Goal: Task Accomplishment & Management: Manage account settings

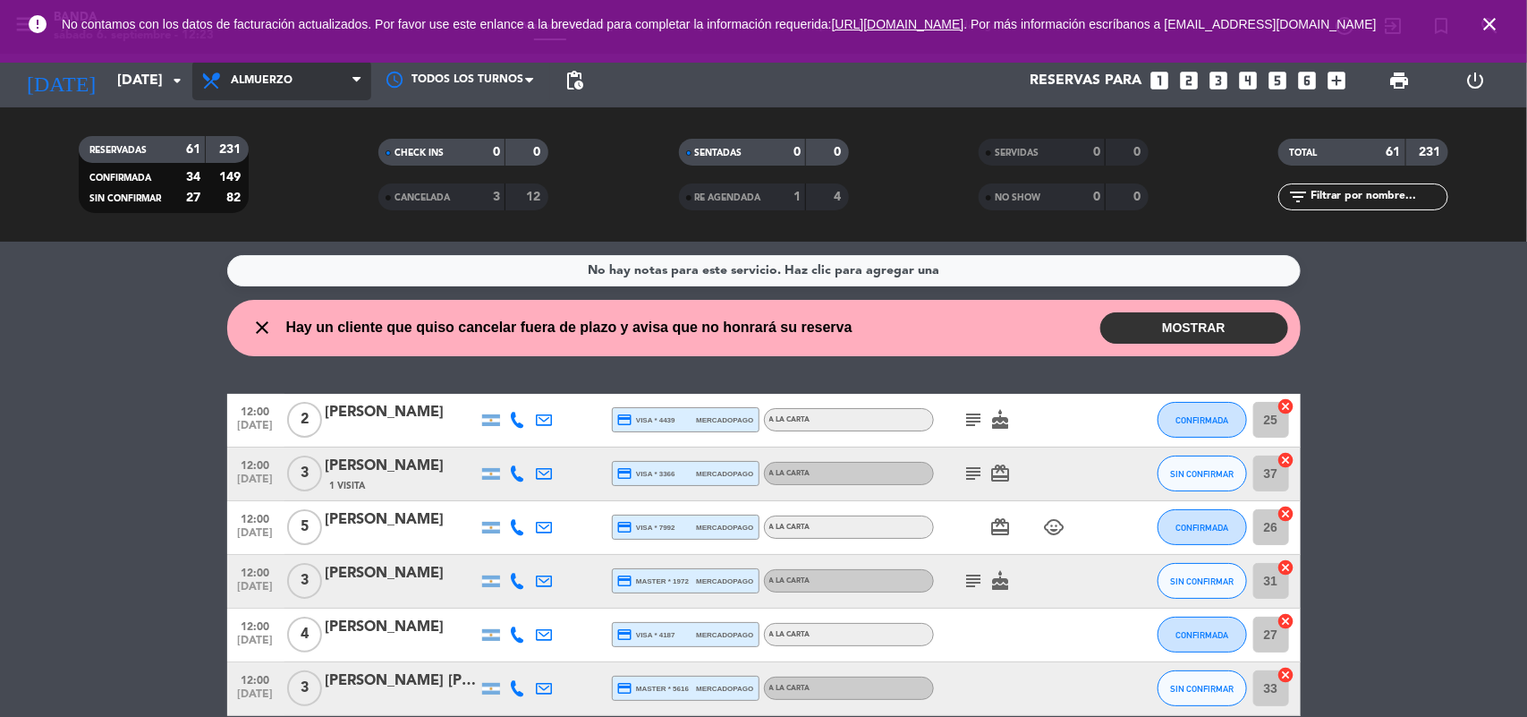
click at [288, 91] on span "Almuerzo" at bounding box center [281, 80] width 179 height 39
click at [56, 341] on wont-attend-reservations "close Hay un cliente que quiso cancelar fuera de plazo y avisa que no honrará s…" at bounding box center [763, 328] width 1527 height 56
click at [1407, 85] on span "print" at bounding box center [1399, 80] width 21 height 21
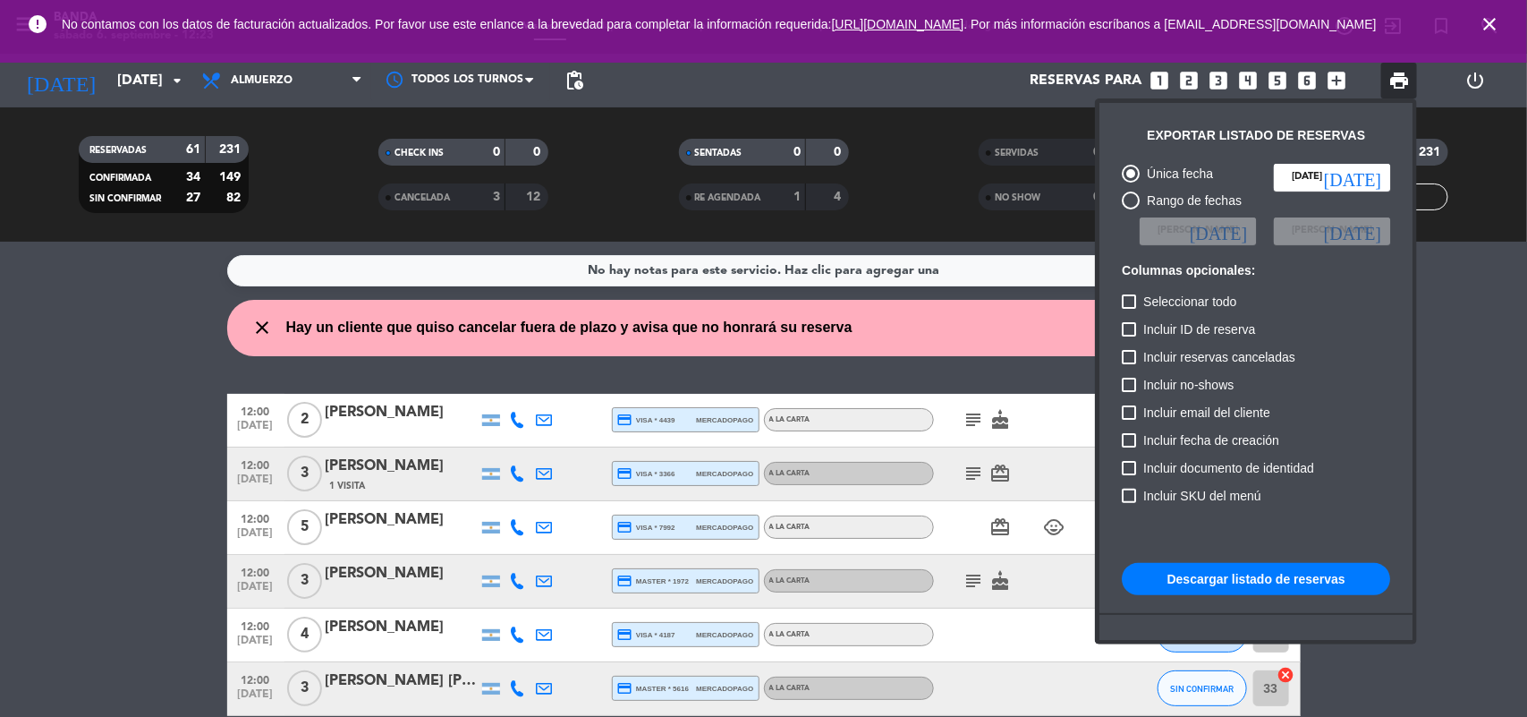
scroll to position [109, 0]
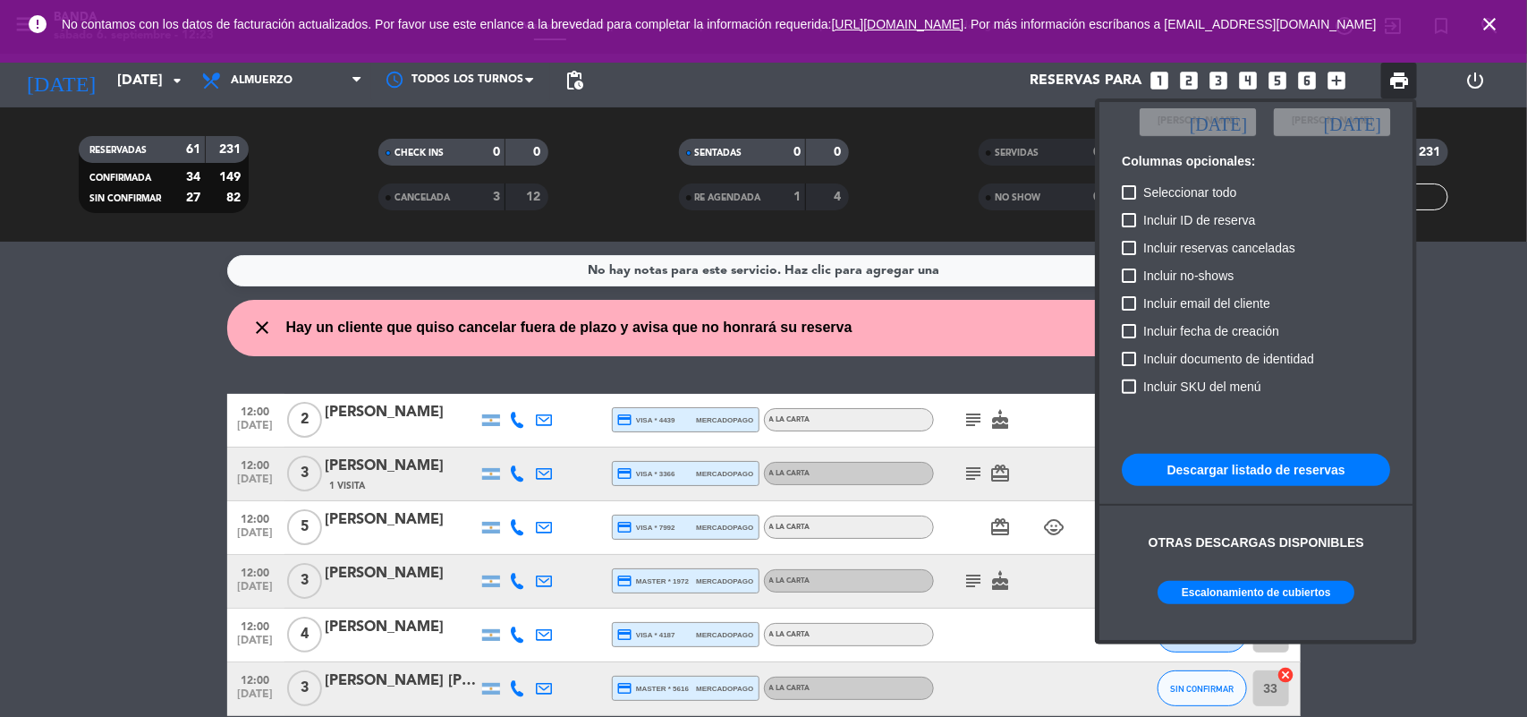
click at [1232, 586] on button "Escalonamiento de cubiertos" at bounding box center [1256, 592] width 197 height 23
click at [12, 463] on div at bounding box center [763, 358] width 1527 height 717
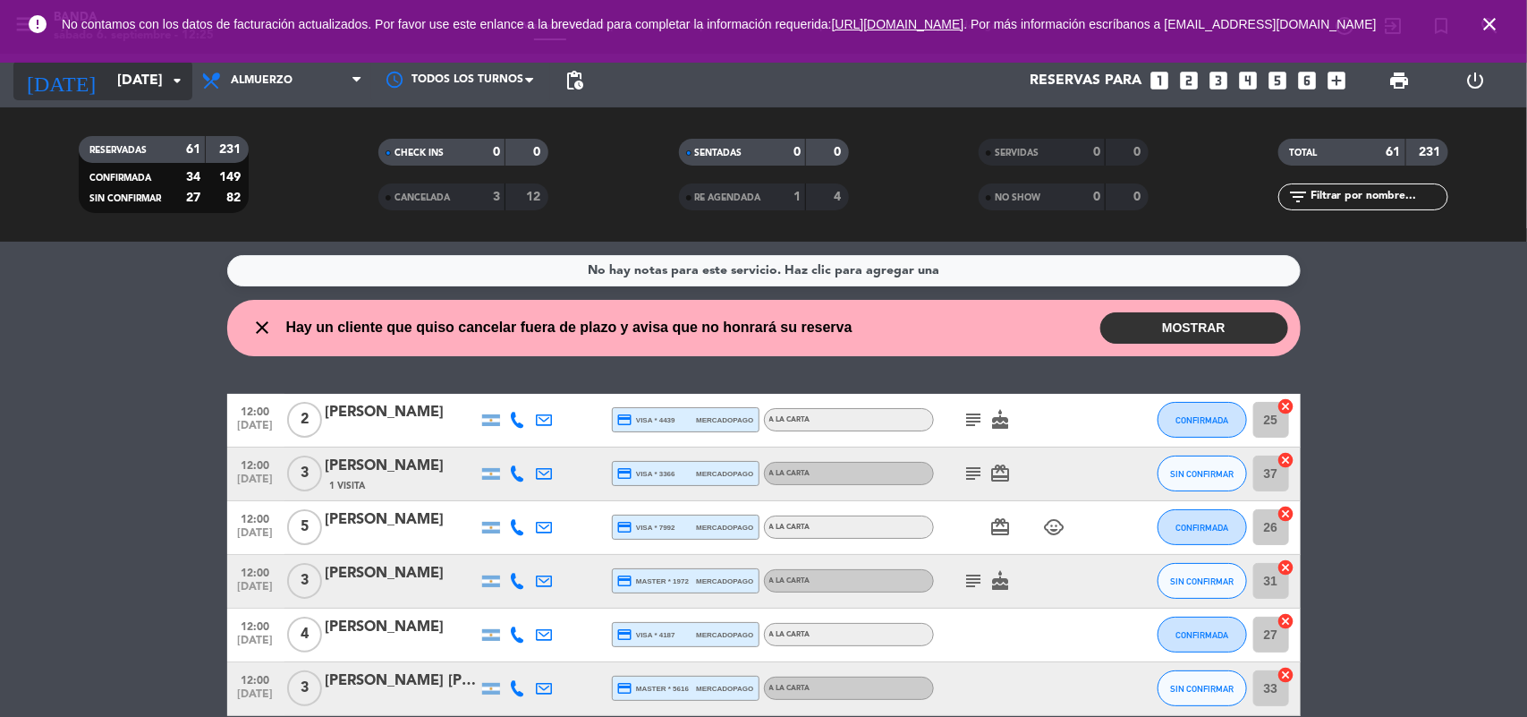
click at [134, 90] on input "[DATE]" at bounding box center [202, 81] width 189 height 35
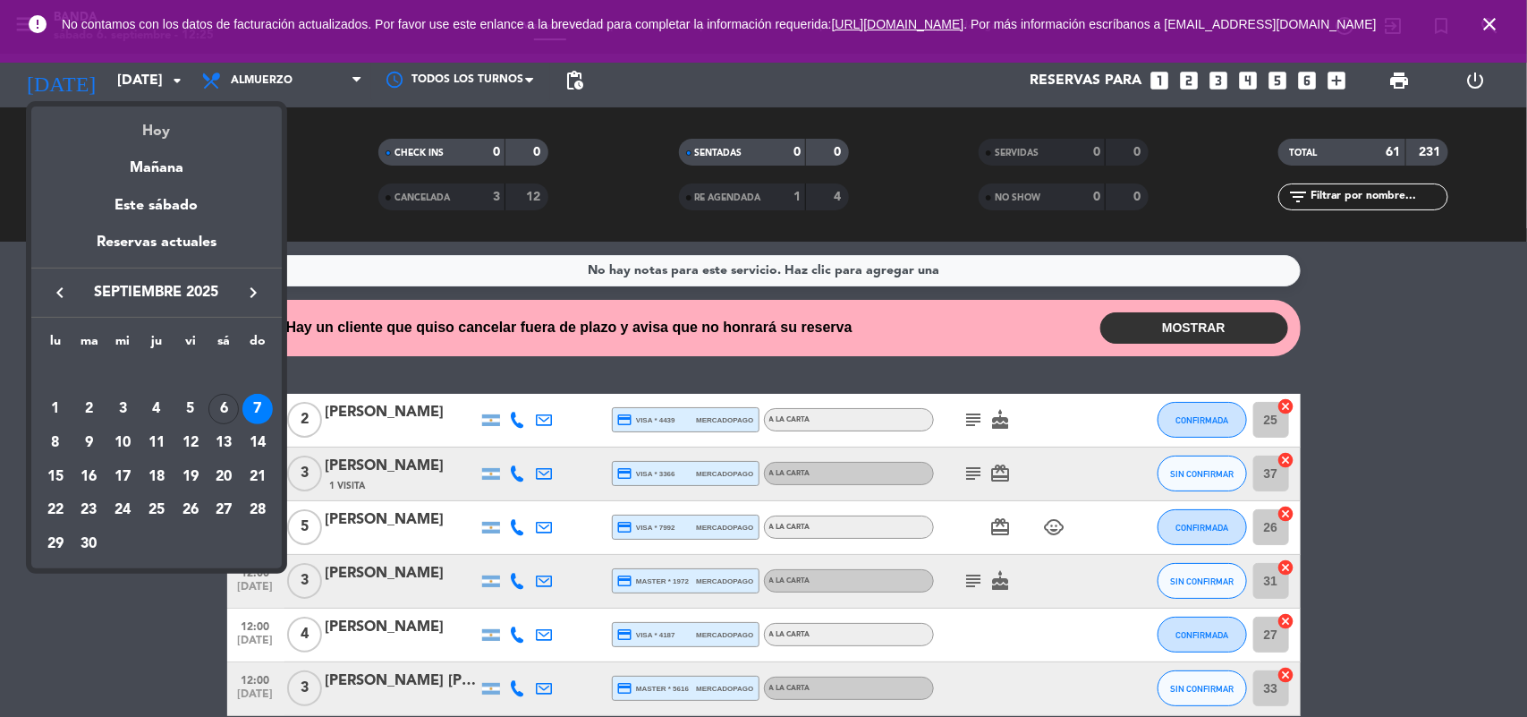
click at [140, 113] on div "Hoy" at bounding box center [156, 124] width 251 height 37
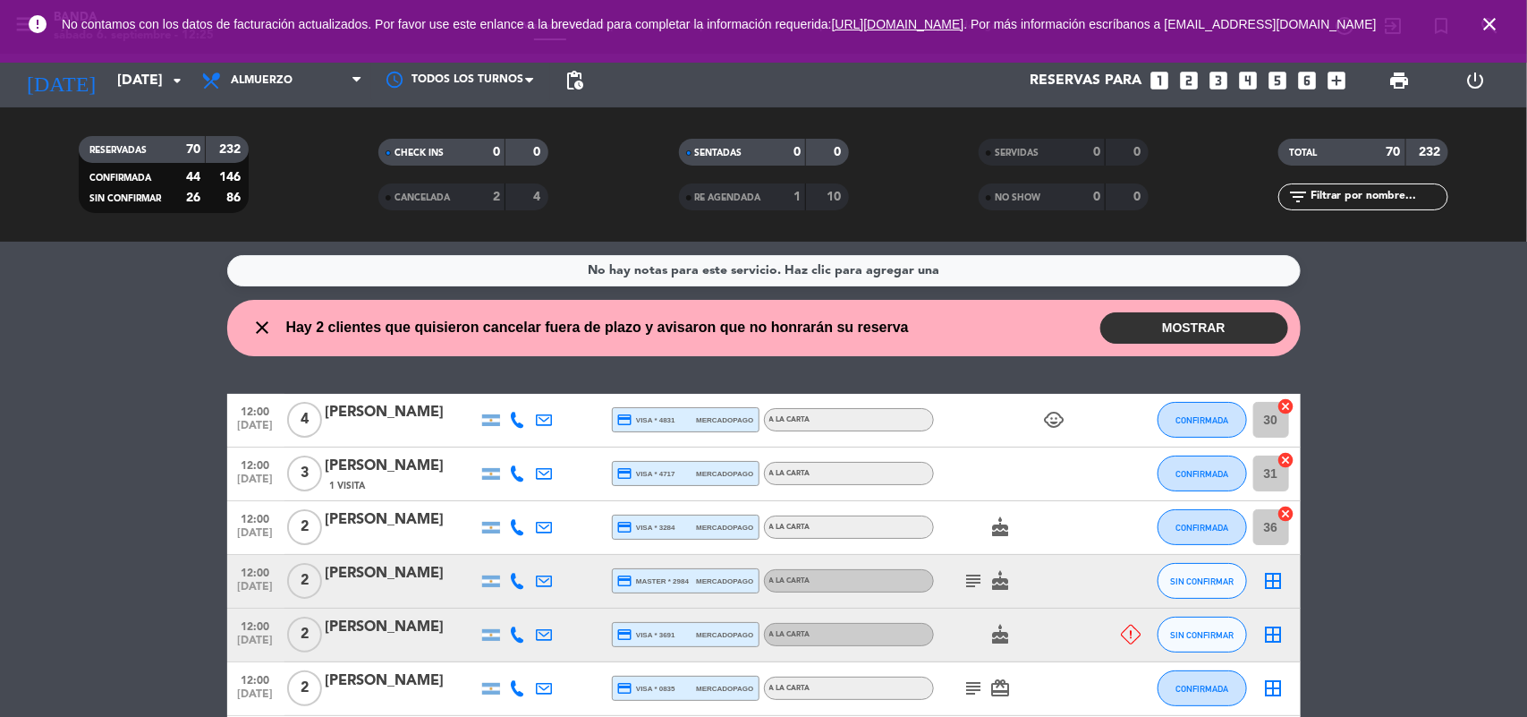
click at [318, 83] on span "Almuerzo" at bounding box center [281, 80] width 179 height 39
click at [316, 190] on div "menu Banda [DATE] 6. septiembre - 12:25 Mis reservas Mapa de mesas Disponibilid…" at bounding box center [763, 121] width 1527 height 242
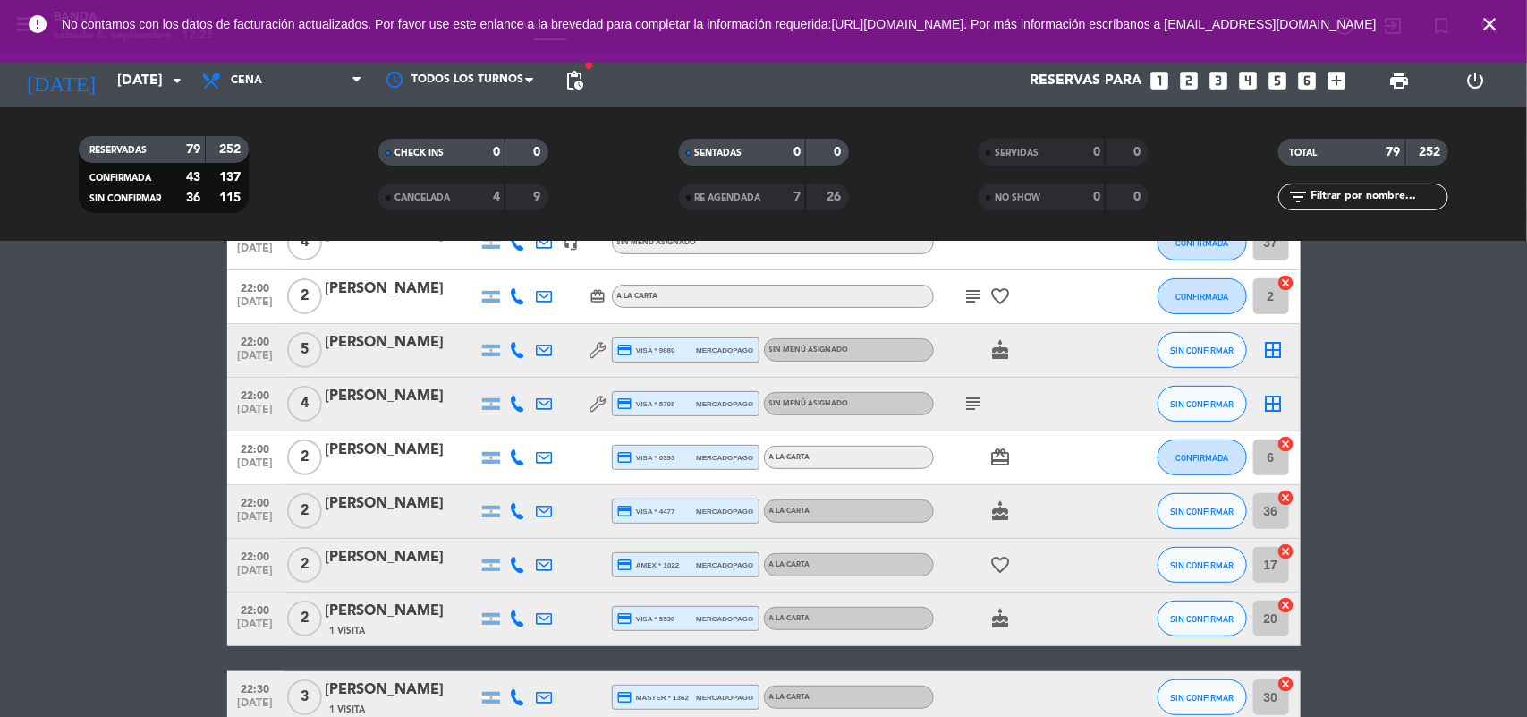
scroll to position [3286, 0]
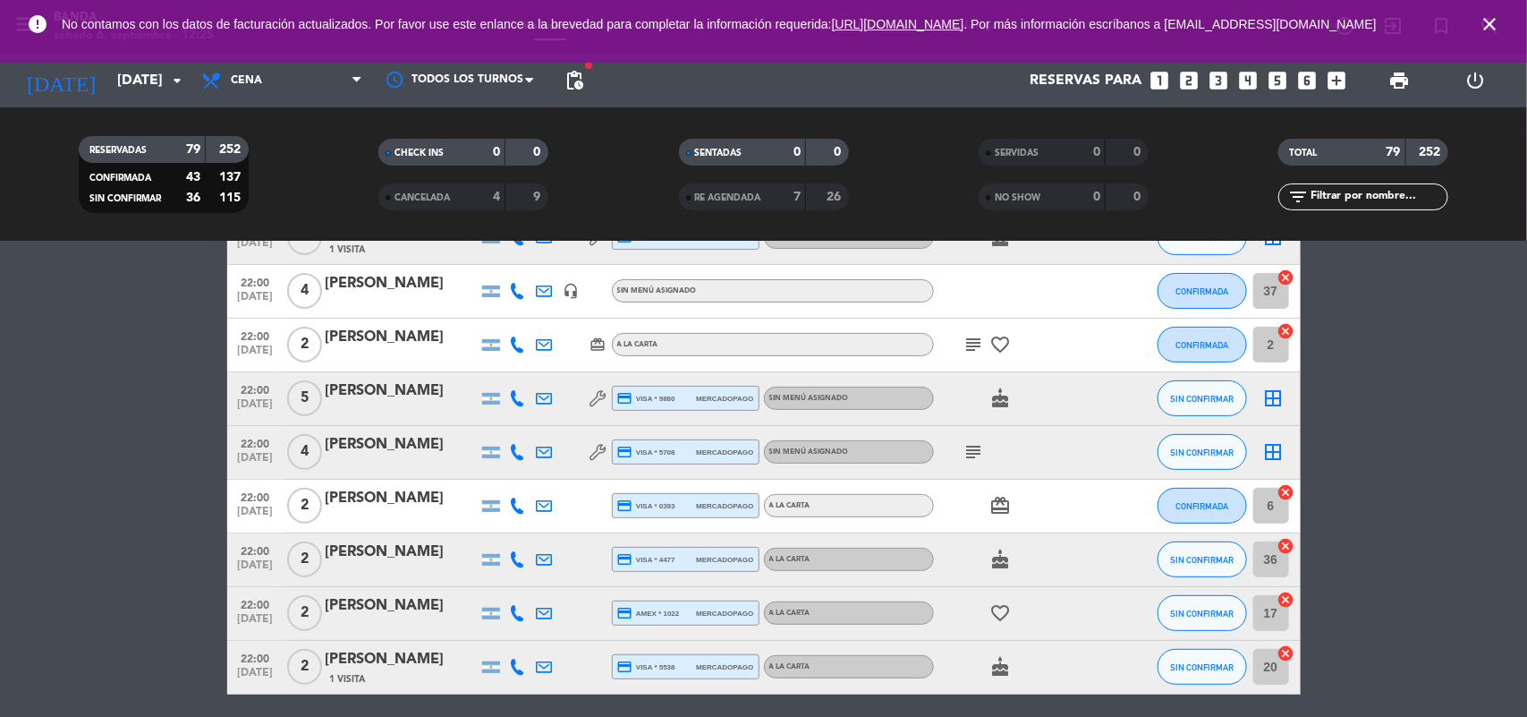
click at [515, 508] on icon at bounding box center [518, 505] width 16 height 16
click at [385, 497] on div "[PERSON_NAME]" at bounding box center [402, 498] width 152 height 23
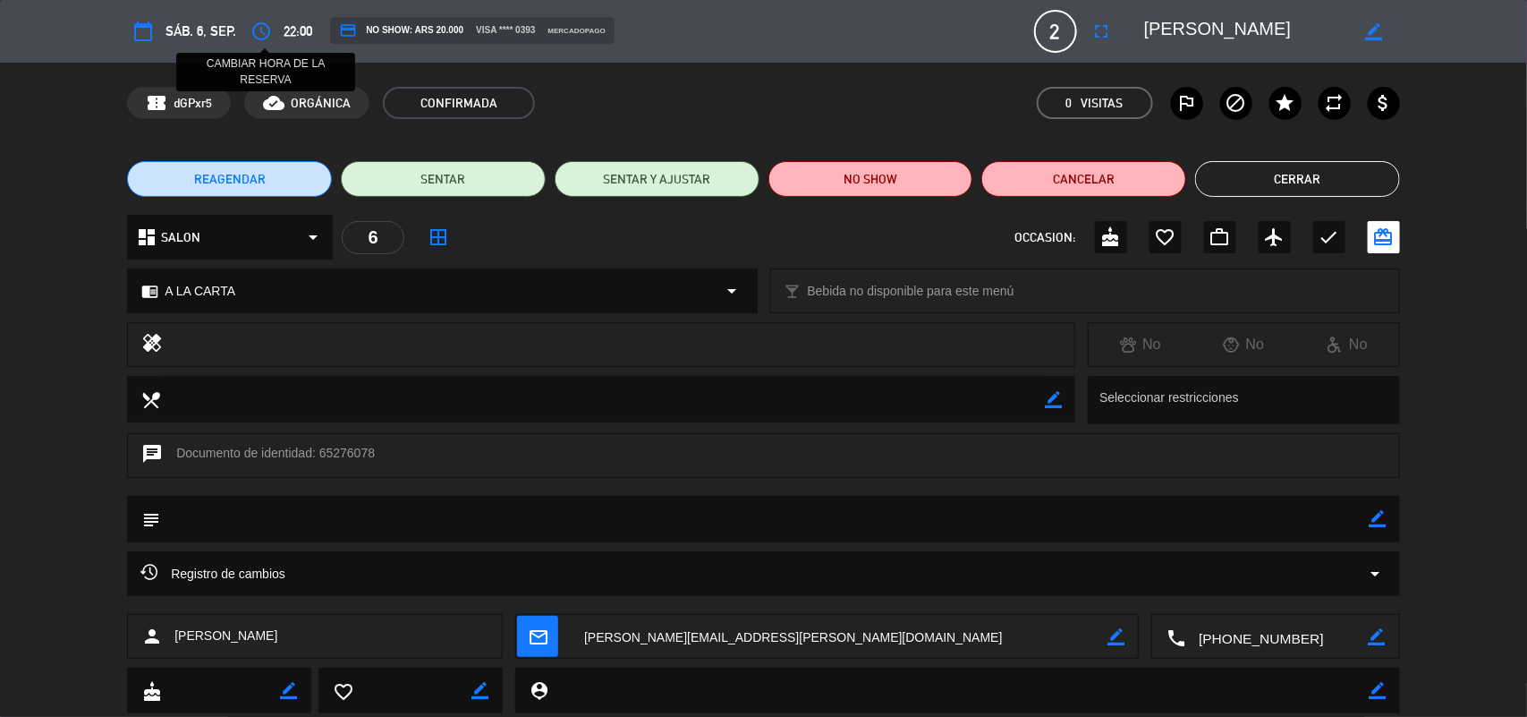
click at [256, 32] on icon "access_time" at bounding box center [261, 31] width 21 height 21
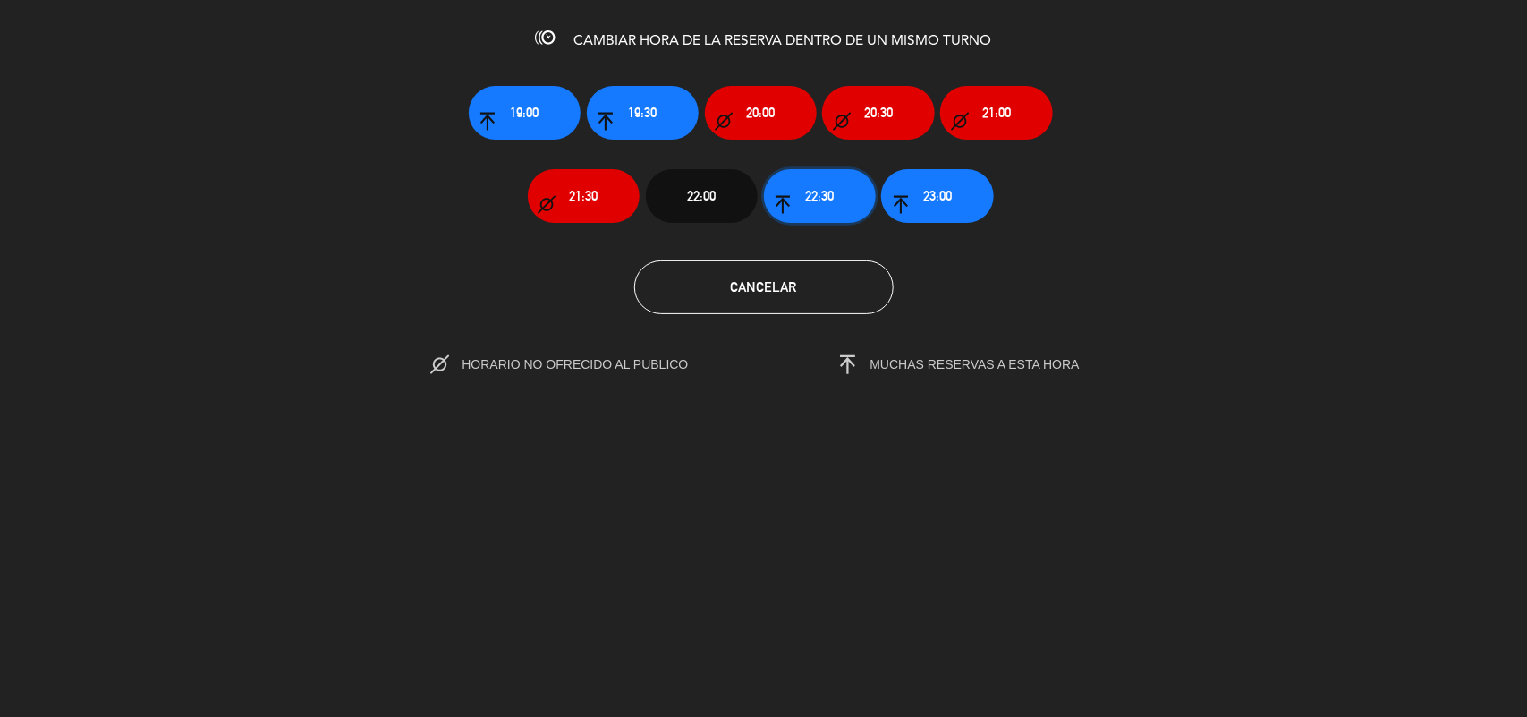
click at [832, 191] on span "22:30" at bounding box center [819, 195] width 29 height 21
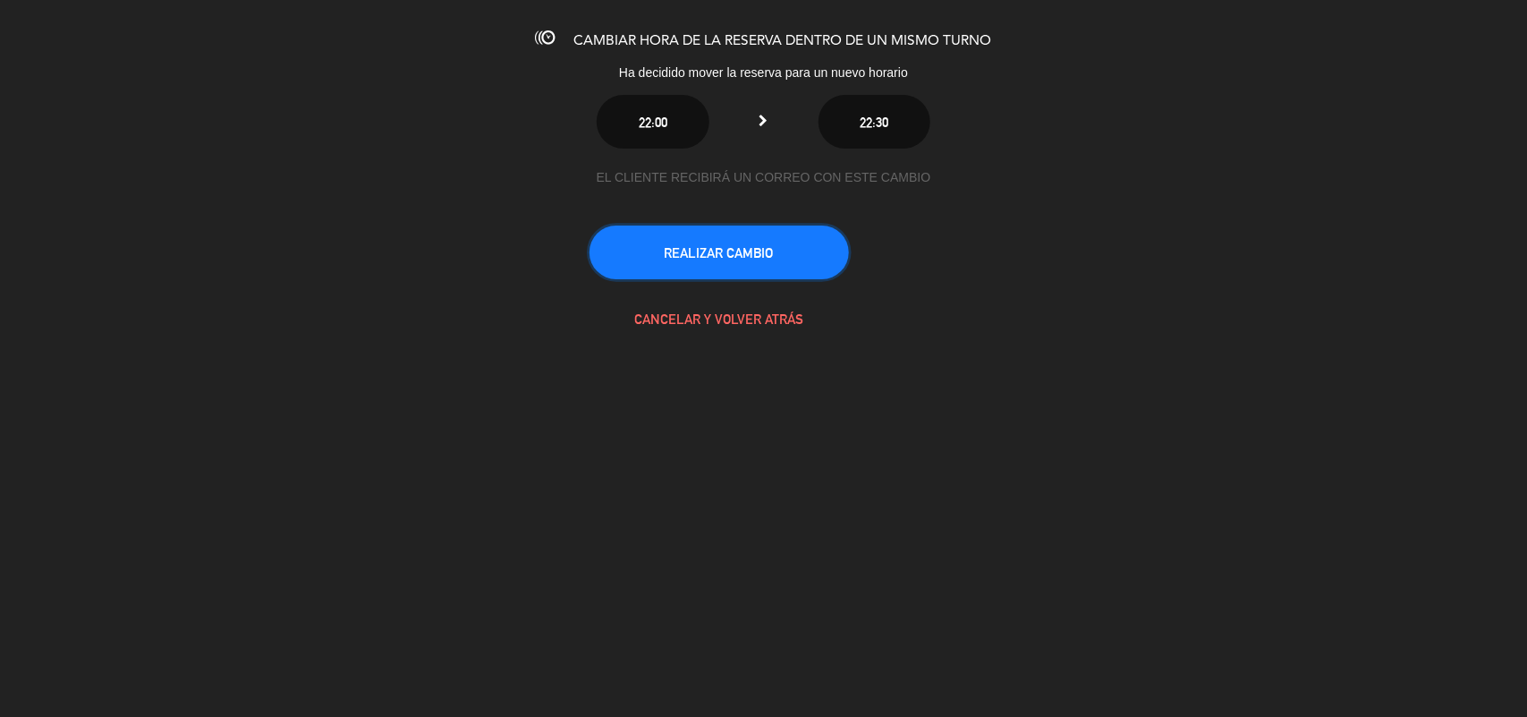
click at [781, 268] on button "REALIZAR CAMBIO" at bounding box center [719, 252] width 259 height 54
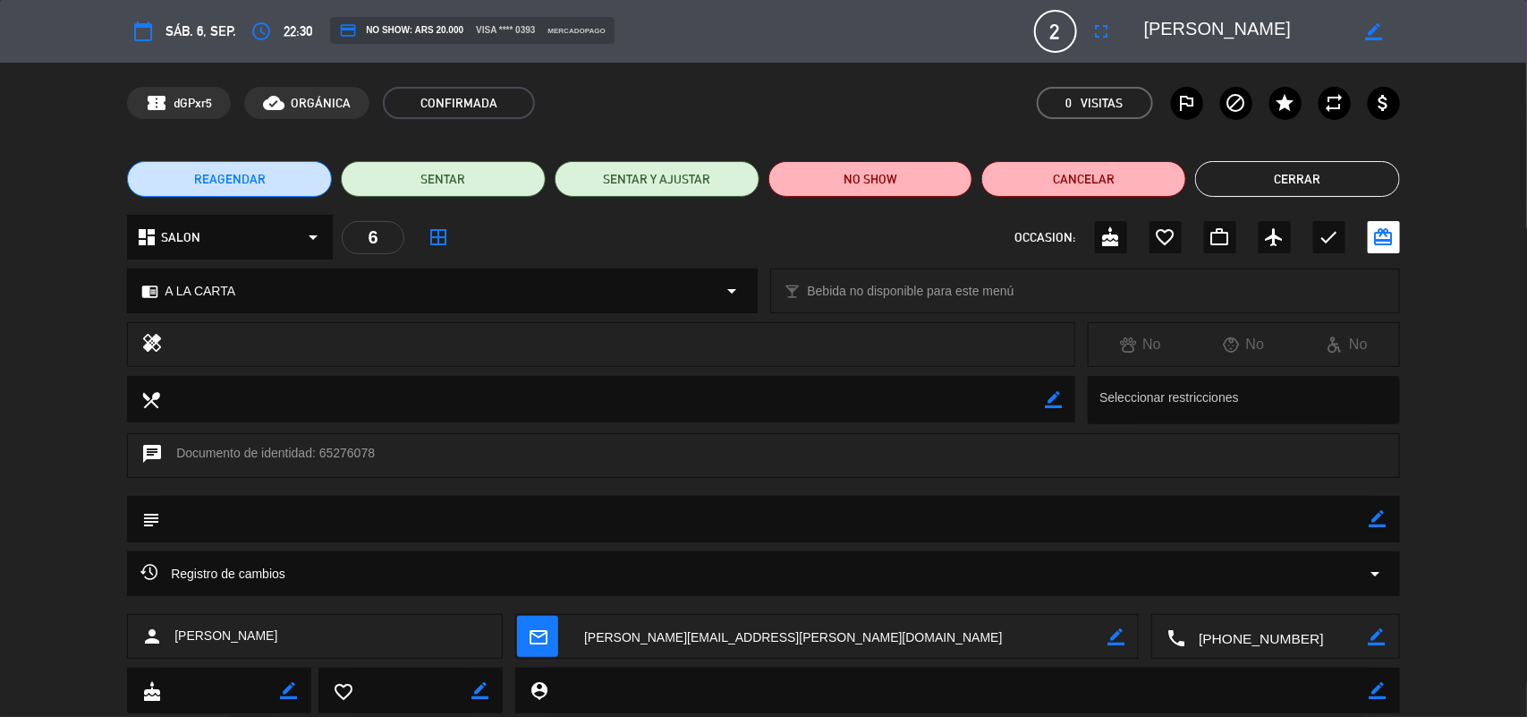
click at [1307, 177] on button "Cerrar" at bounding box center [1297, 179] width 205 height 36
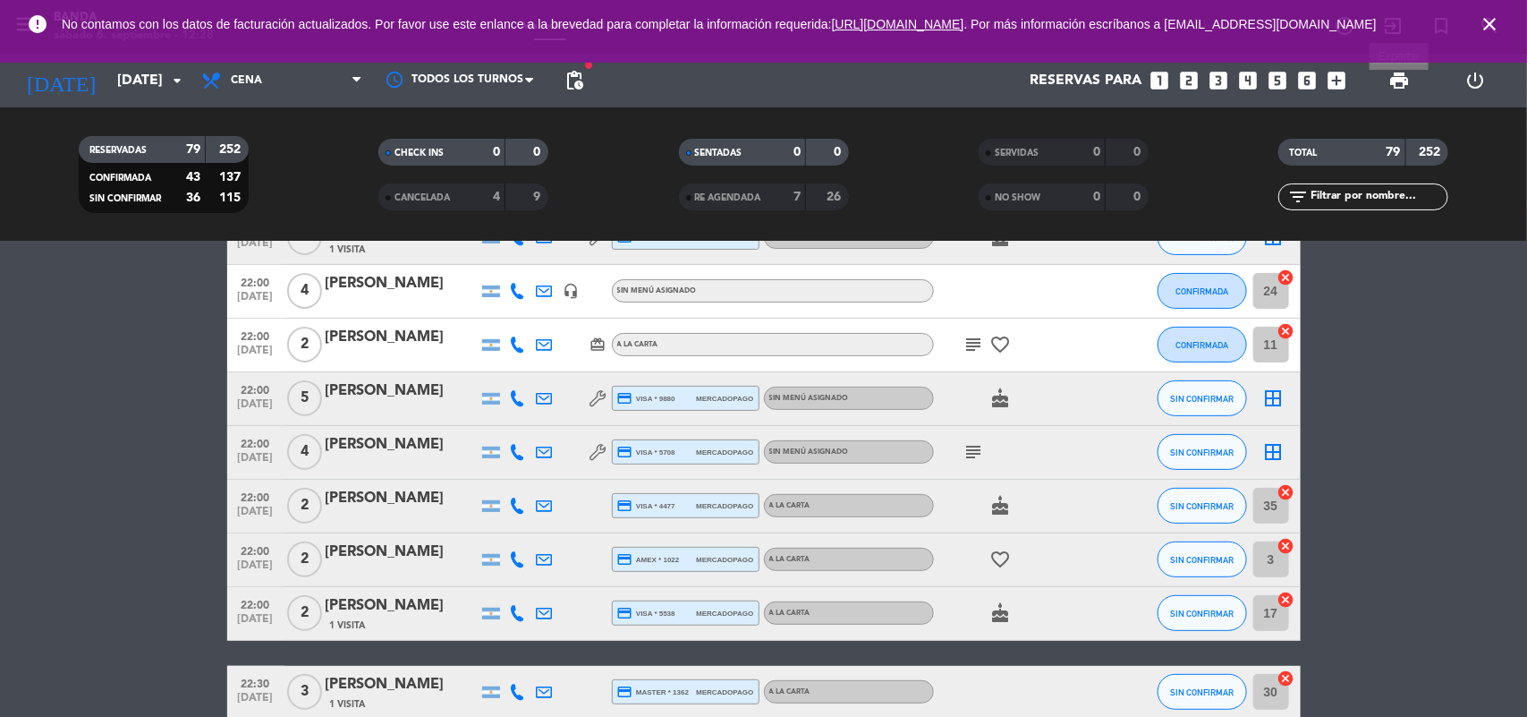
click at [1390, 76] on span "print" at bounding box center [1399, 80] width 21 height 21
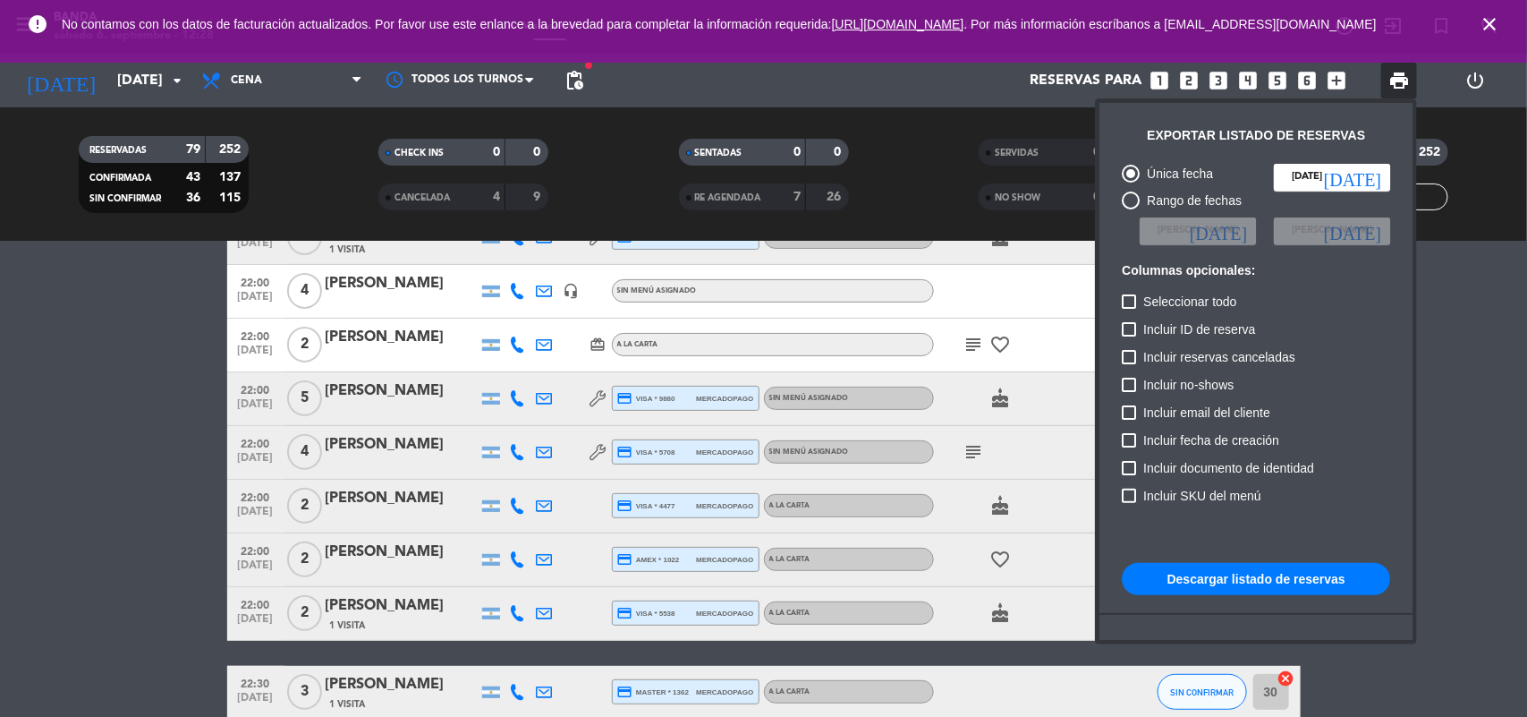
scroll to position [109, 0]
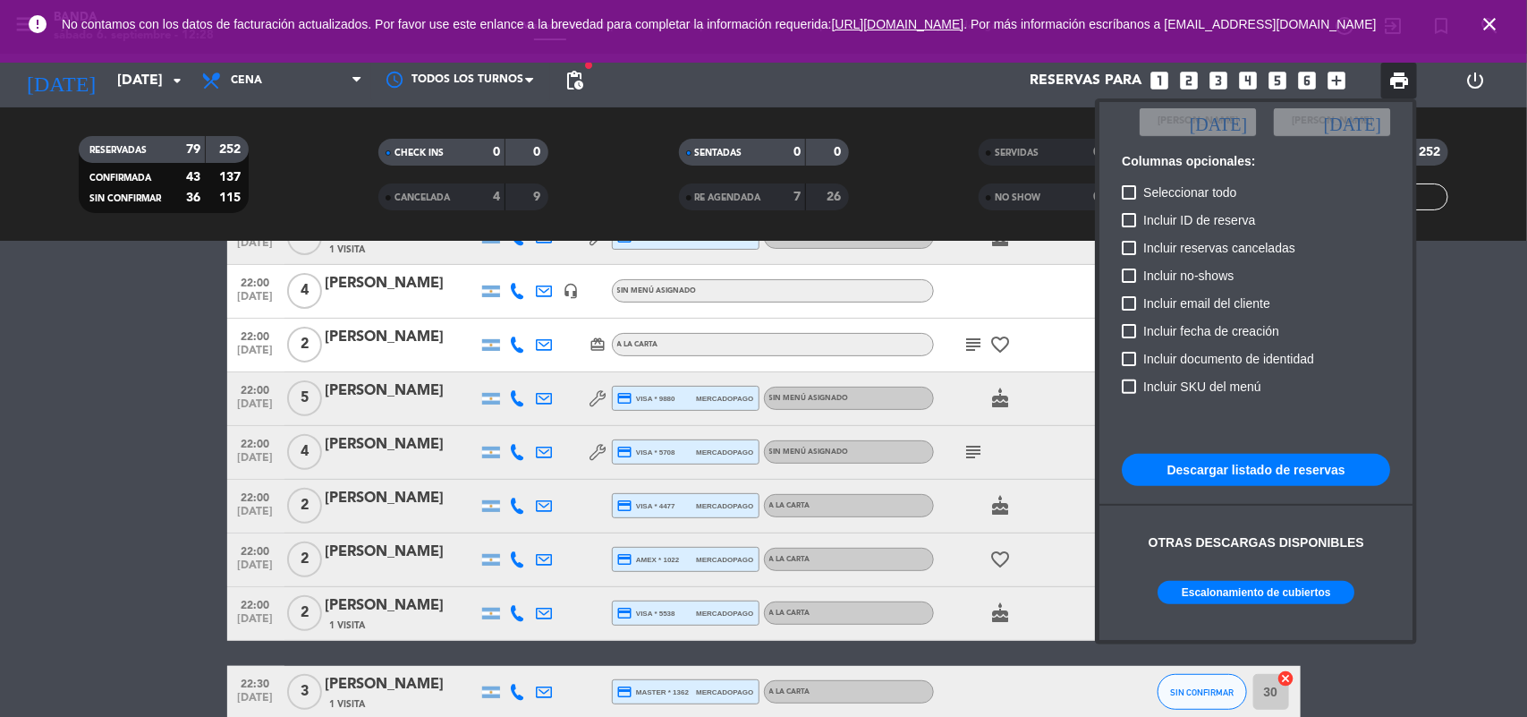
click at [1227, 596] on button "Escalonamiento de cubiertos" at bounding box center [1256, 592] width 197 height 23
drag, startPoint x: 108, startPoint y: 269, endPoint x: 139, endPoint y: 89, distance: 182.4
click at [139, 89] on div at bounding box center [763, 358] width 1527 height 717
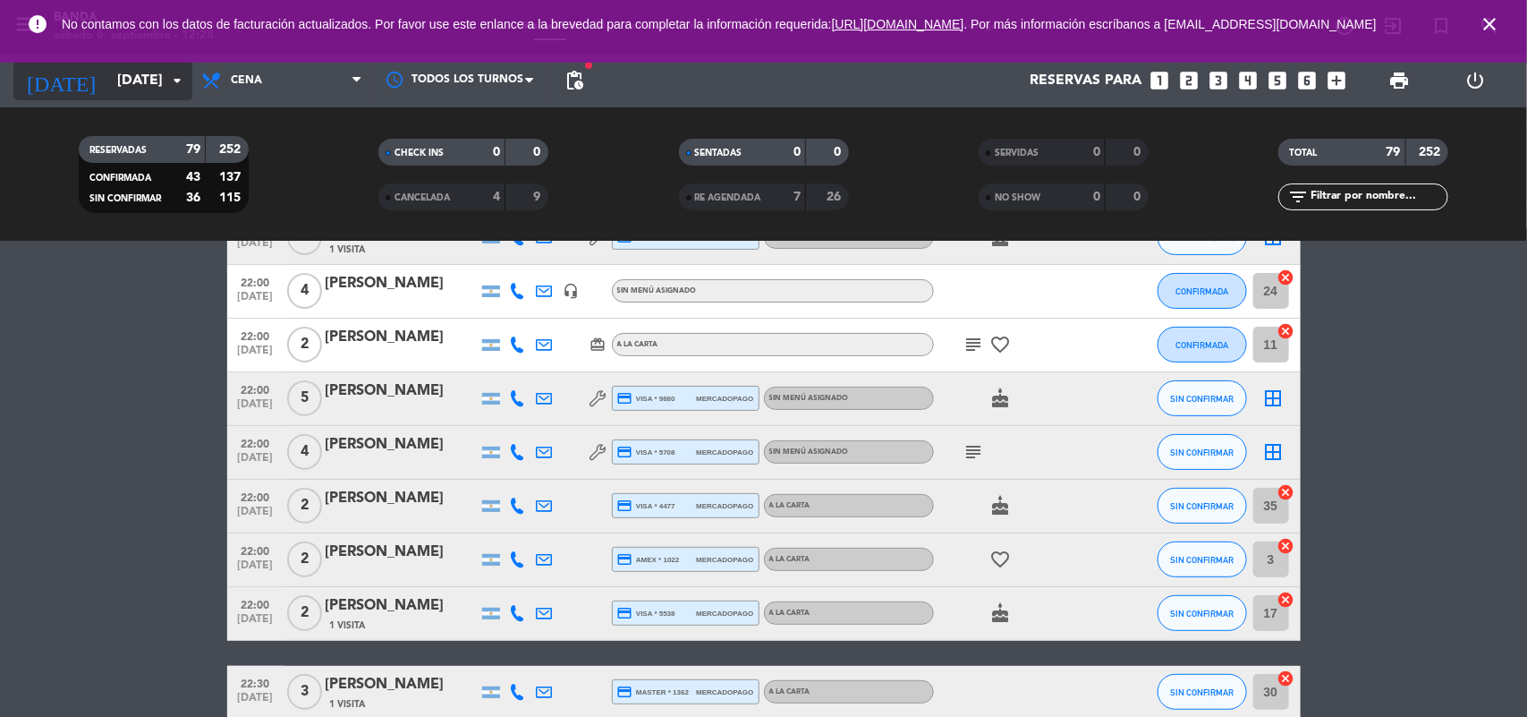
click at [139, 89] on input "[DATE]" at bounding box center [202, 81] width 189 height 35
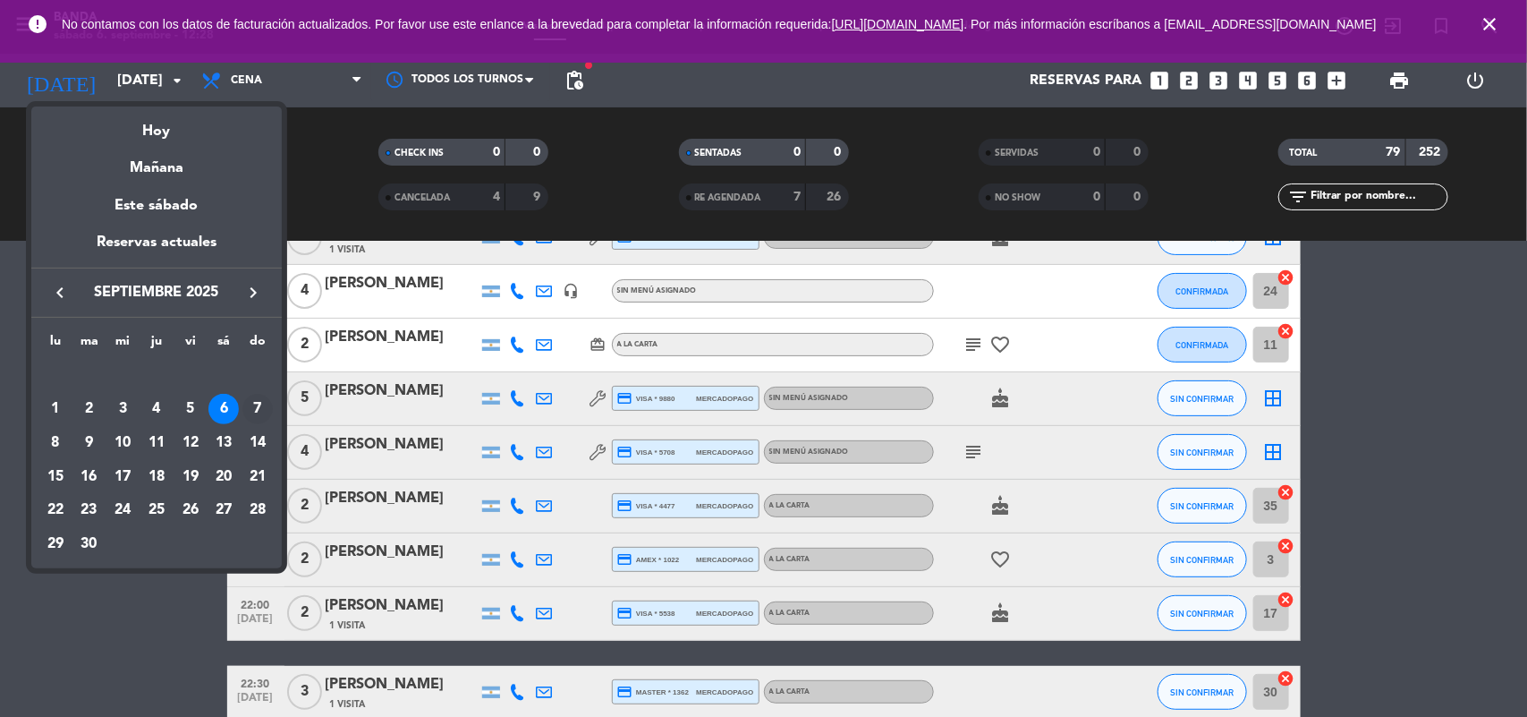
click at [253, 409] on div "7" at bounding box center [257, 409] width 30 height 30
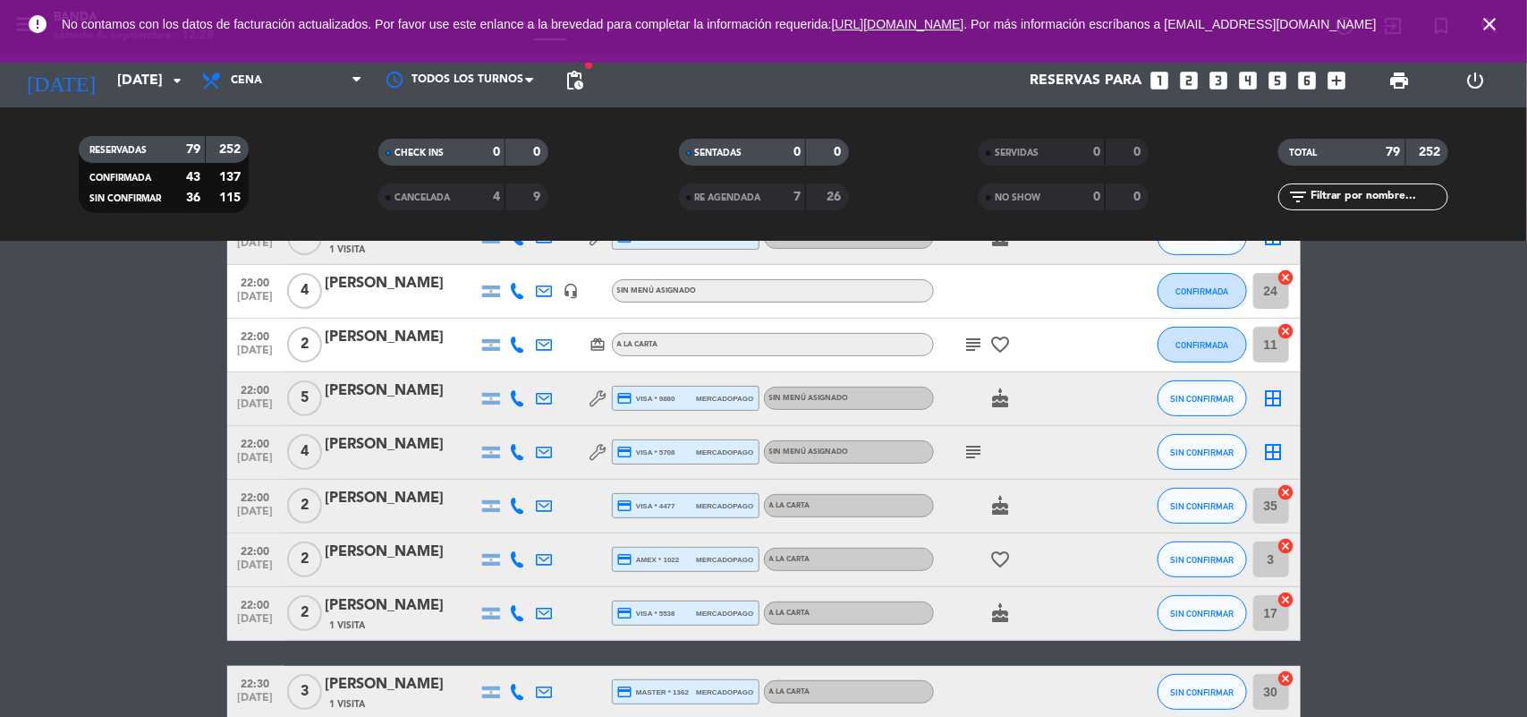
type input "[DATE]"
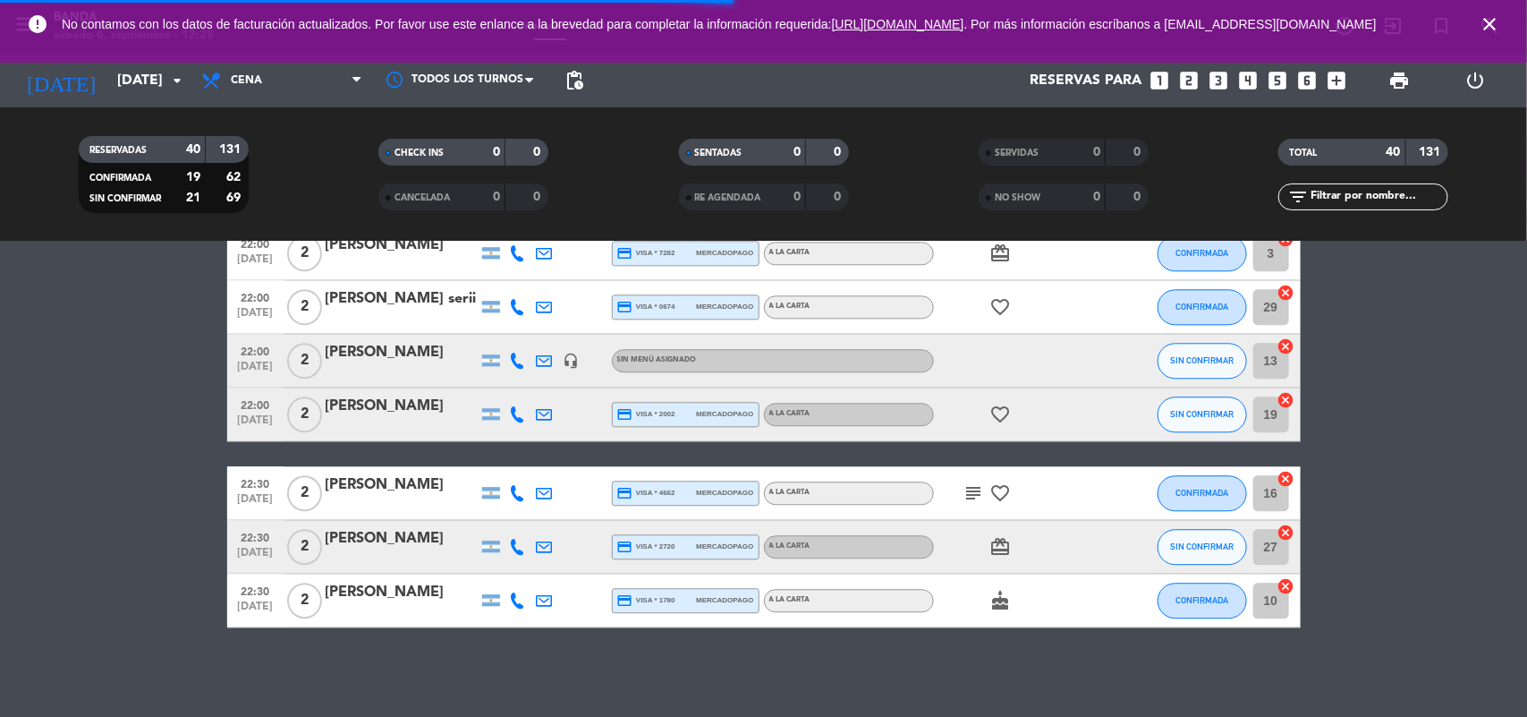
scroll to position [2019, 0]
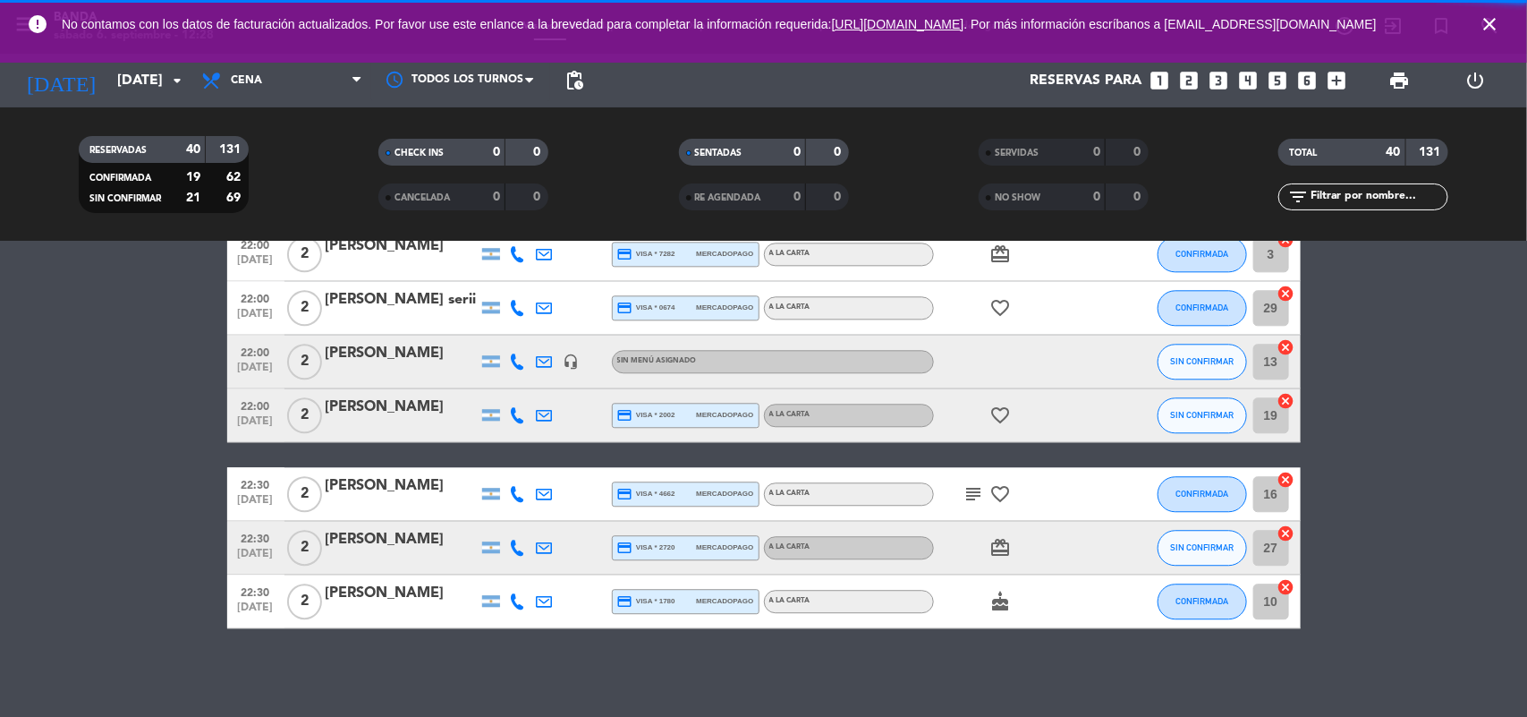
click at [323, 86] on span "Cena" at bounding box center [281, 80] width 179 height 39
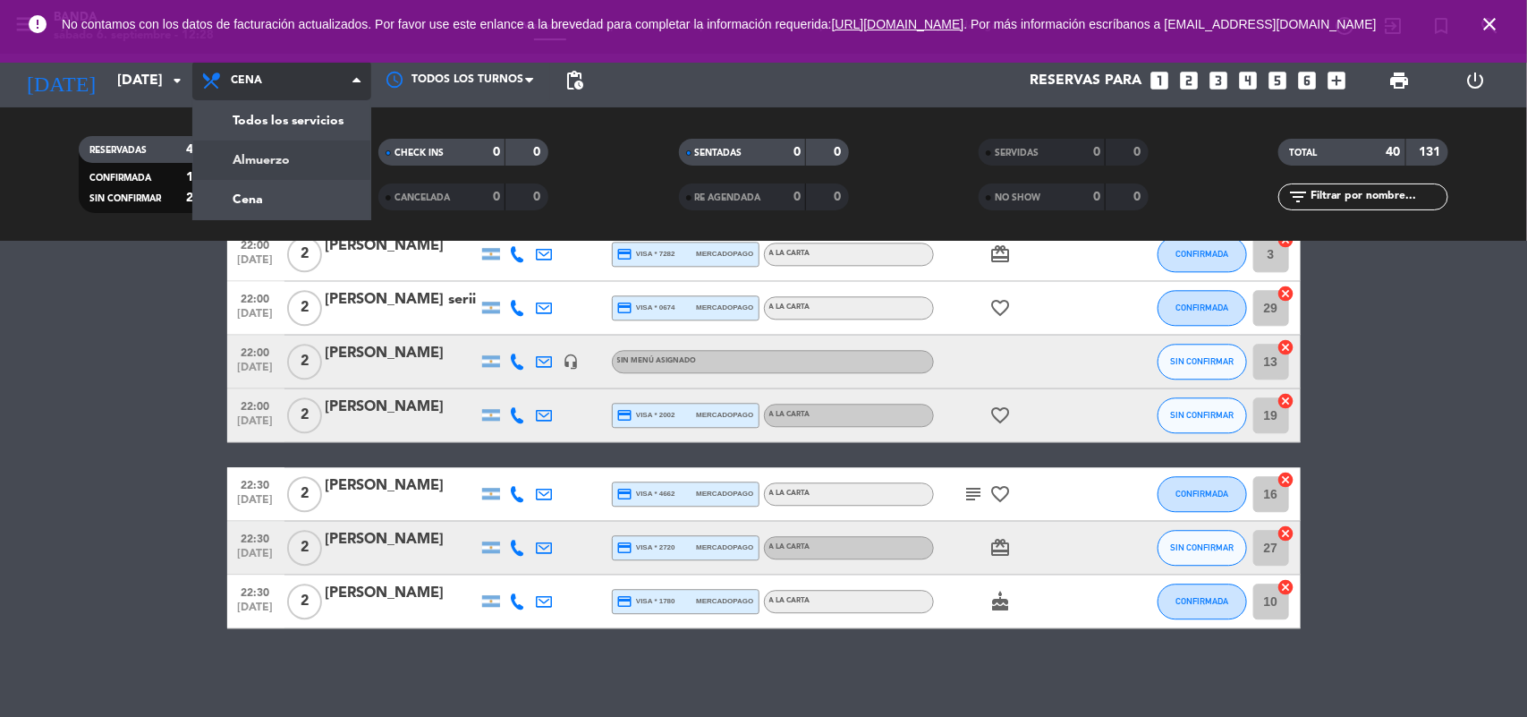
click at [322, 161] on div "menu Banda [DATE] 6. septiembre - 12:28 Mis reservas Mapa de mesas Disponibilid…" at bounding box center [763, 121] width 1527 height 242
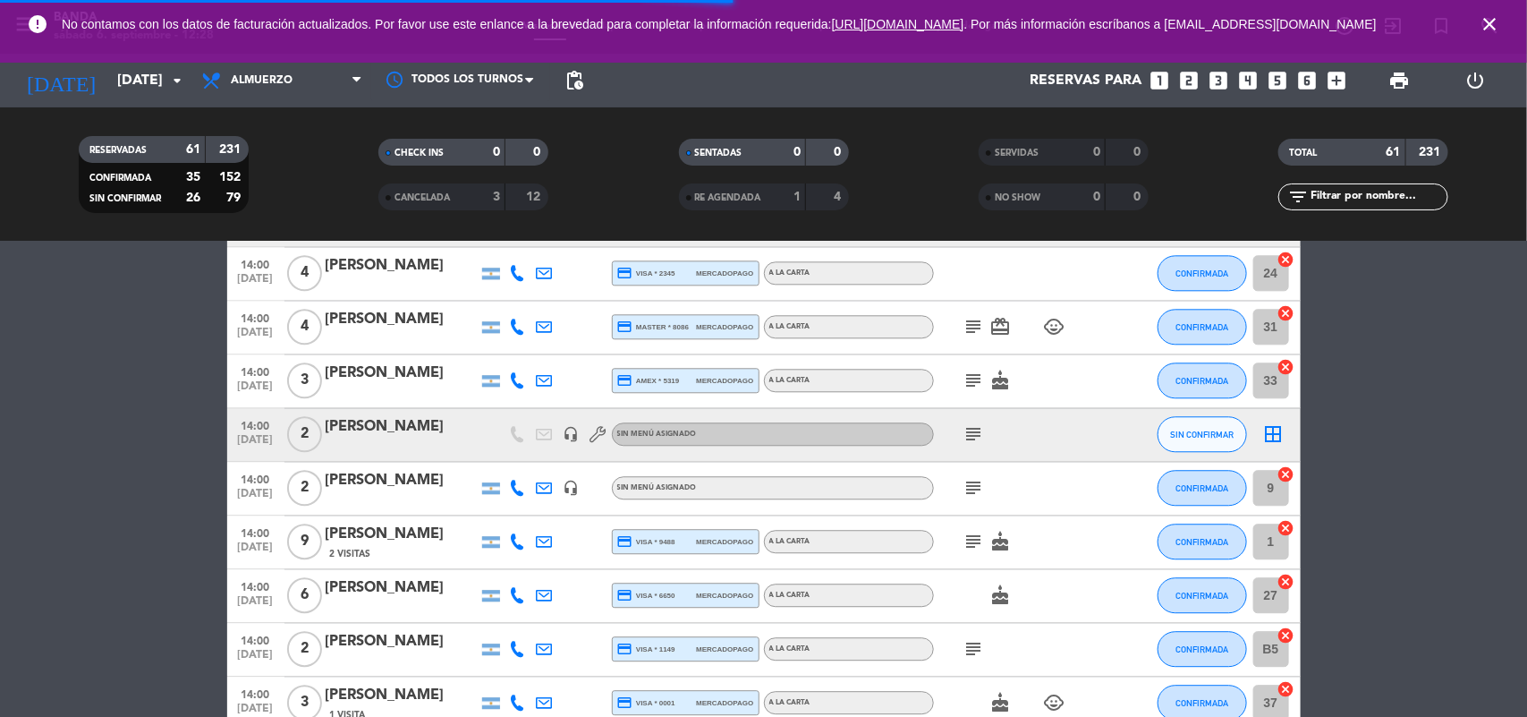
scroll to position [3286, 0]
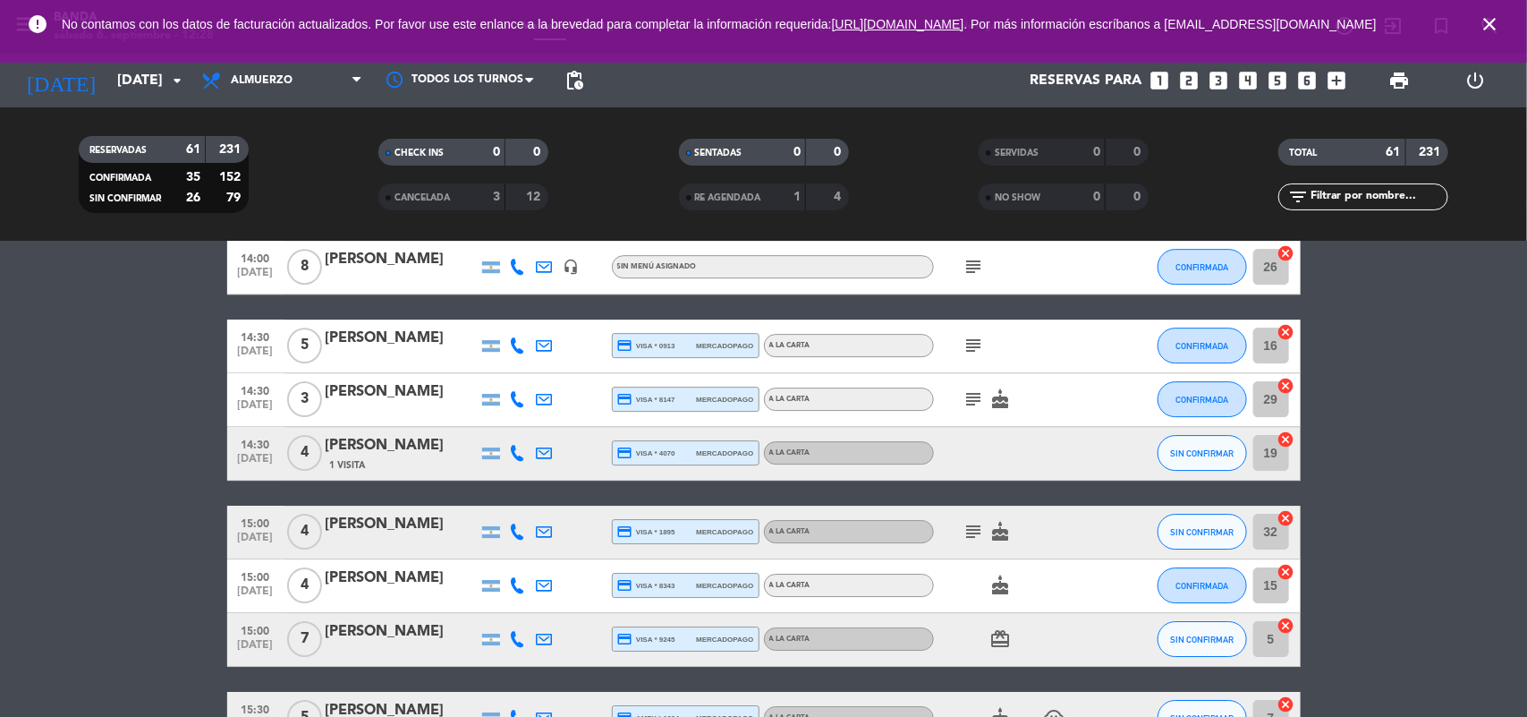
scroll to position [3342, 0]
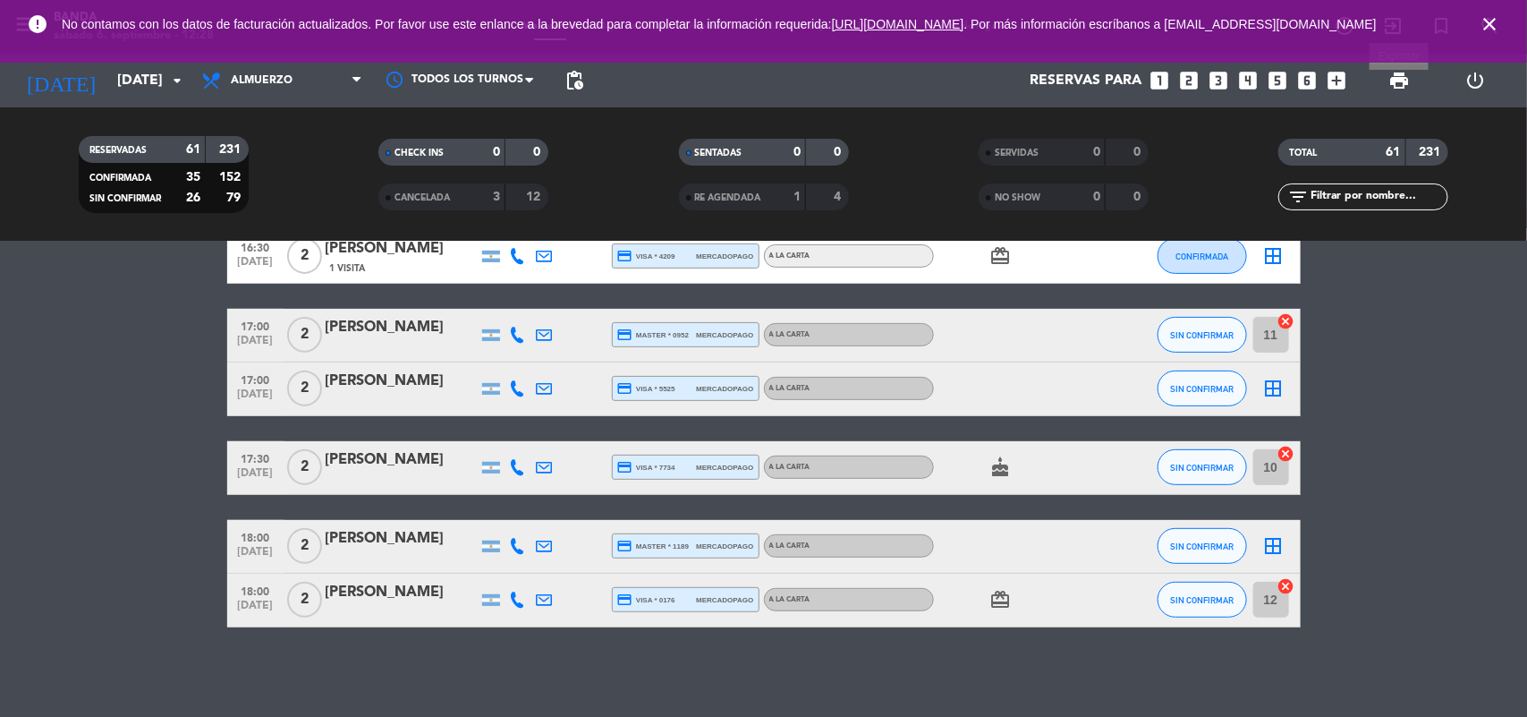
click at [1397, 74] on span "print" at bounding box center [1399, 80] width 21 height 21
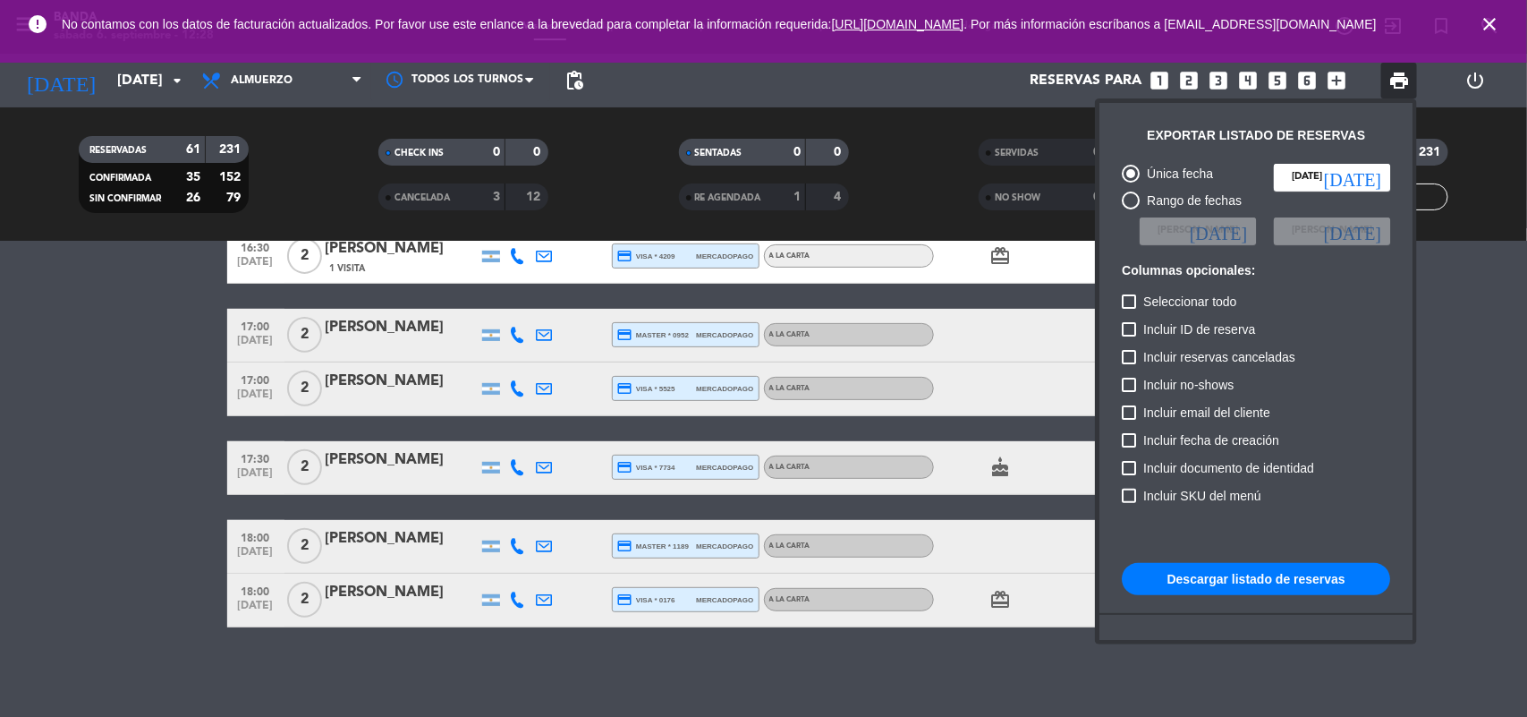
scroll to position [109, 0]
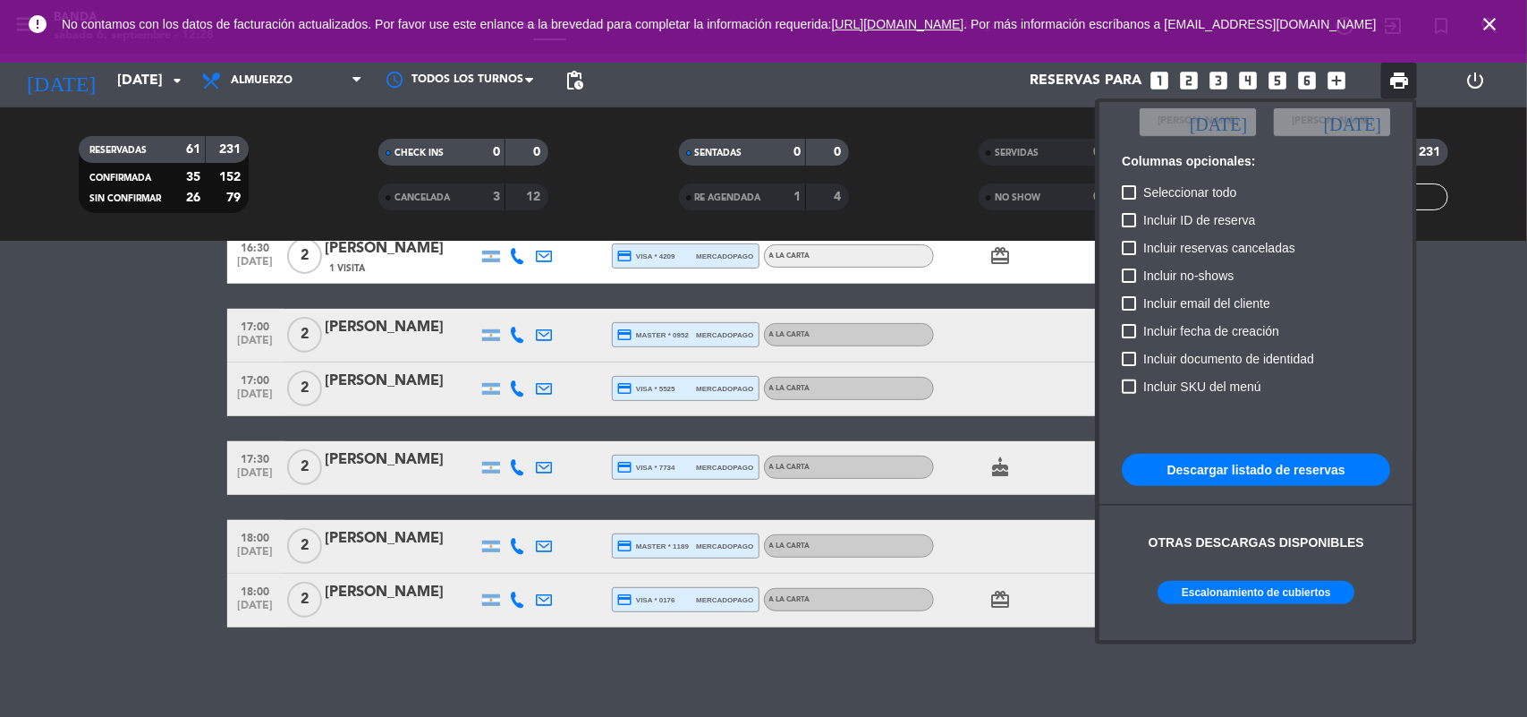
click at [1280, 592] on button "Escalonamiento de cubiertos" at bounding box center [1256, 592] width 197 height 23
click at [47, 479] on div at bounding box center [763, 358] width 1527 height 717
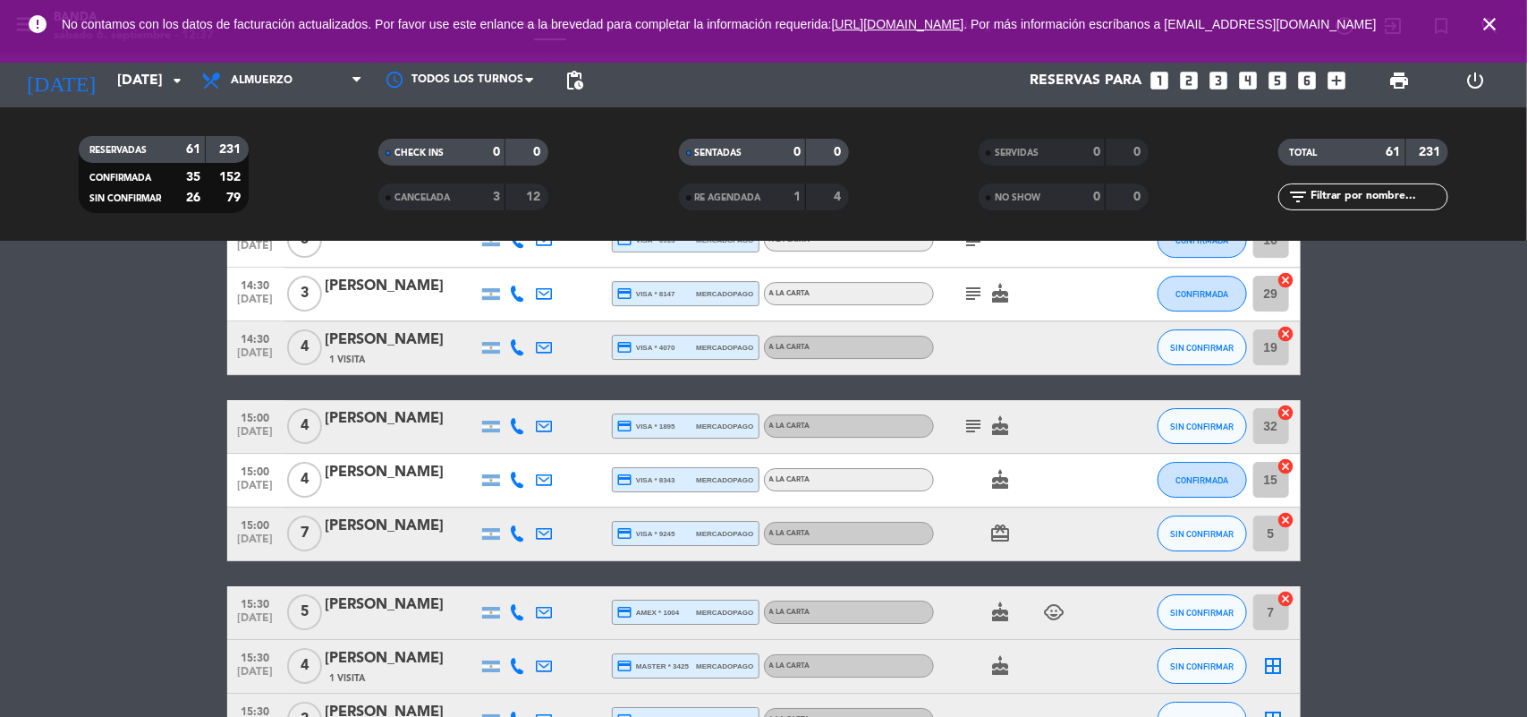
scroll to position [2669, 0]
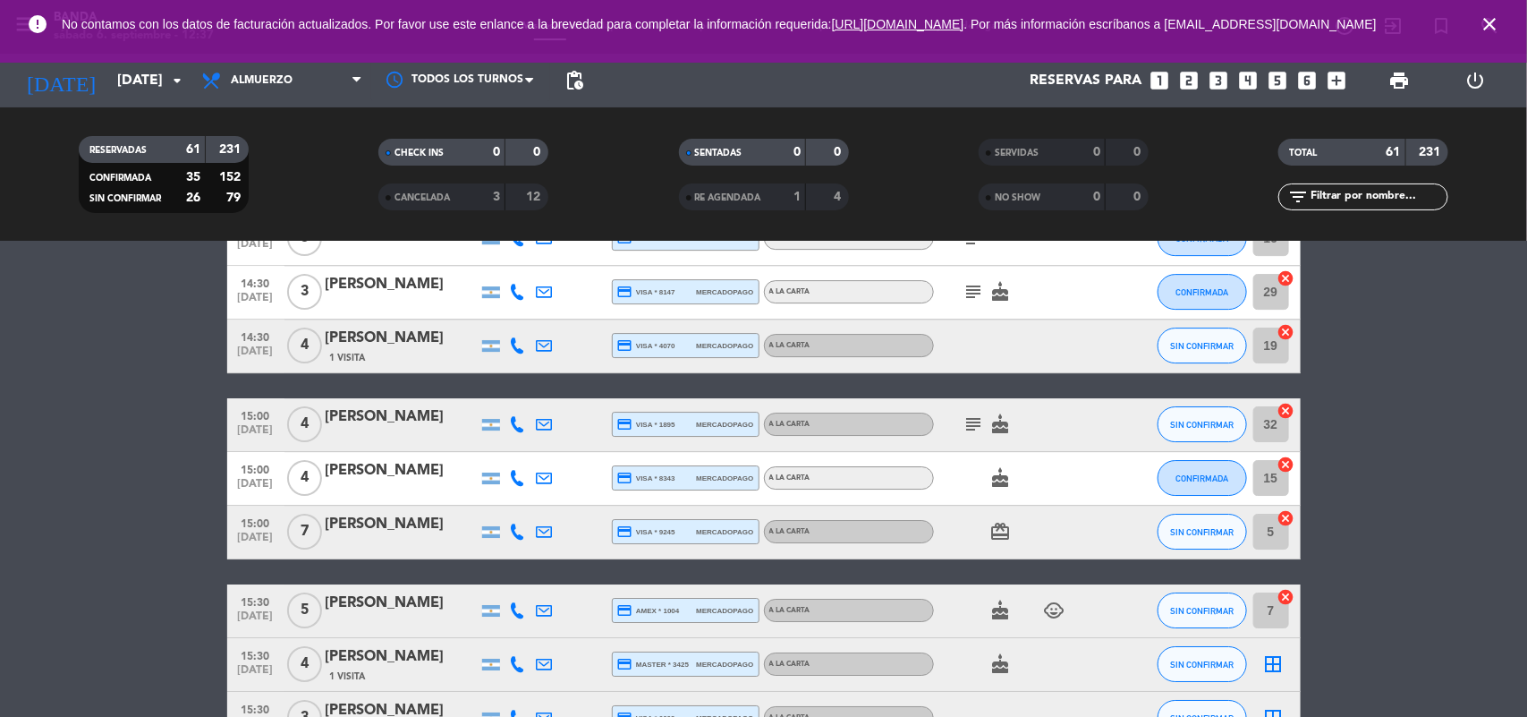
click at [1186, 78] on icon "looks_two" at bounding box center [1189, 80] width 23 height 23
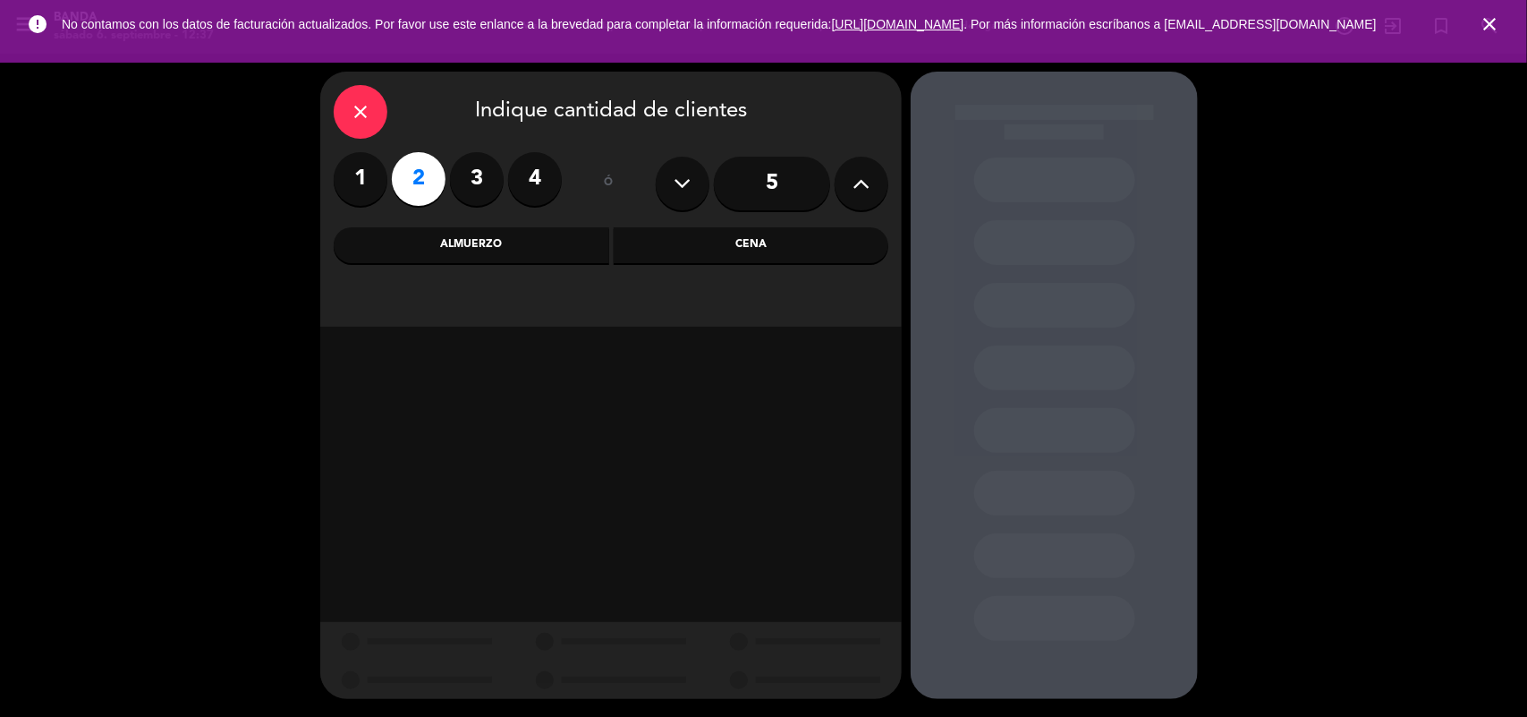
click at [528, 242] on div "Almuerzo" at bounding box center [472, 245] width 276 height 36
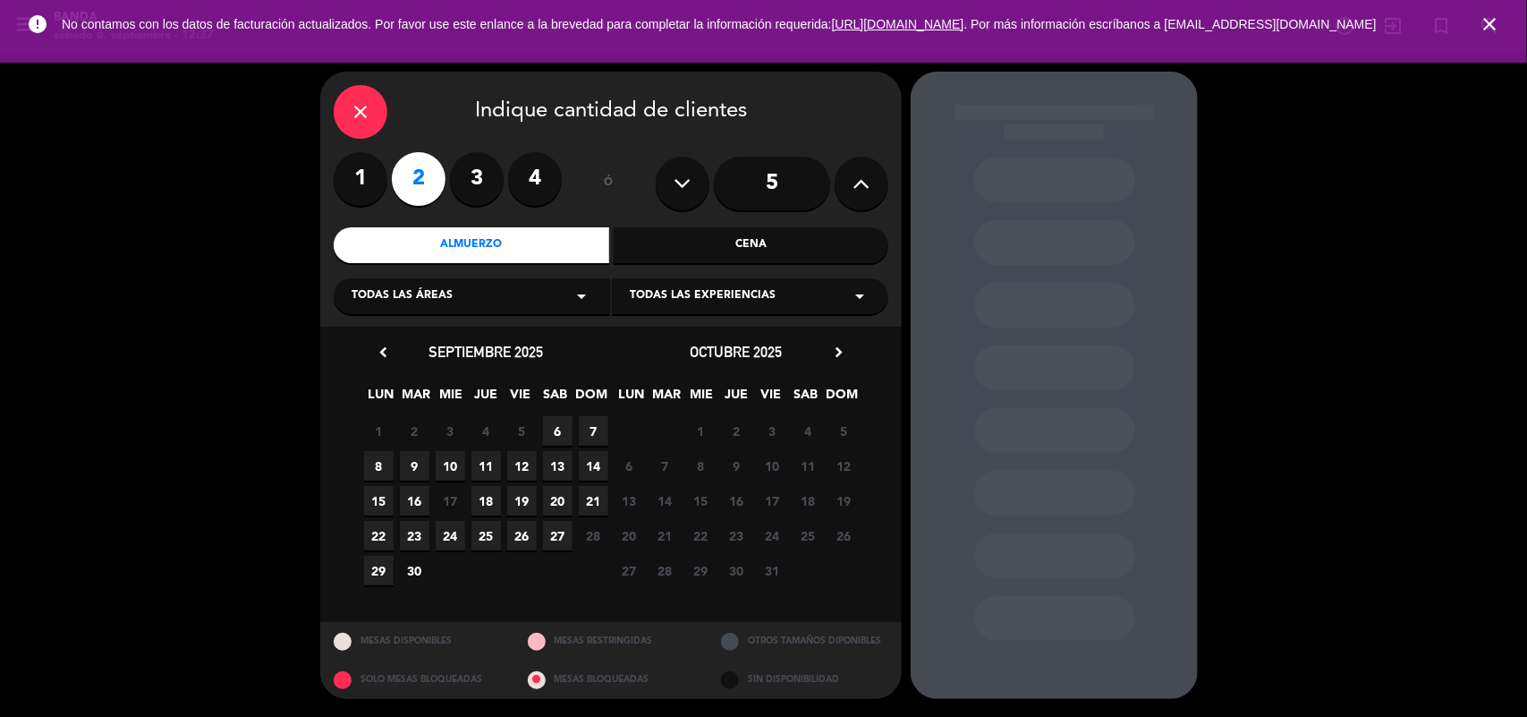
click at [589, 422] on span "7" at bounding box center [594, 431] width 30 height 30
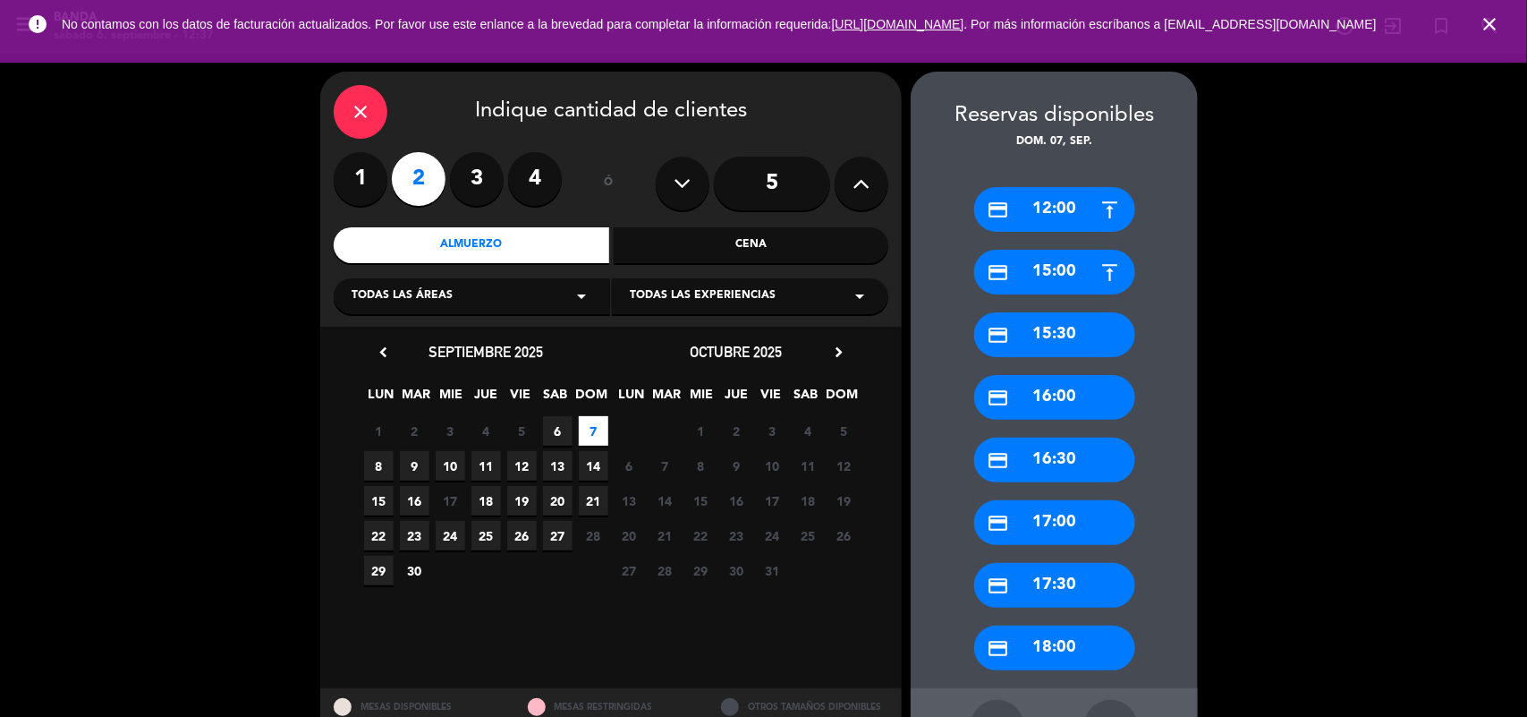
click at [1060, 266] on div "credit_card 15:00" at bounding box center [1054, 272] width 161 height 45
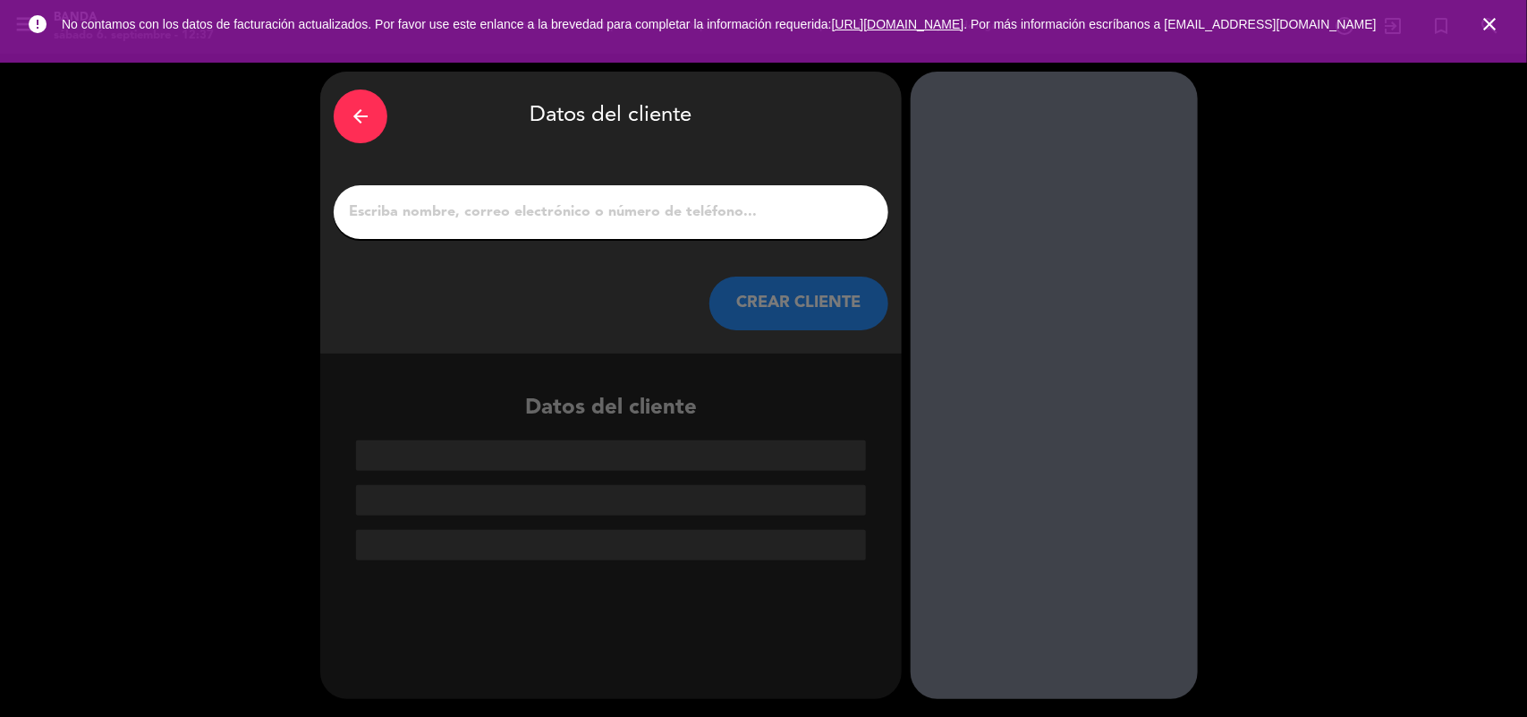
click at [705, 216] on input "1" at bounding box center [611, 212] width 528 height 25
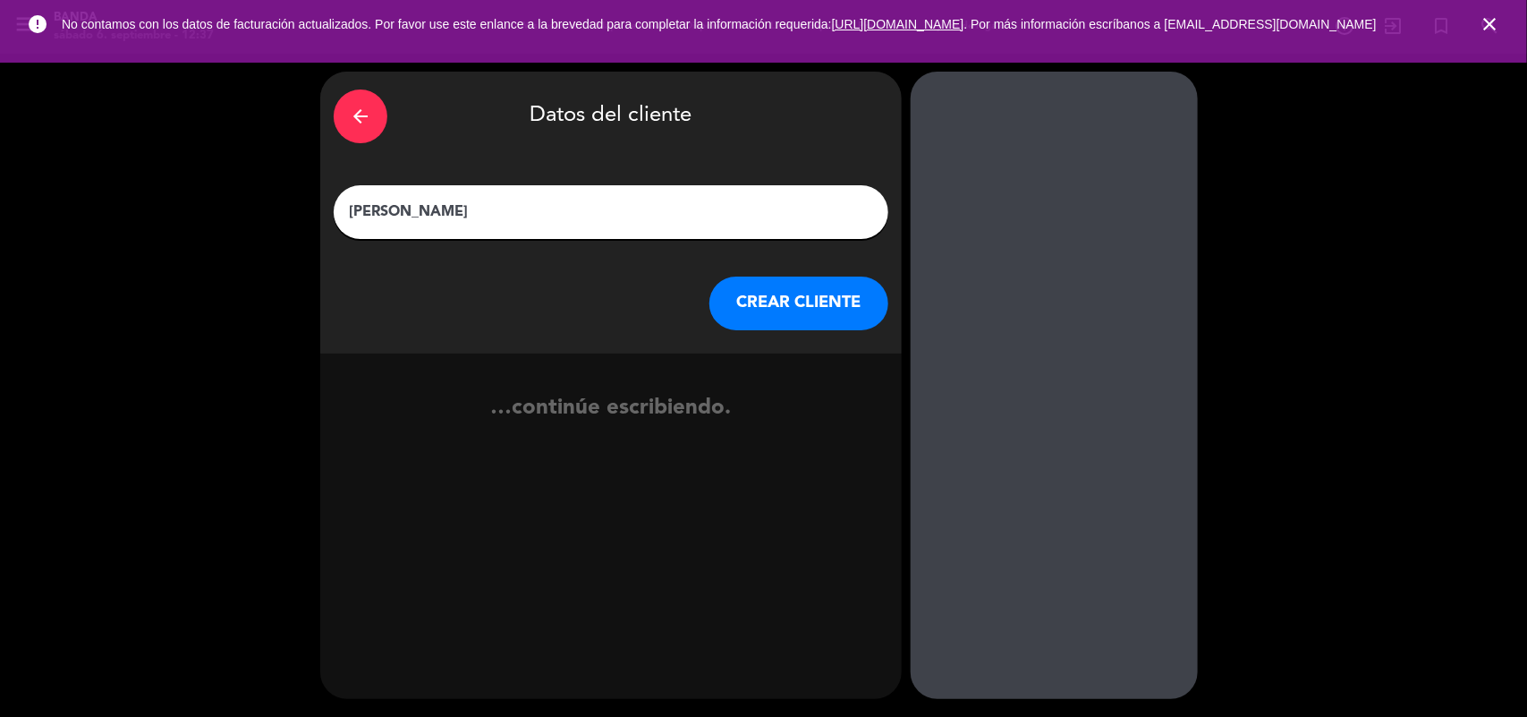
type input "[PERSON_NAME]"
click at [765, 297] on button "CREAR CLIENTE" at bounding box center [799, 303] width 179 height 54
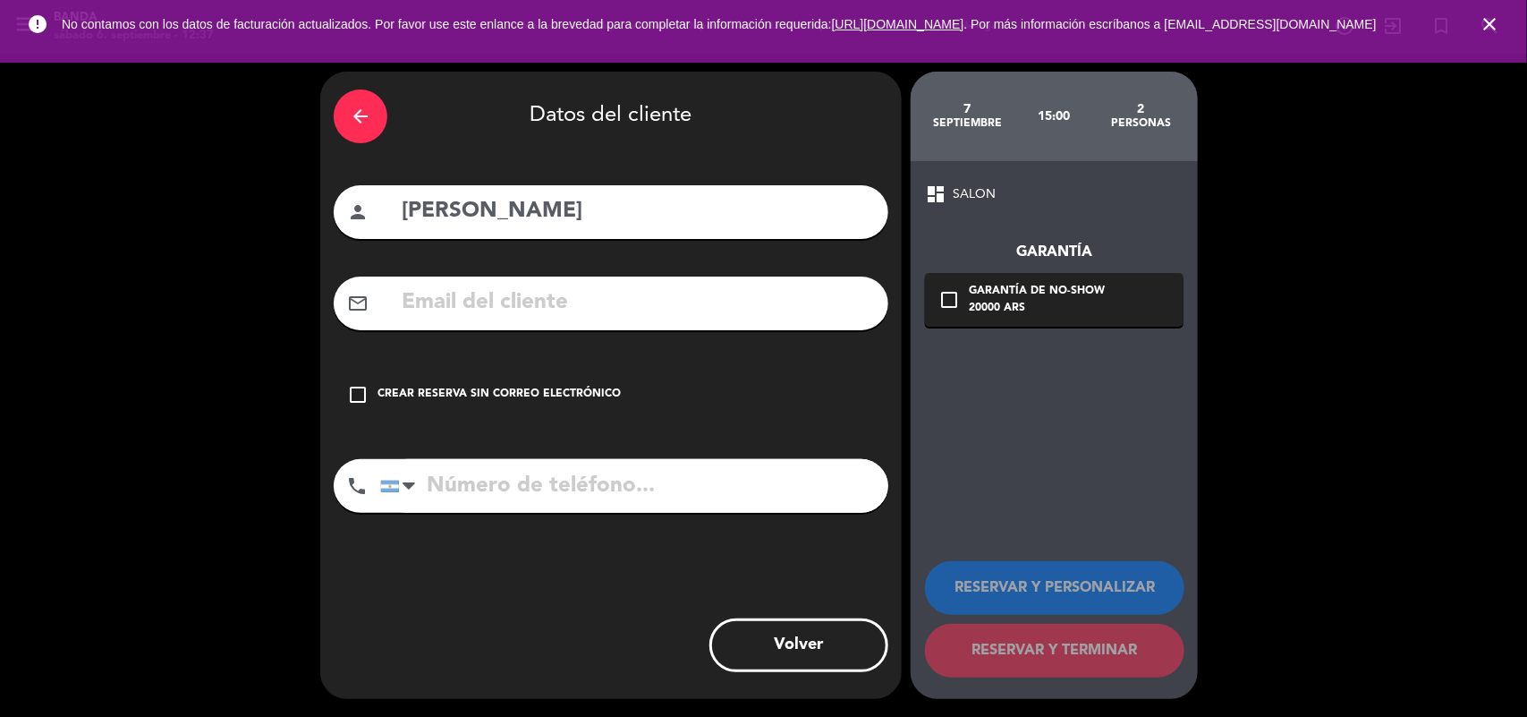
click at [559, 391] on div "Crear reserva sin correo electrónico" at bounding box center [499, 395] width 243 height 18
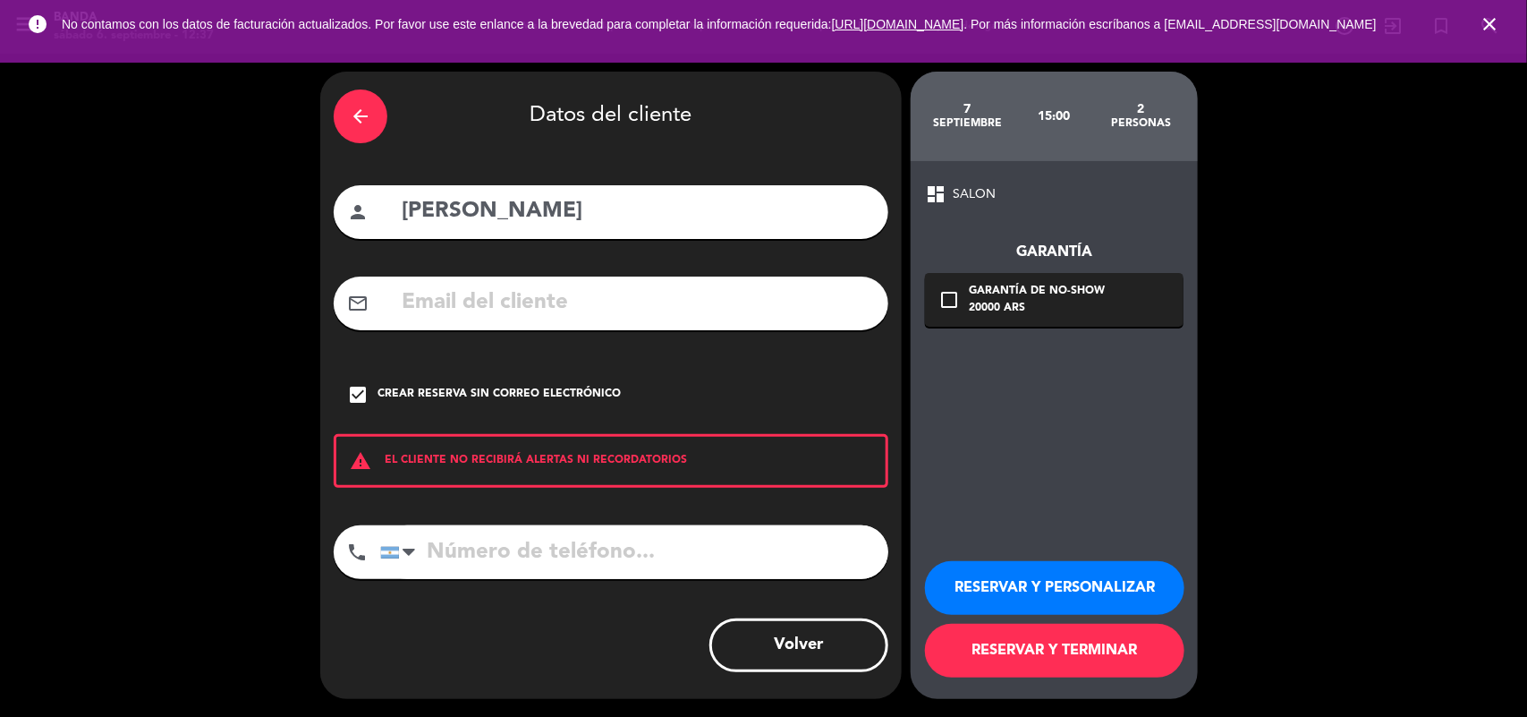
click at [1076, 582] on button "RESERVAR Y PERSONALIZAR" at bounding box center [1054, 588] width 259 height 54
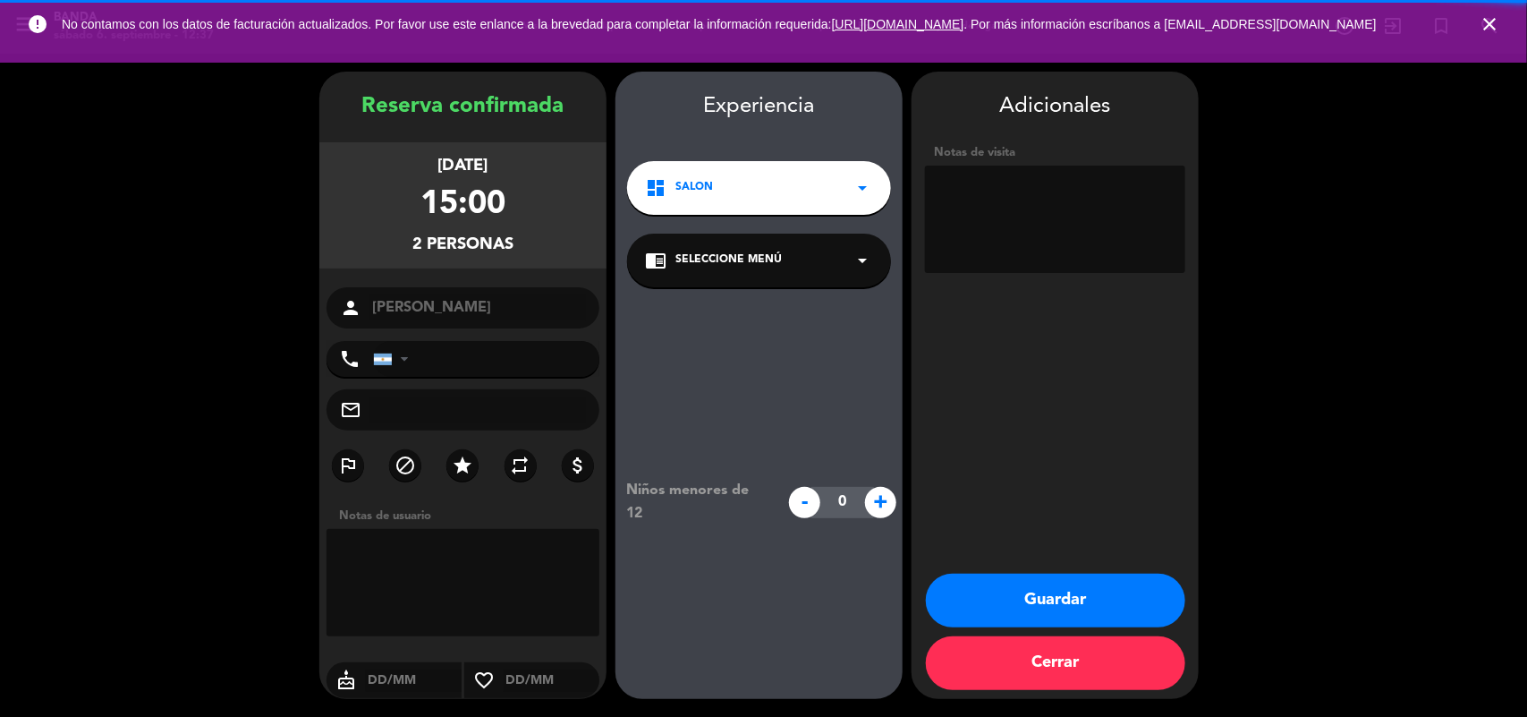
click at [1027, 213] on textarea at bounding box center [1055, 219] width 260 height 107
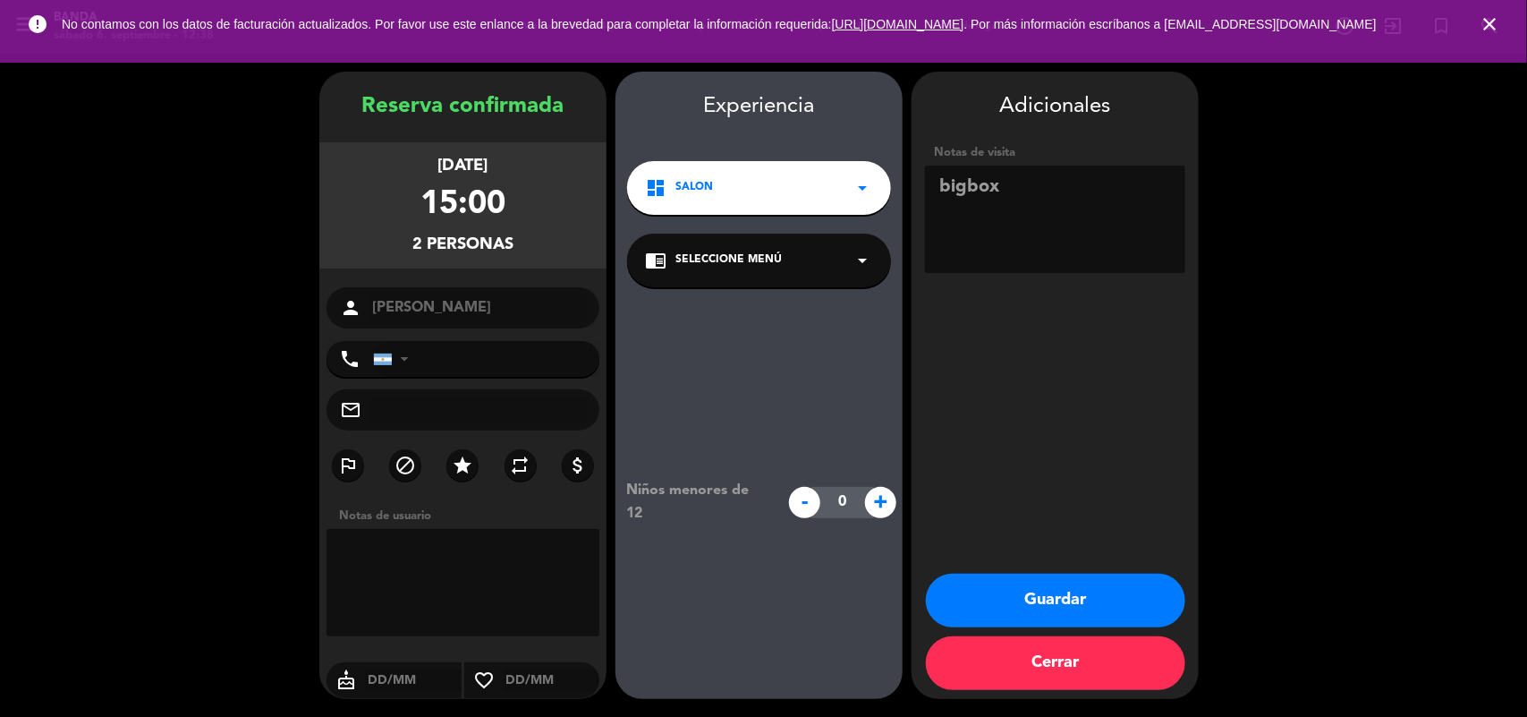
paste textarea "MIEFT2VG"
type textarea "bigbox MIEFT2VG"
click at [1040, 583] on button "Guardar" at bounding box center [1055, 601] width 259 height 54
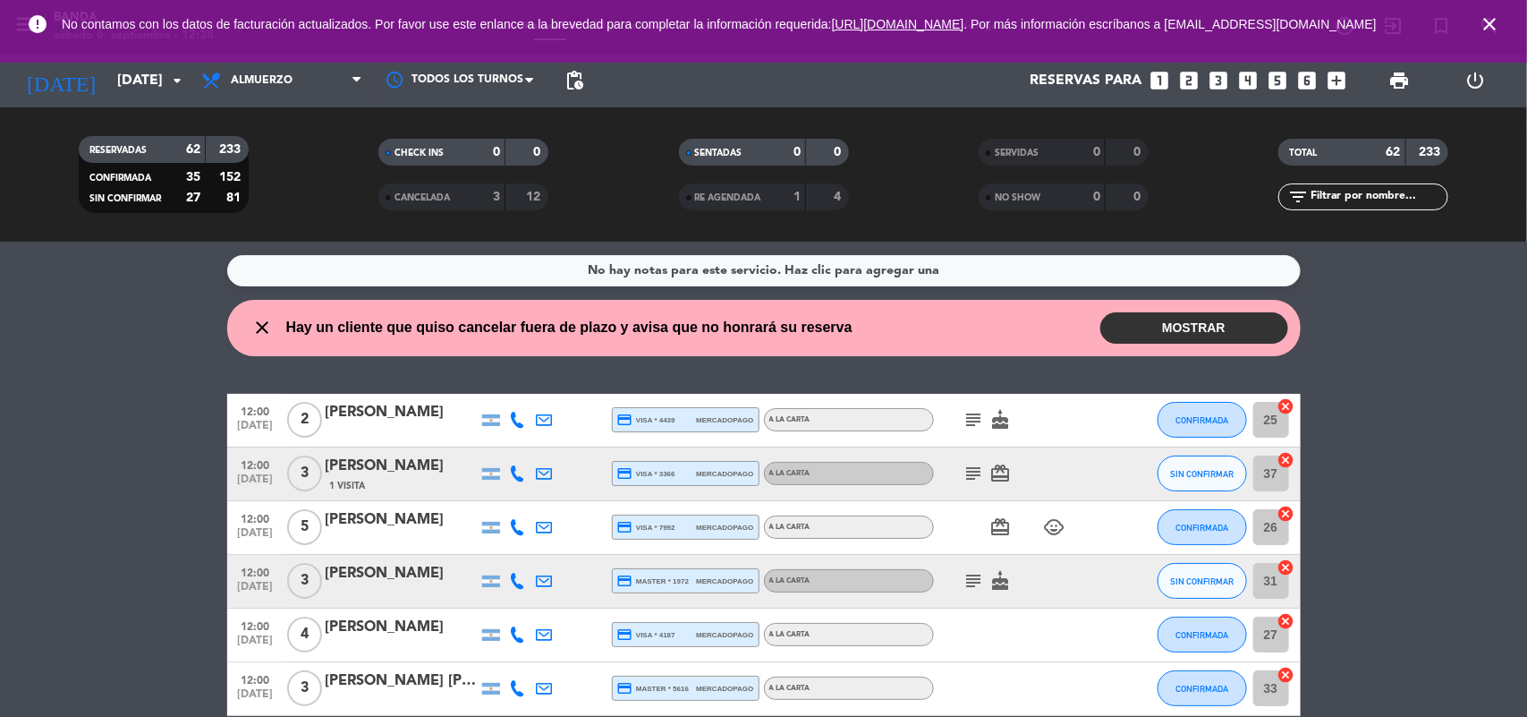
click at [259, 104] on div "Todos los servicios Almuerzo Cena Almuerzo Todos los servicios Almuerzo Cena" at bounding box center [281, 81] width 179 height 54
click at [268, 77] on span "Almuerzo" at bounding box center [262, 80] width 62 height 13
click at [324, 94] on span "Almuerzo" at bounding box center [281, 80] width 179 height 39
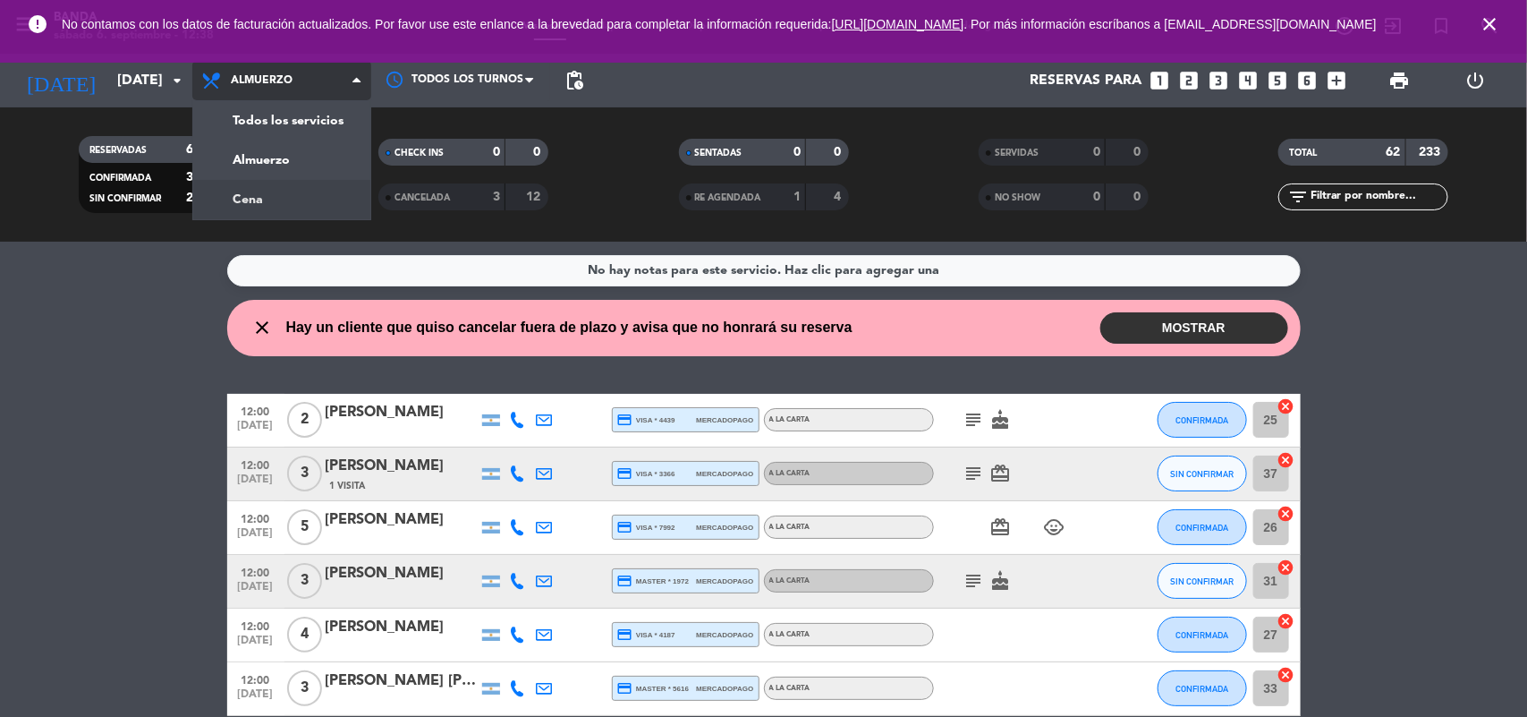
click at [289, 203] on div "menu Banda [DATE] 6. septiembre - 12:38 Mis reservas Mapa de mesas Disponibilid…" at bounding box center [763, 121] width 1527 height 242
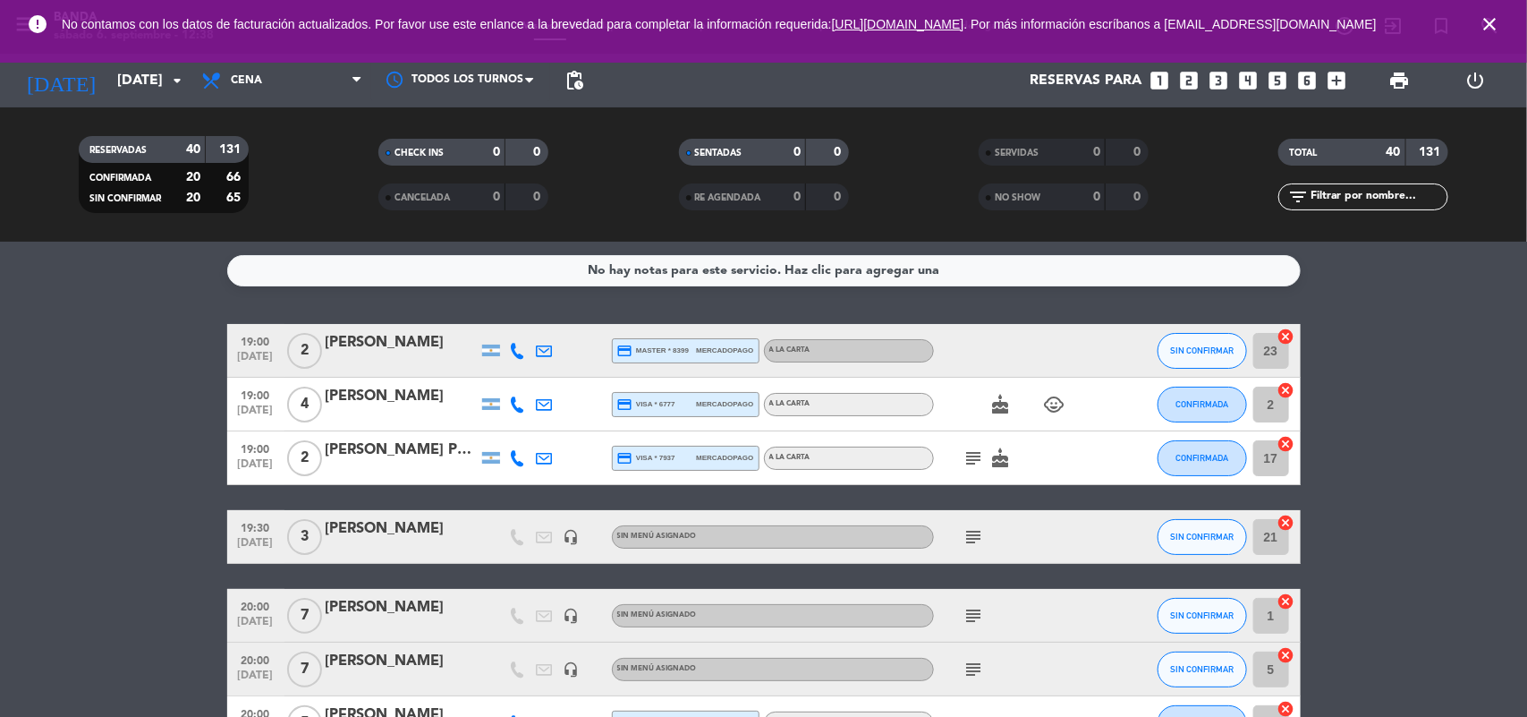
click at [967, 541] on icon "subject" at bounding box center [974, 536] width 21 height 21
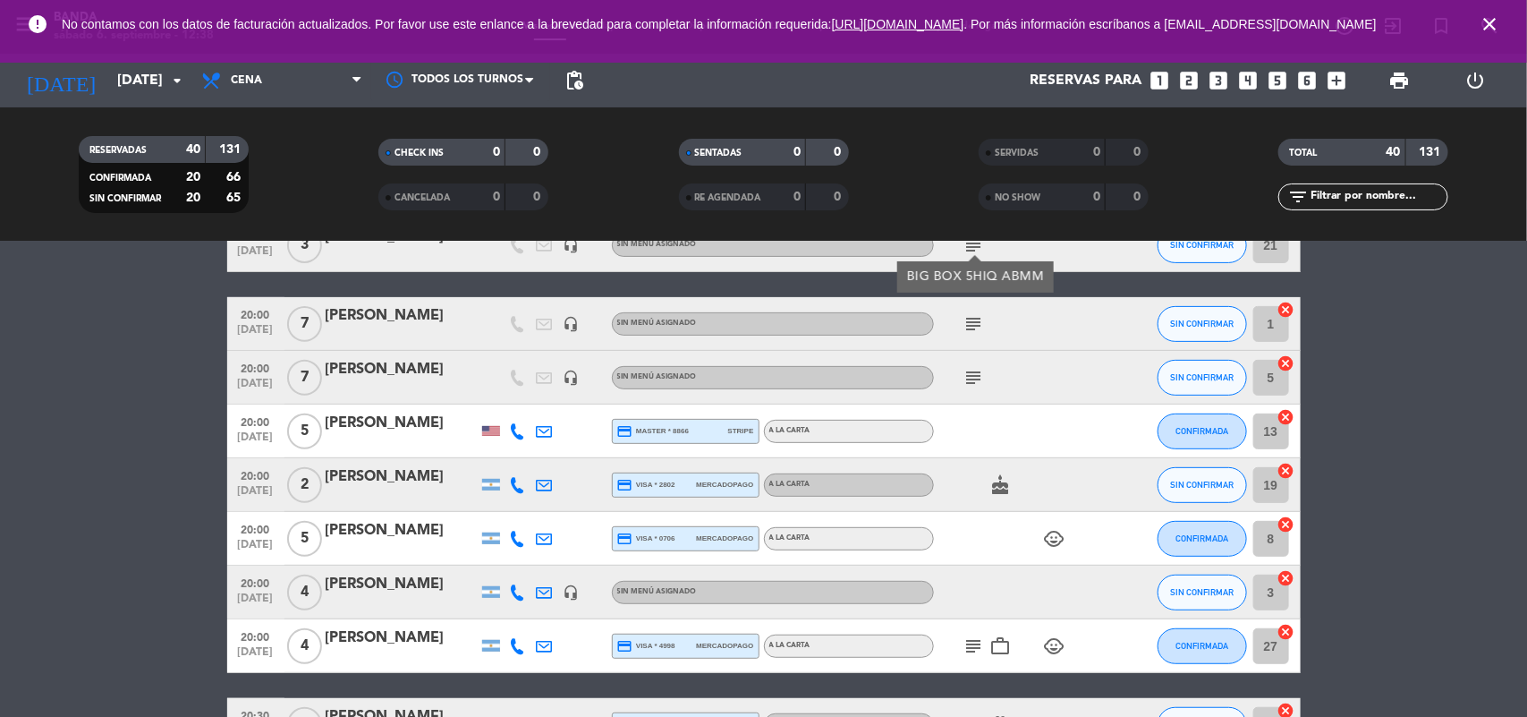
scroll to position [288, 0]
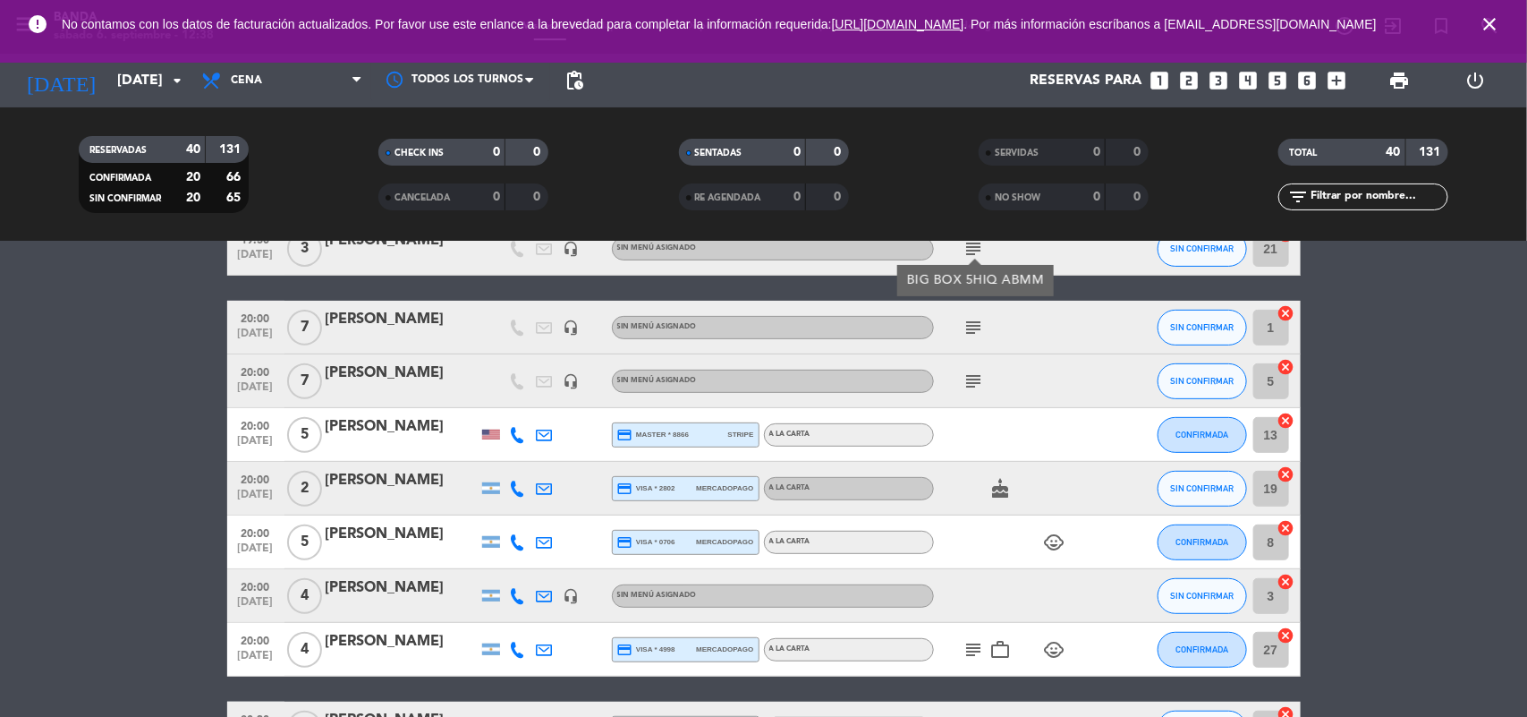
click at [973, 322] on icon "subject" at bounding box center [974, 327] width 21 height 21
click at [973, 394] on div "subject" at bounding box center [1014, 380] width 161 height 53
click at [973, 380] on icon "subject" at bounding box center [974, 380] width 21 height 21
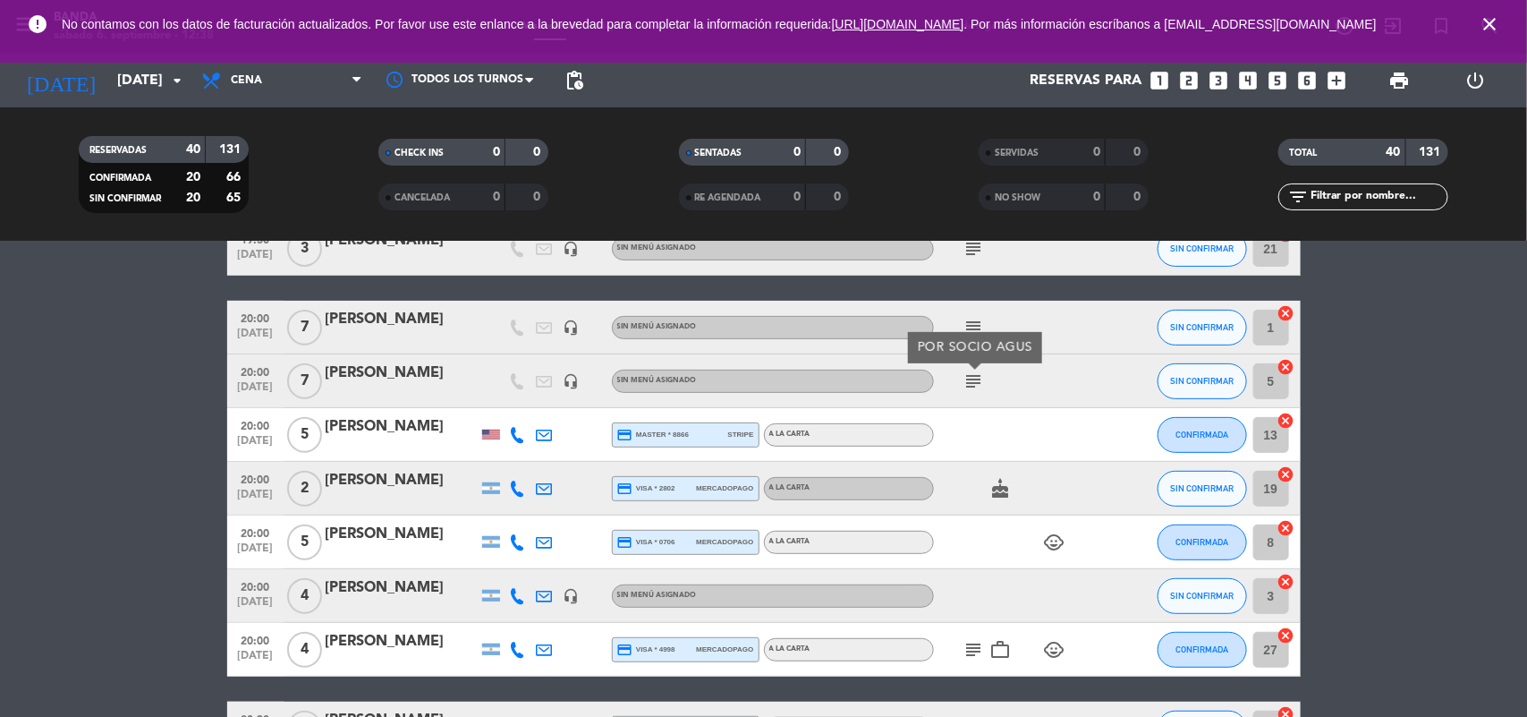
scroll to position [273, 0]
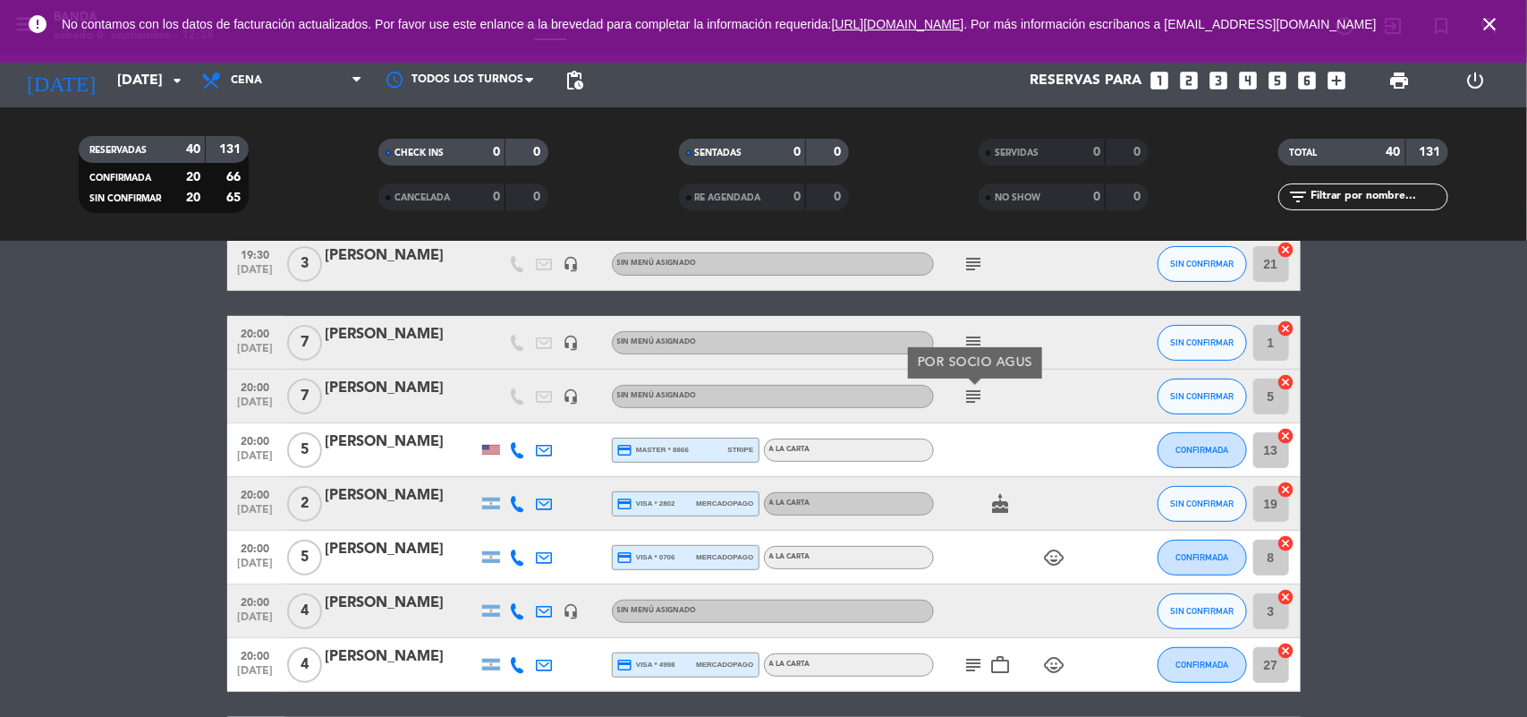
click at [243, 332] on span "20:00" at bounding box center [256, 332] width 45 height 21
click at [260, 399] on span "[DATE]" at bounding box center [256, 406] width 45 height 21
click at [1186, 70] on icon "looks_two" at bounding box center [1189, 80] width 23 height 23
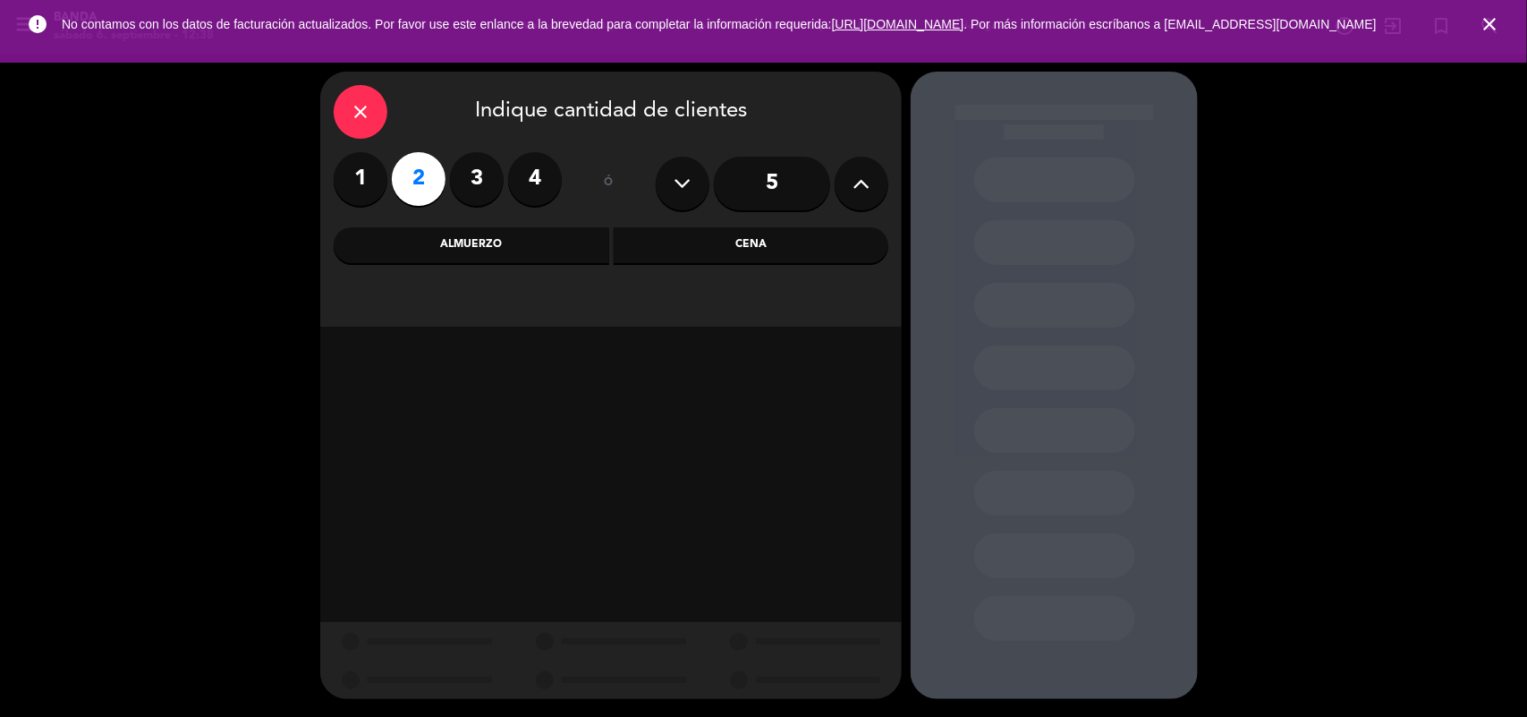
click at [687, 258] on div "Cena" at bounding box center [752, 245] width 276 height 36
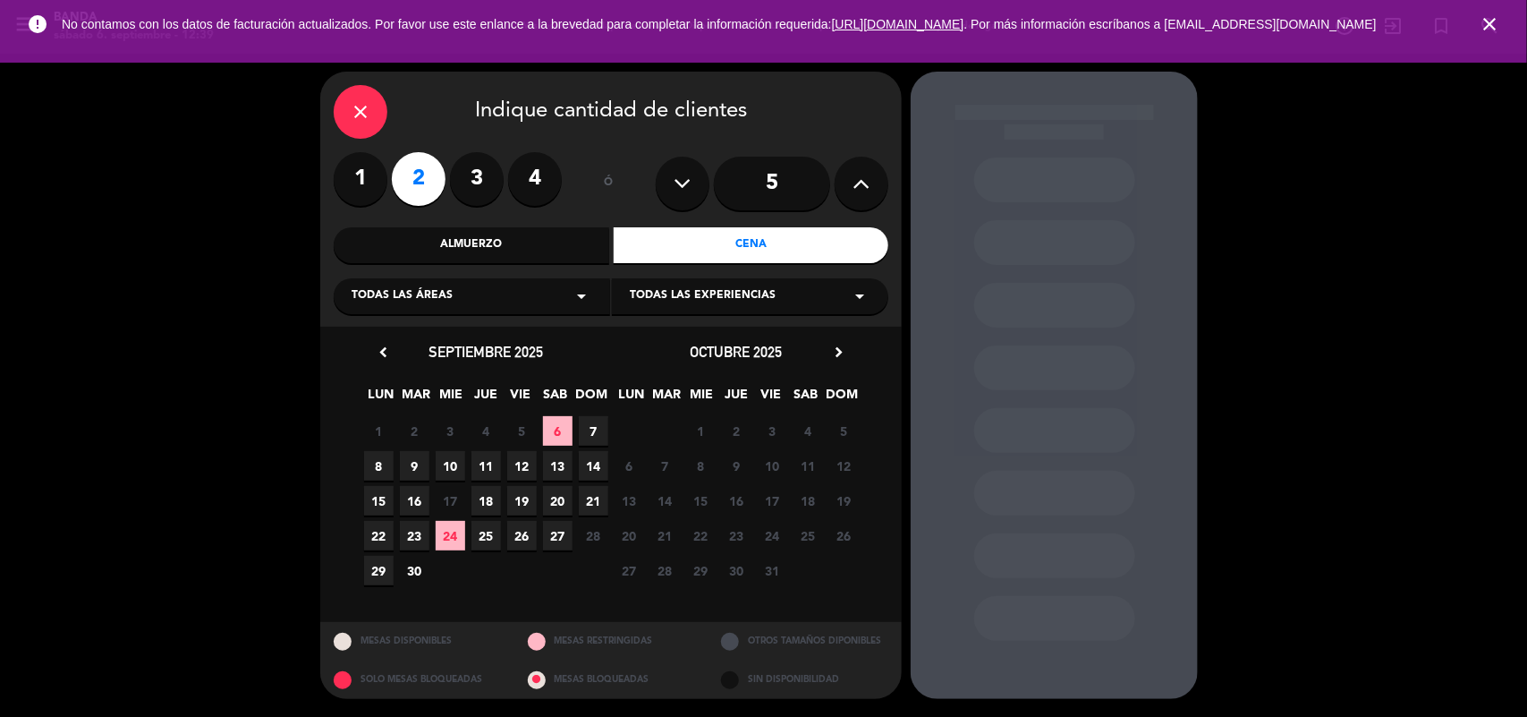
click at [586, 427] on span "7" at bounding box center [594, 431] width 30 height 30
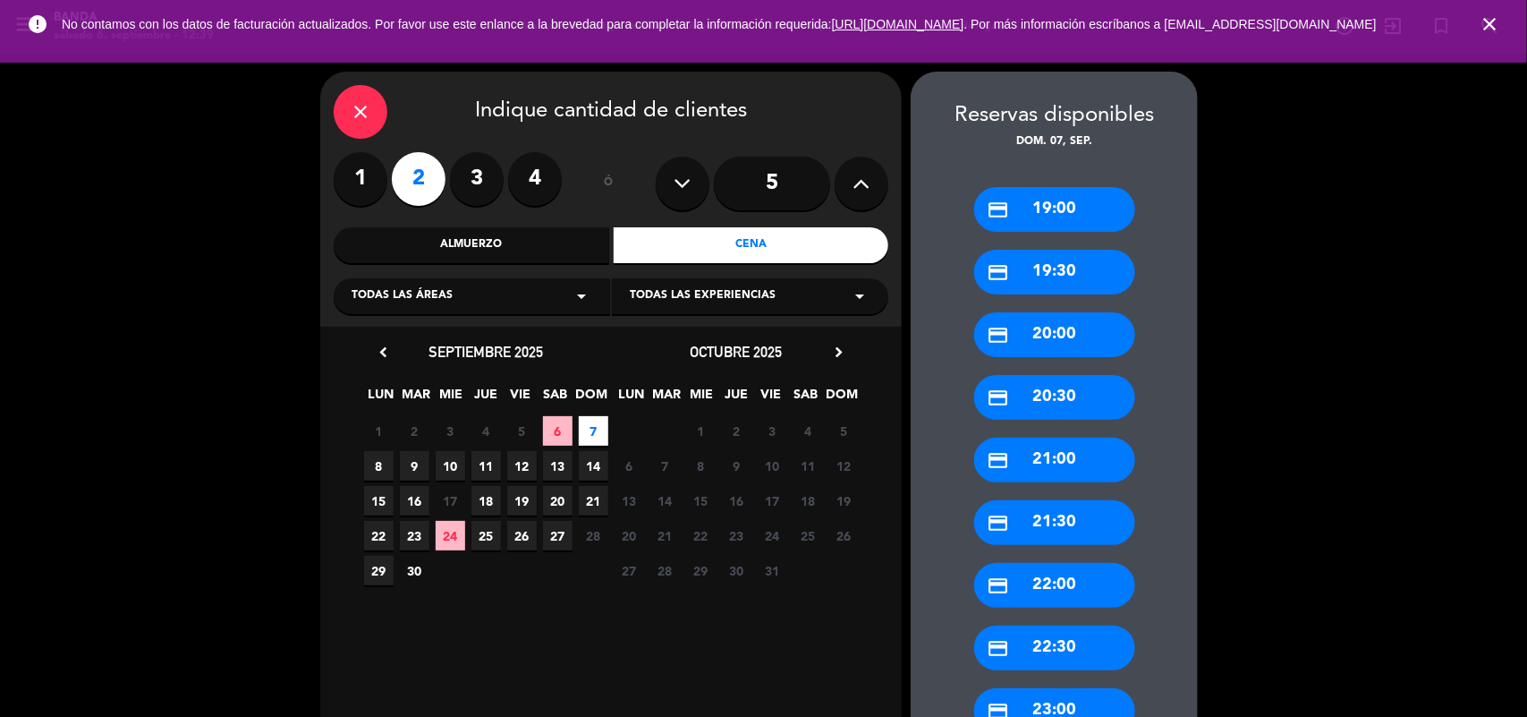
click at [1032, 352] on div "credit_card 20:00" at bounding box center [1054, 334] width 161 height 45
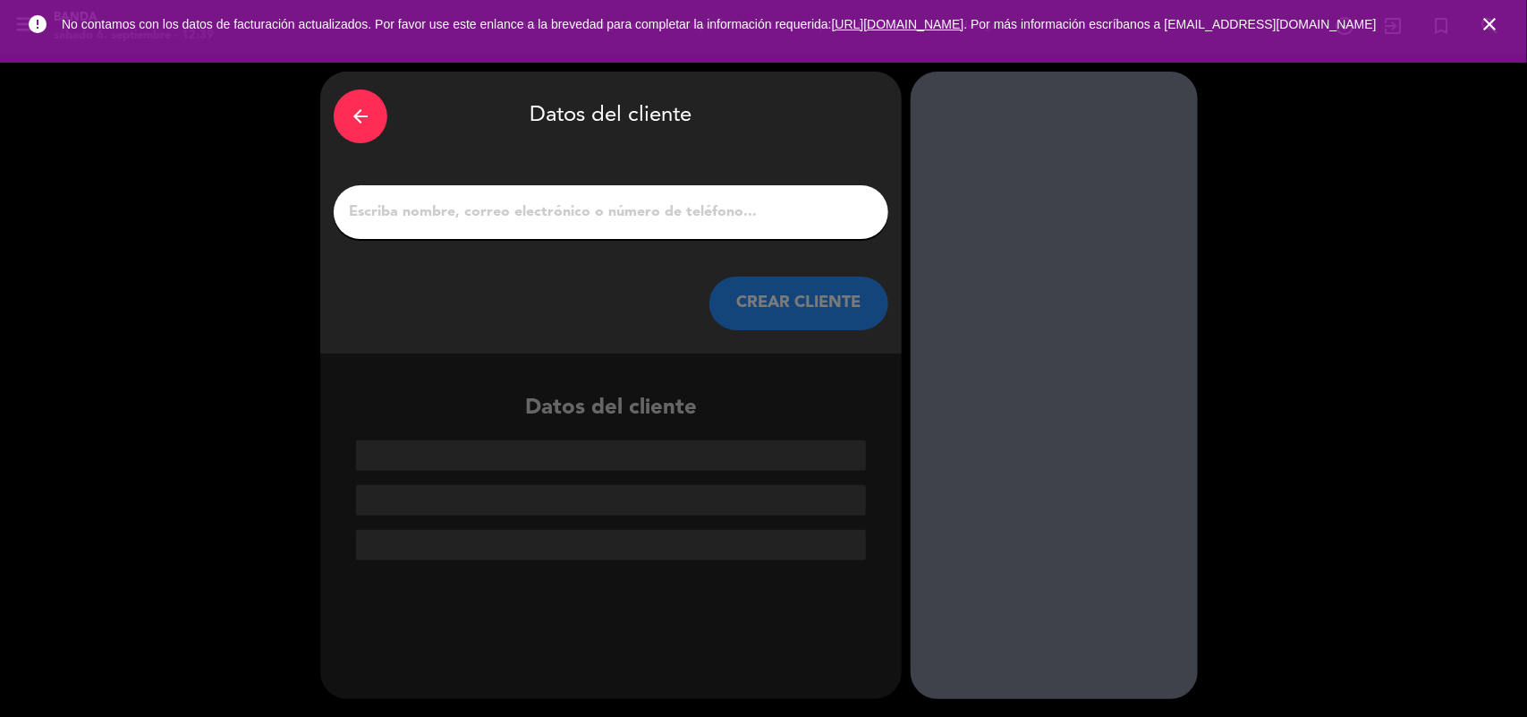
click at [678, 215] on input "1" at bounding box center [611, 212] width 528 height 25
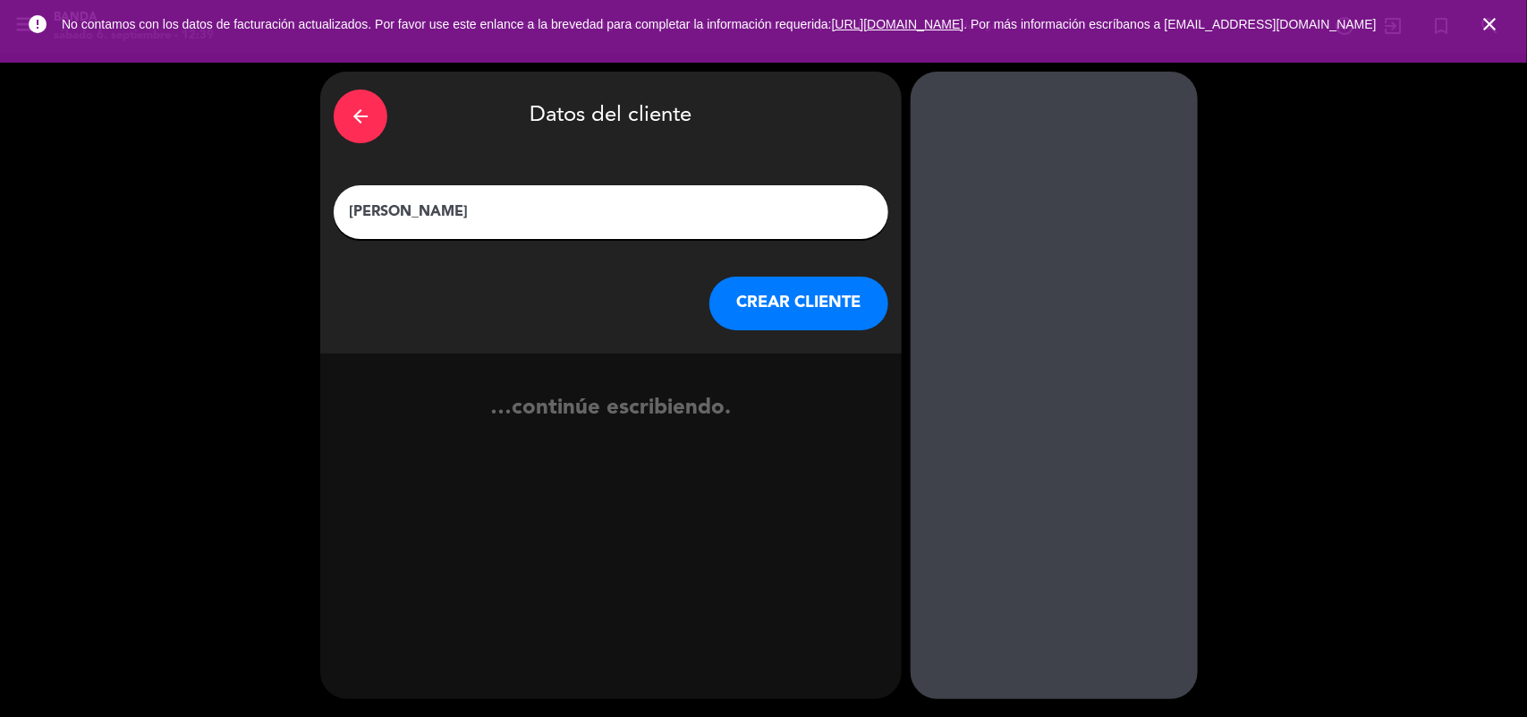
type input "[PERSON_NAME]"
click at [743, 320] on button "CREAR CLIENTE" at bounding box center [799, 303] width 179 height 54
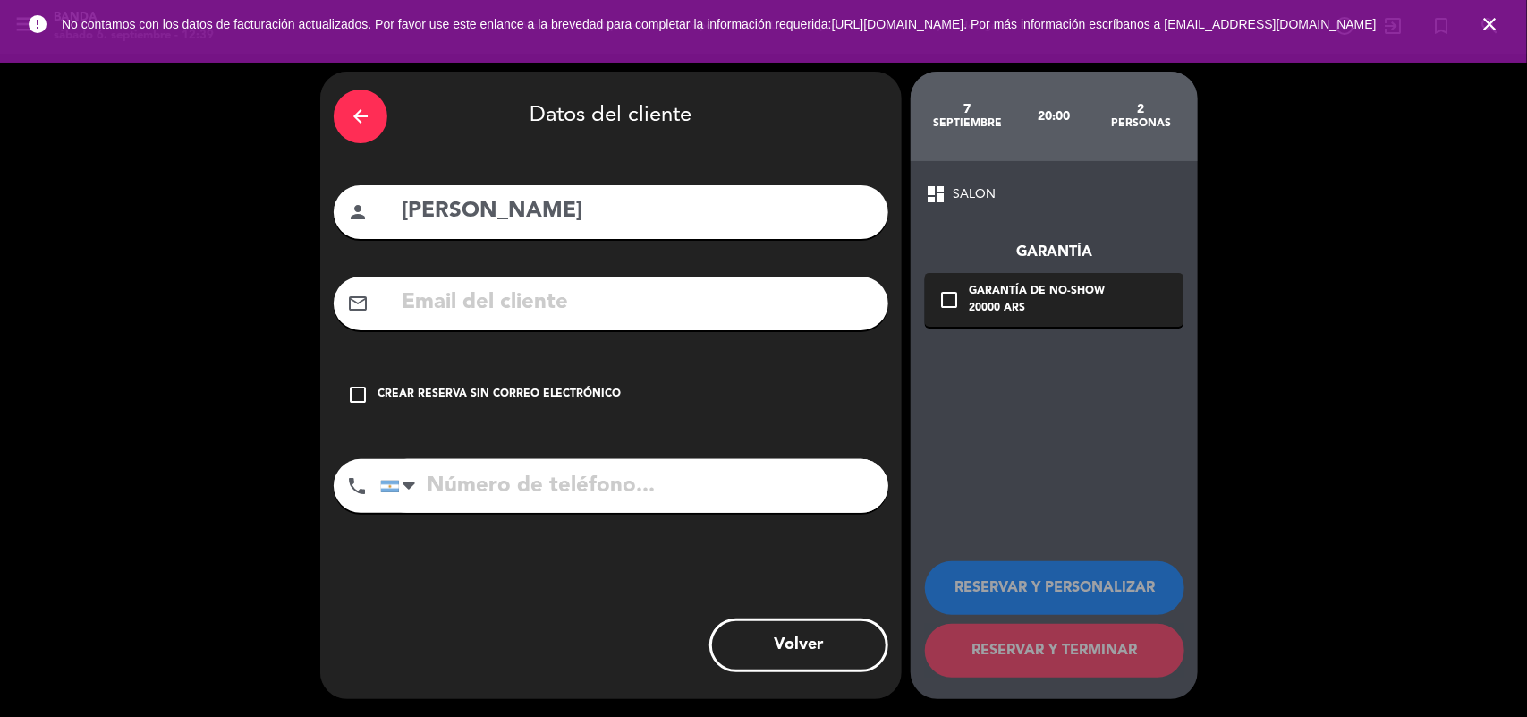
drag, startPoint x: 743, startPoint y: 320, endPoint x: 480, endPoint y: 409, distance: 277.6
click at [480, 409] on div "arrow_back Datos del cliente person [PERSON_NAME] mail_outline check_box_outlin…" at bounding box center [611, 385] width 582 height 627
click at [753, 396] on div "check_box_outline_blank Crear reserva sin correo electrónico" at bounding box center [611, 395] width 555 height 54
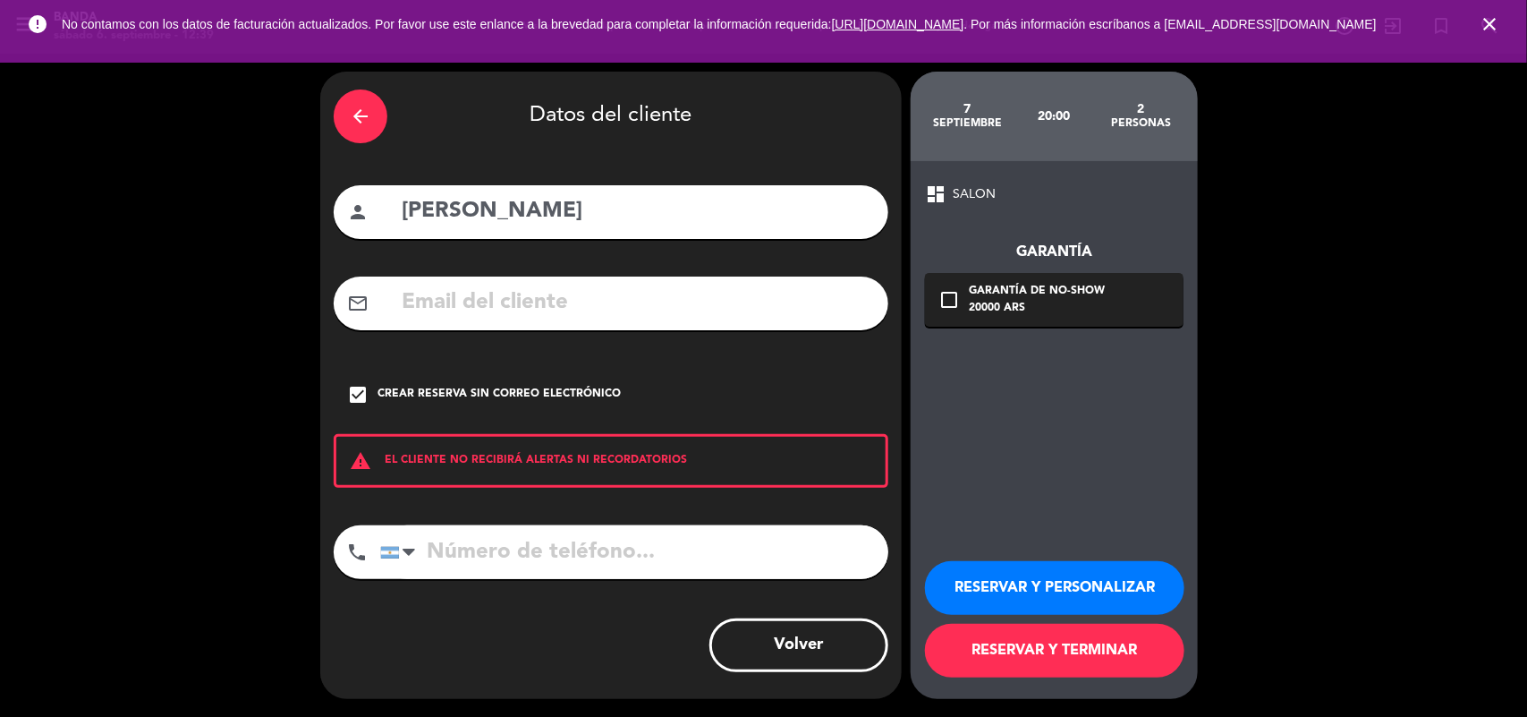
click at [1059, 580] on button "RESERVAR Y PERSONALIZAR" at bounding box center [1054, 588] width 259 height 54
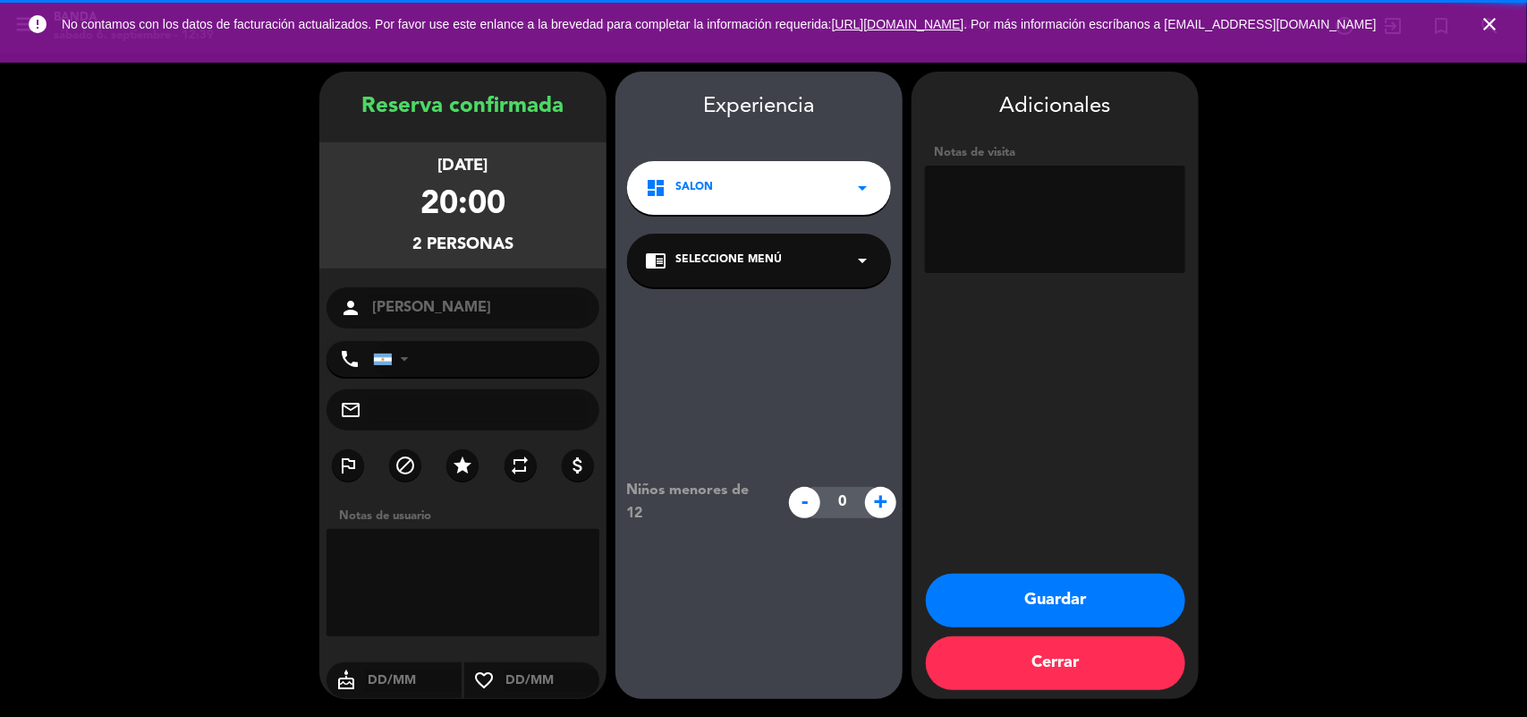
click at [1062, 221] on textarea at bounding box center [1055, 219] width 260 height 107
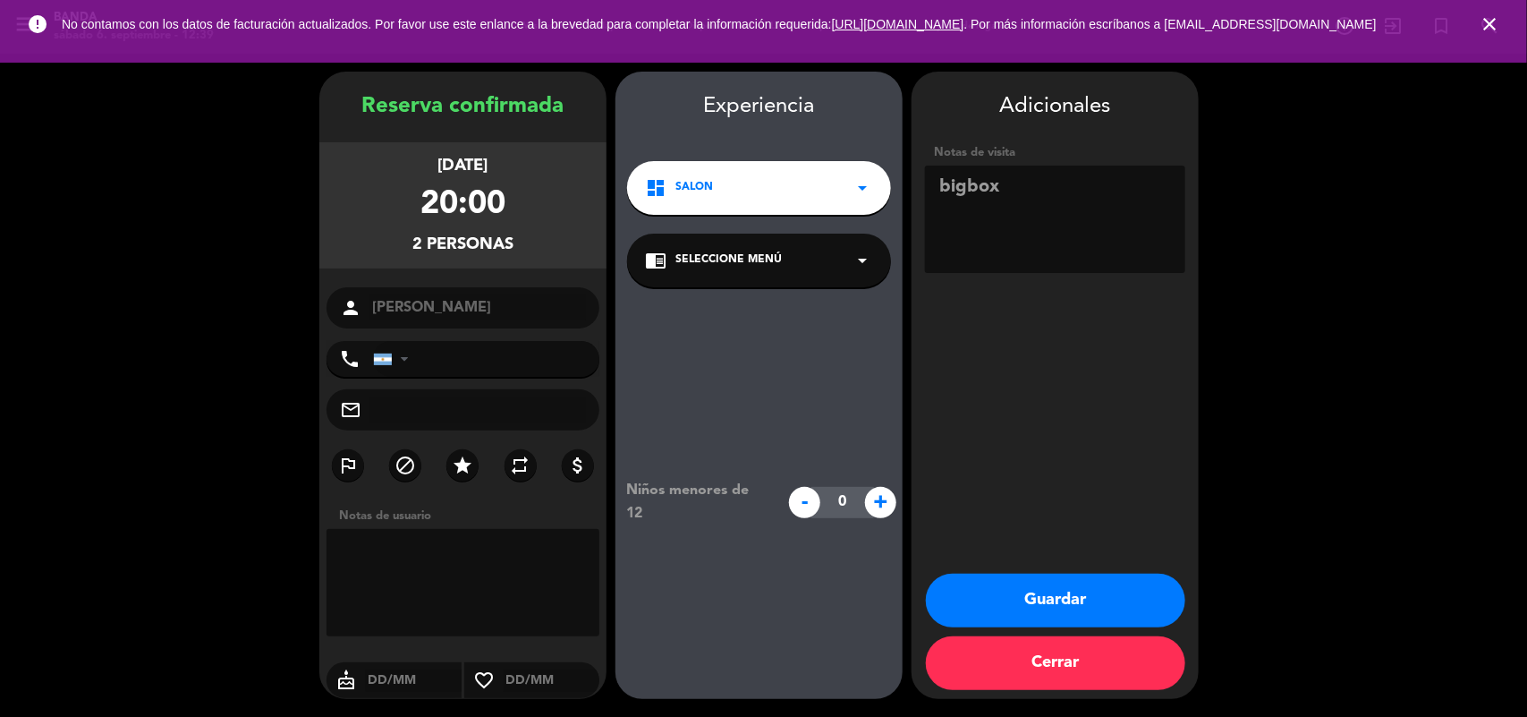
paste textarea "Código: 4CTWNUDZ"
type textarea "bigbox Código: 4CTWNUDZ"
click at [1079, 582] on button "Guardar" at bounding box center [1055, 601] width 259 height 54
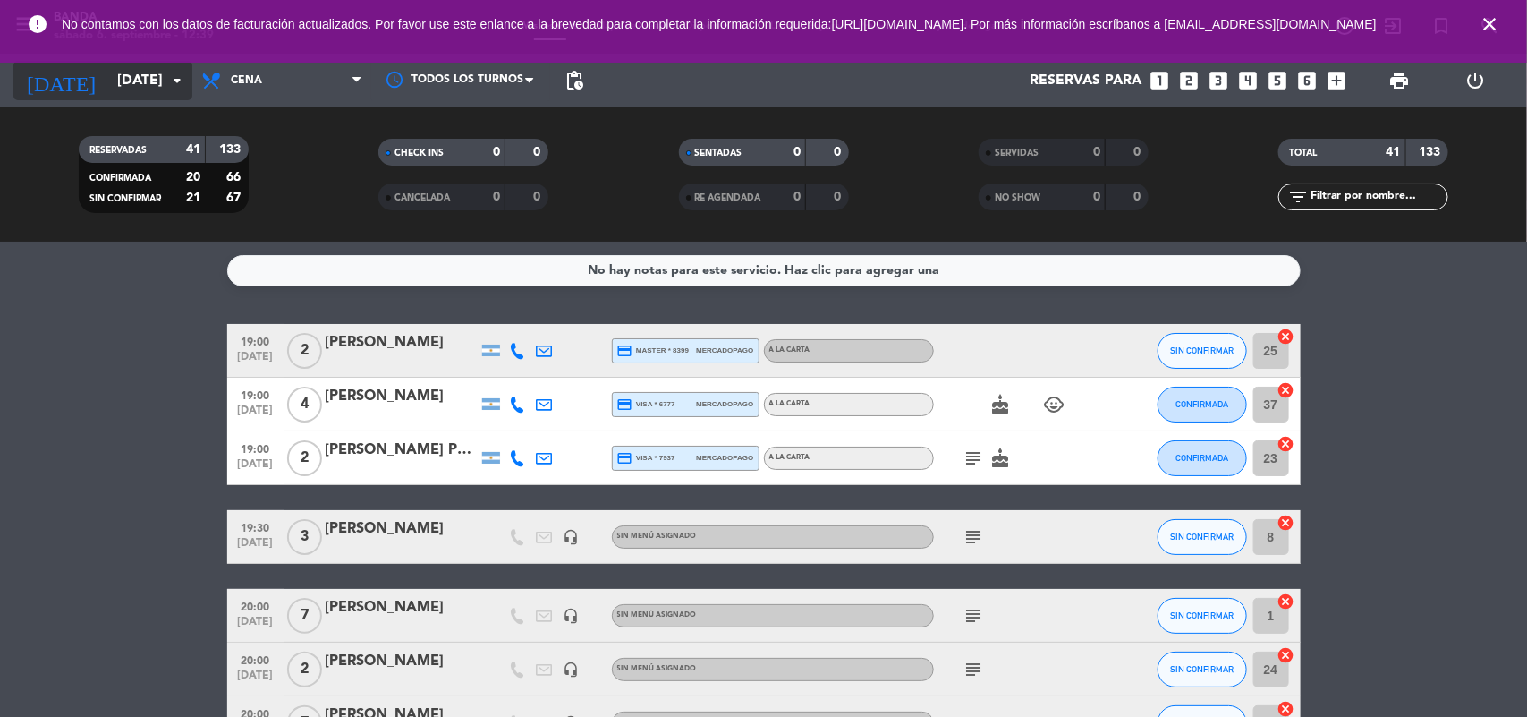
click at [182, 74] on icon "arrow_drop_down" at bounding box center [176, 80] width 21 height 21
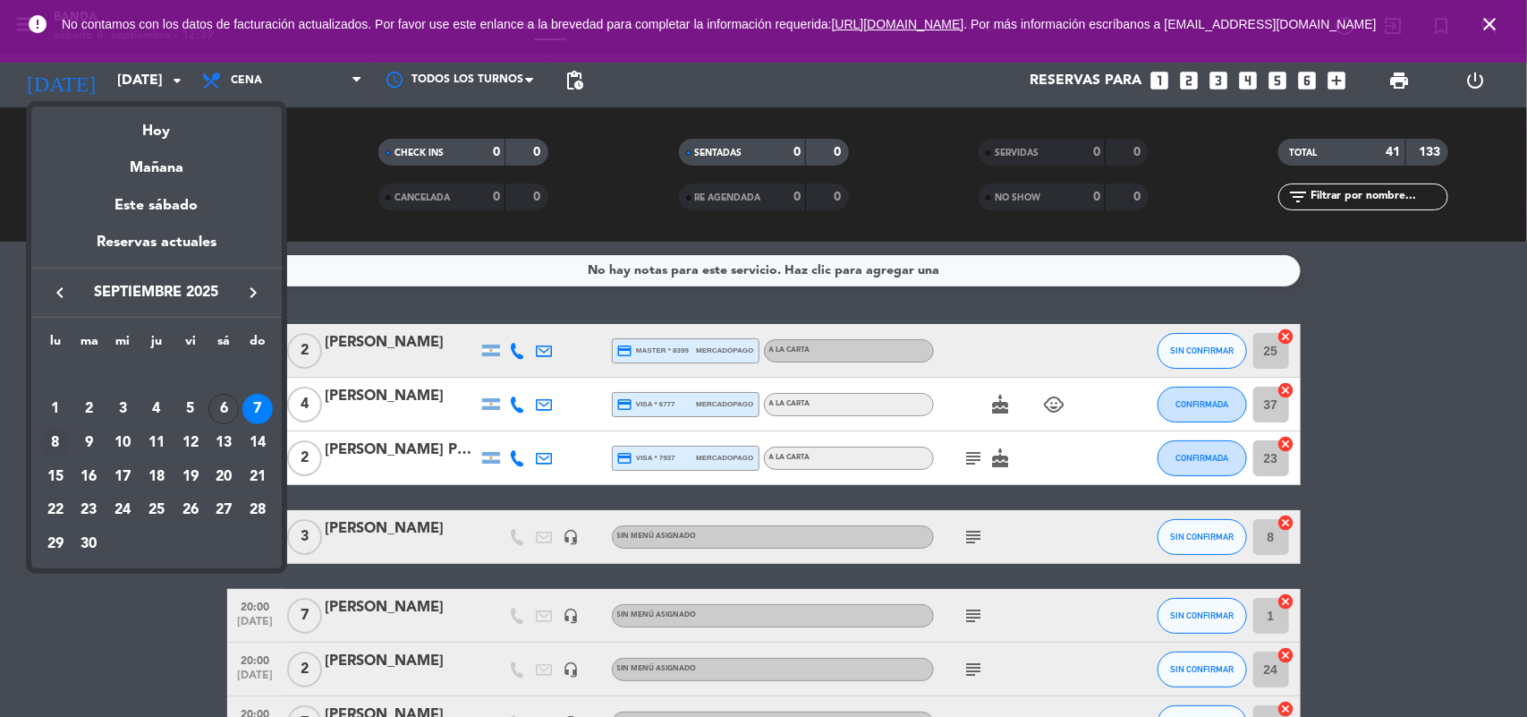
click at [52, 438] on div "8" at bounding box center [55, 443] width 30 height 30
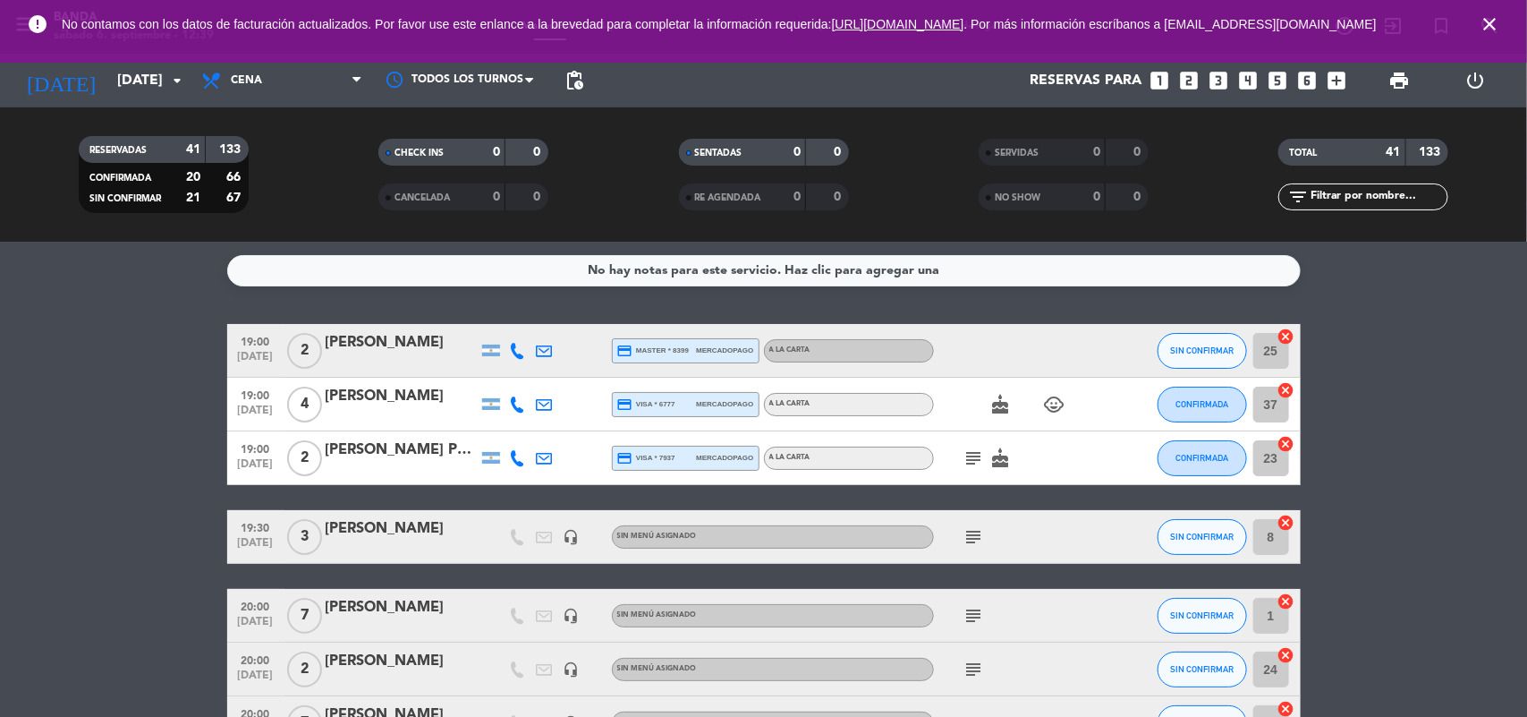
type input "[DATE]"
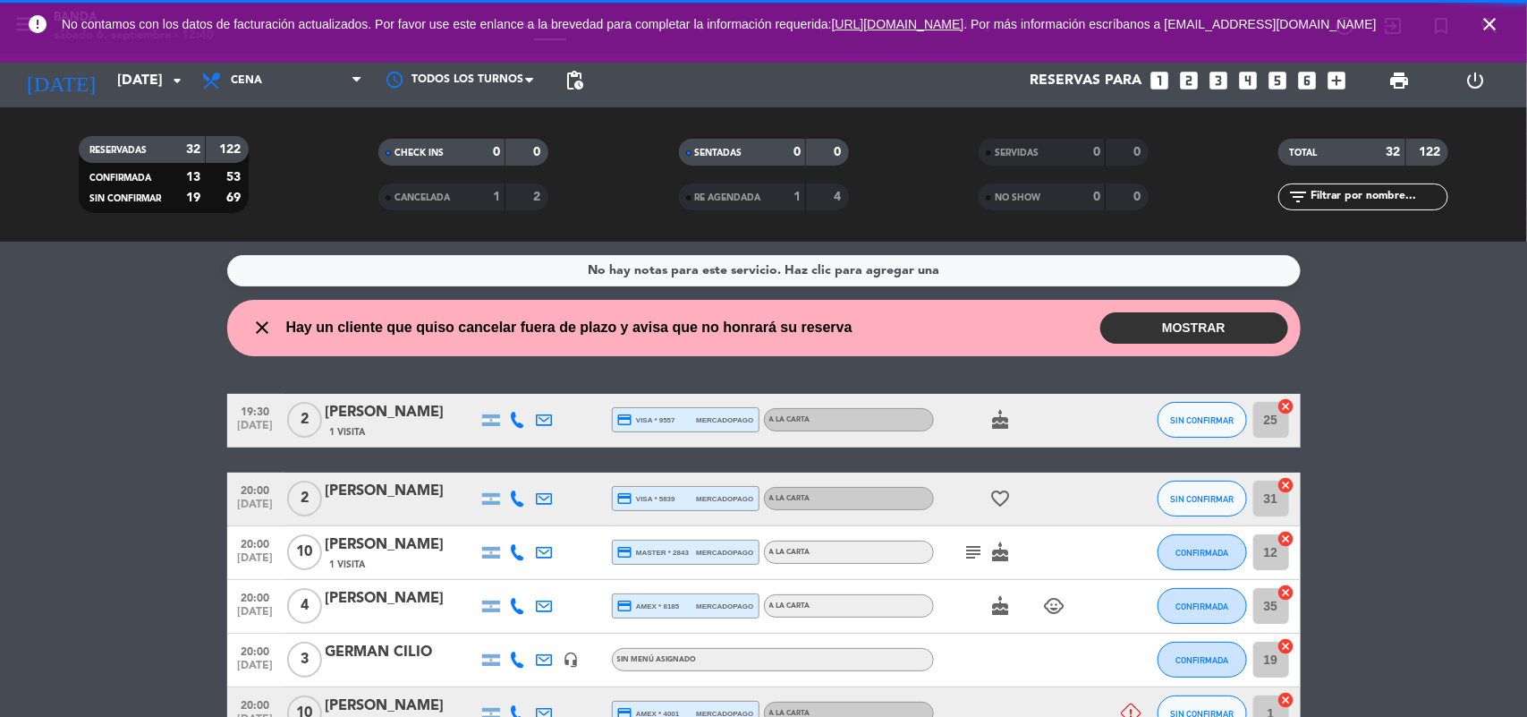
click at [289, 65] on span "Cena" at bounding box center [281, 80] width 179 height 39
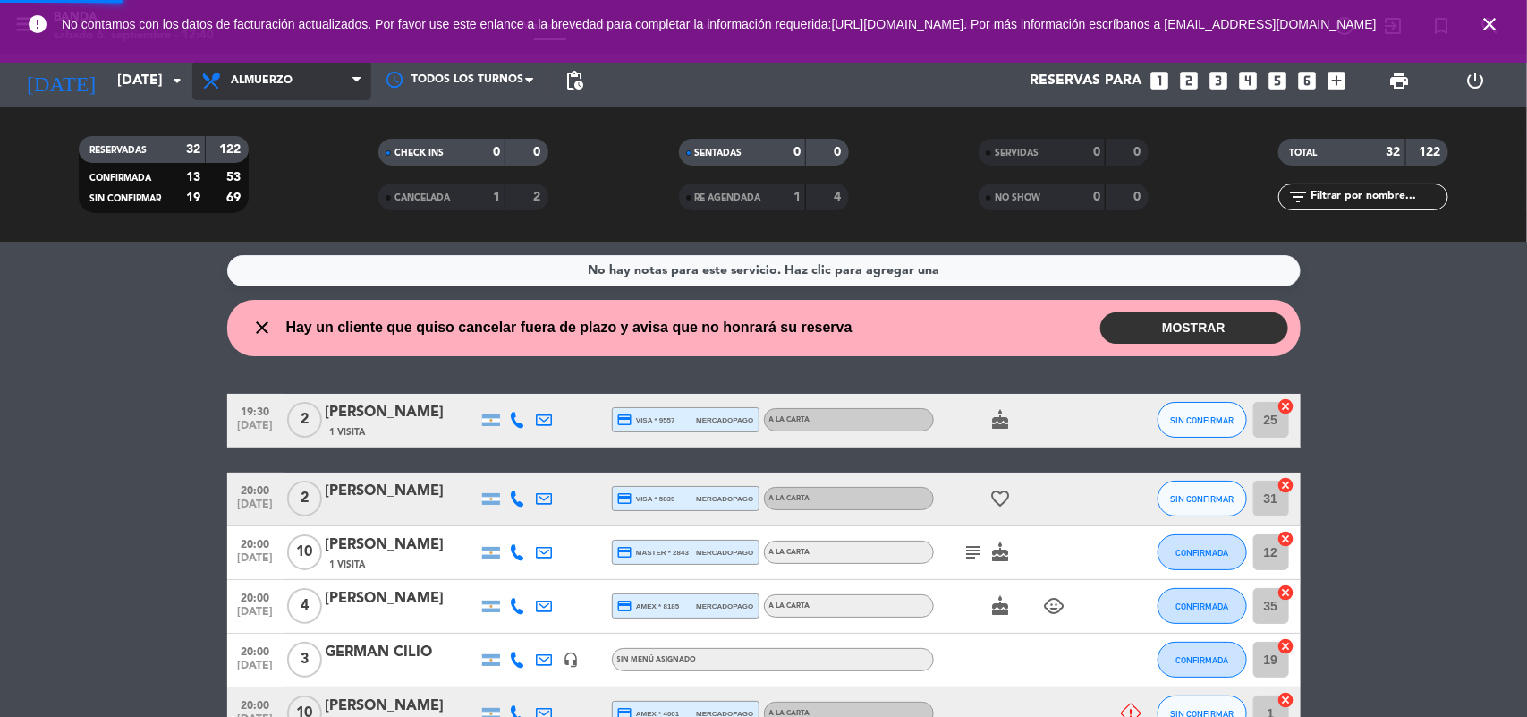
click at [292, 167] on div "menu Banda [DATE] 6. septiembre - 12:40 Mis reservas Mapa de mesas Disponibilid…" at bounding box center [763, 121] width 1527 height 242
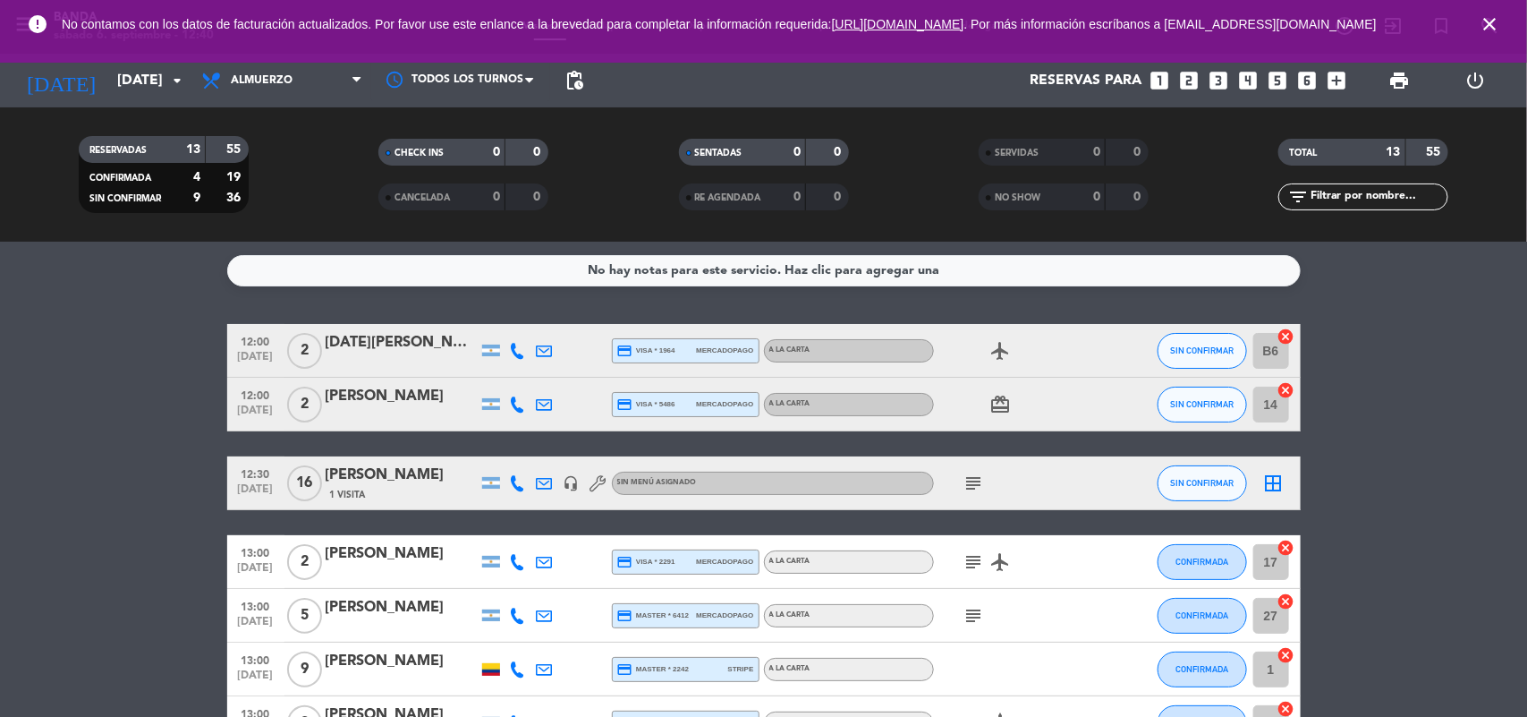
click at [1182, 82] on icon "looks_two" at bounding box center [1189, 80] width 23 height 23
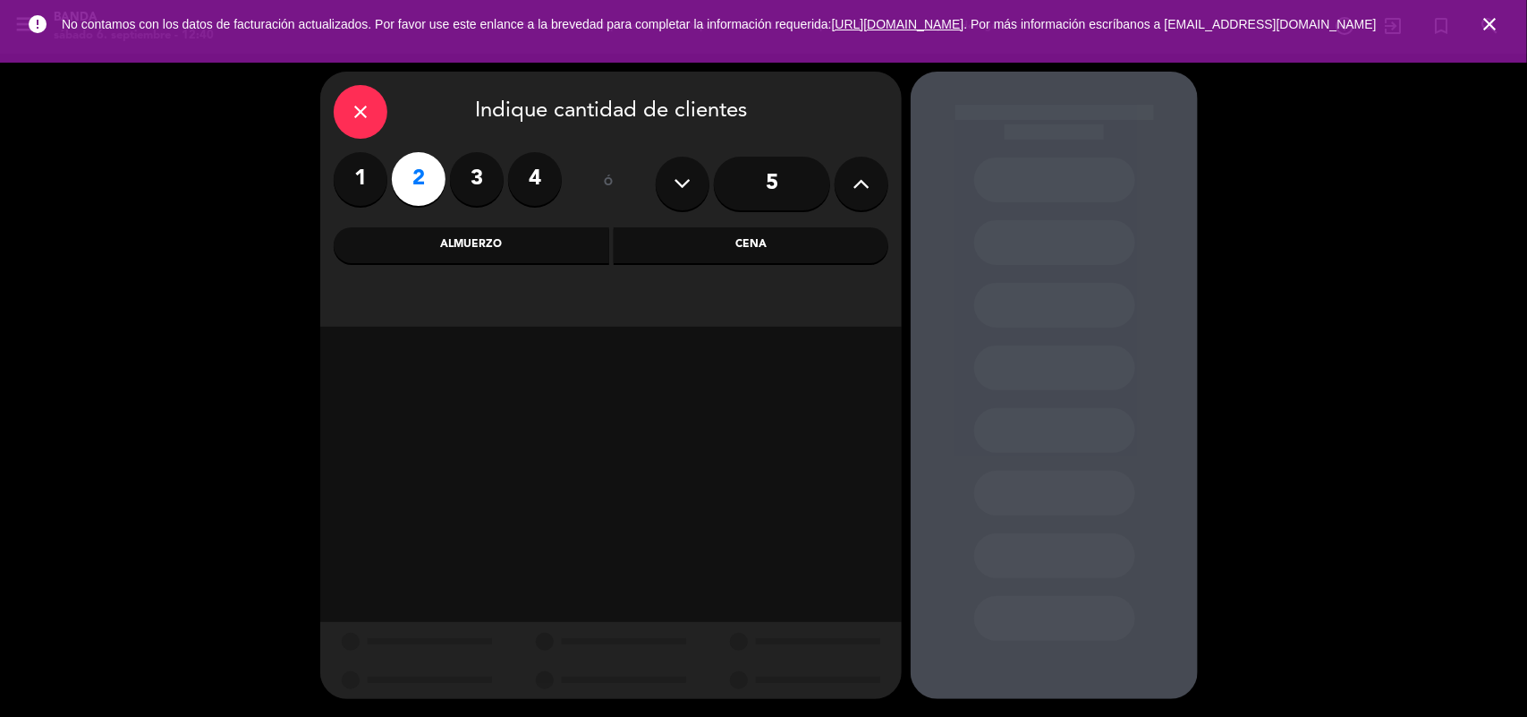
click at [457, 221] on div "close Indique cantidad de clientes 1 2 3 4 ó 5 Almuerzo Cena" at bounding box center [611, 199] width 582 height 255
click at [466, 234] on div "Almuerzo" at bounding box center [472, 245] width 276 height 36
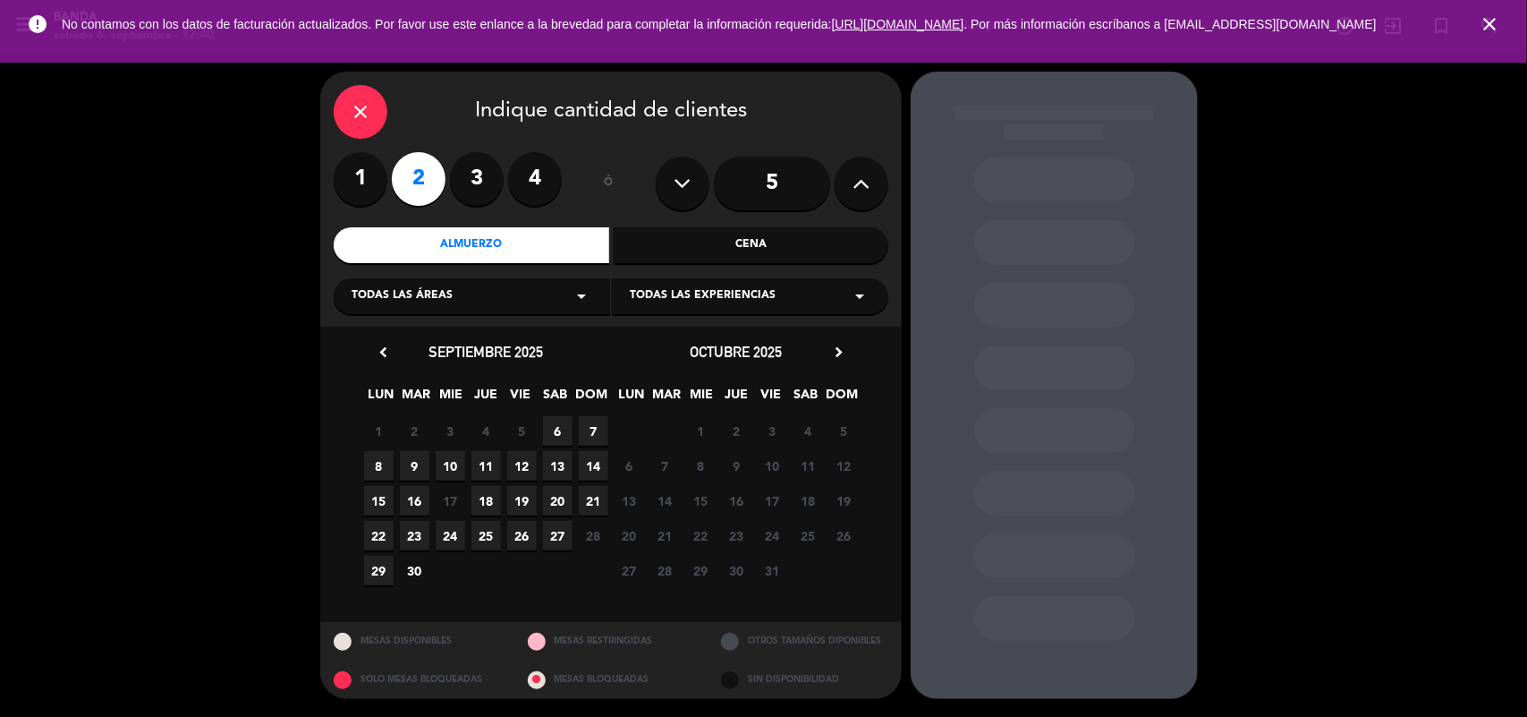
click at [370, 465] on span "8" at bounding box center [379, 466] width 30 height 30
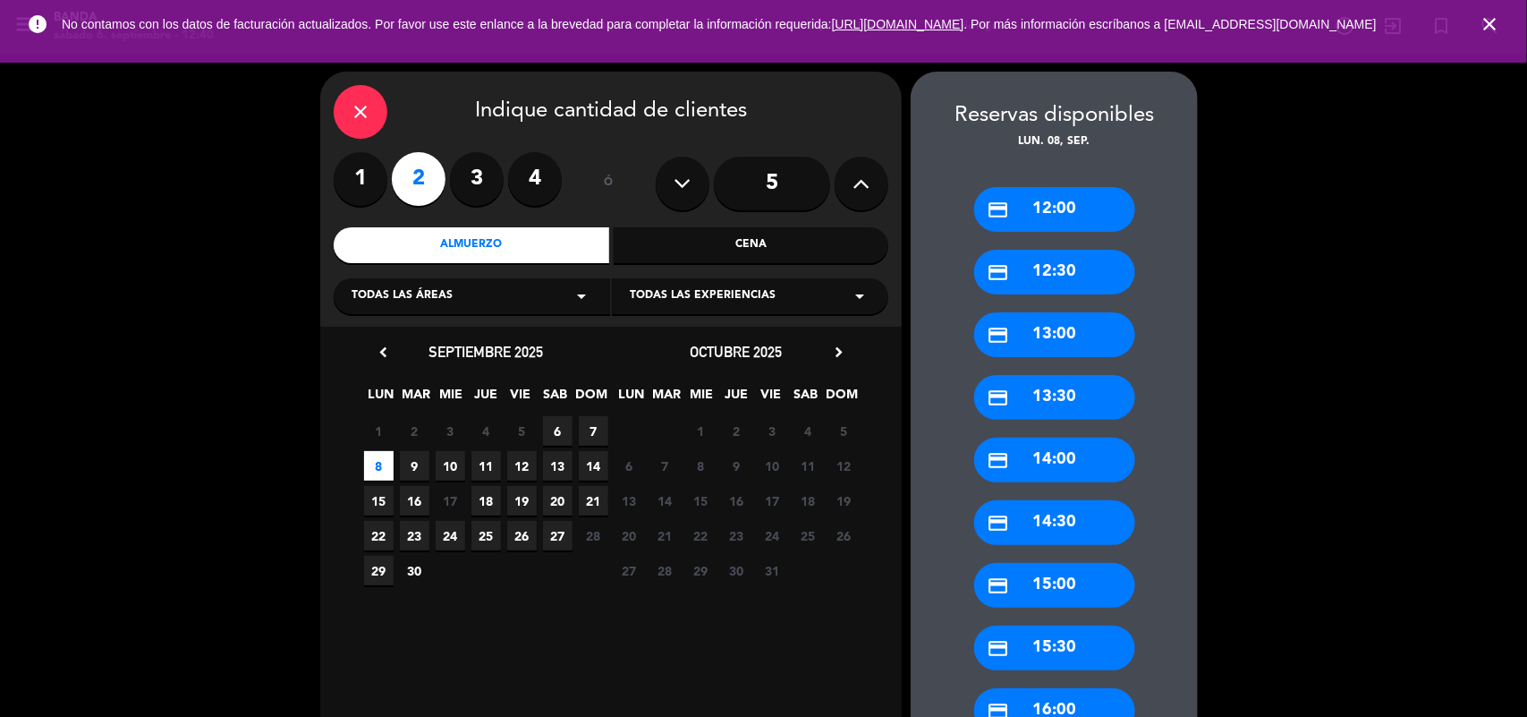
click at [1094, 212] on div "credit_card 12:00" at bounding box center [1054, 209] width 161 height 45
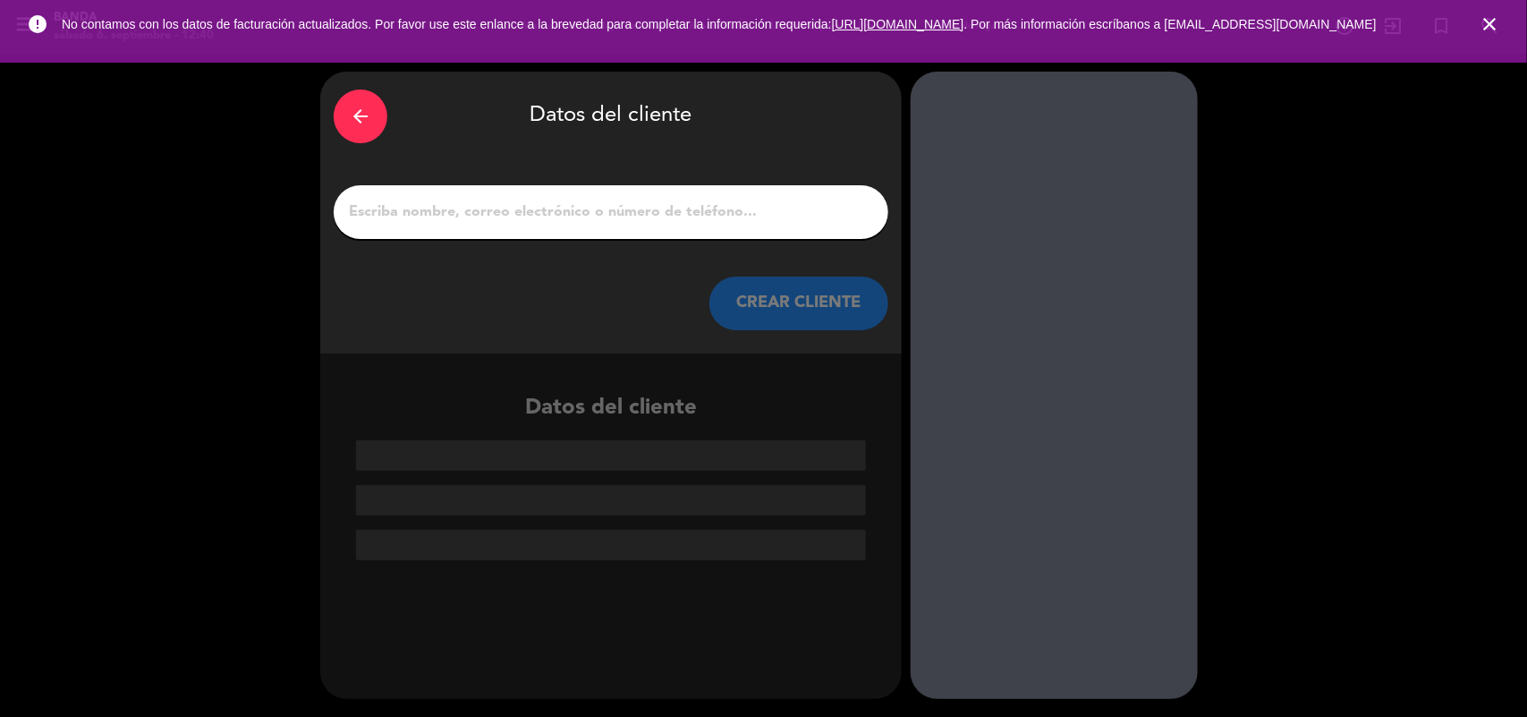
click at [618, 225] on div at bounding box center [611, 212] width 555 height 54
click at [617, 216] on input "1" at bounding box center [611, 212] width 528 height 25
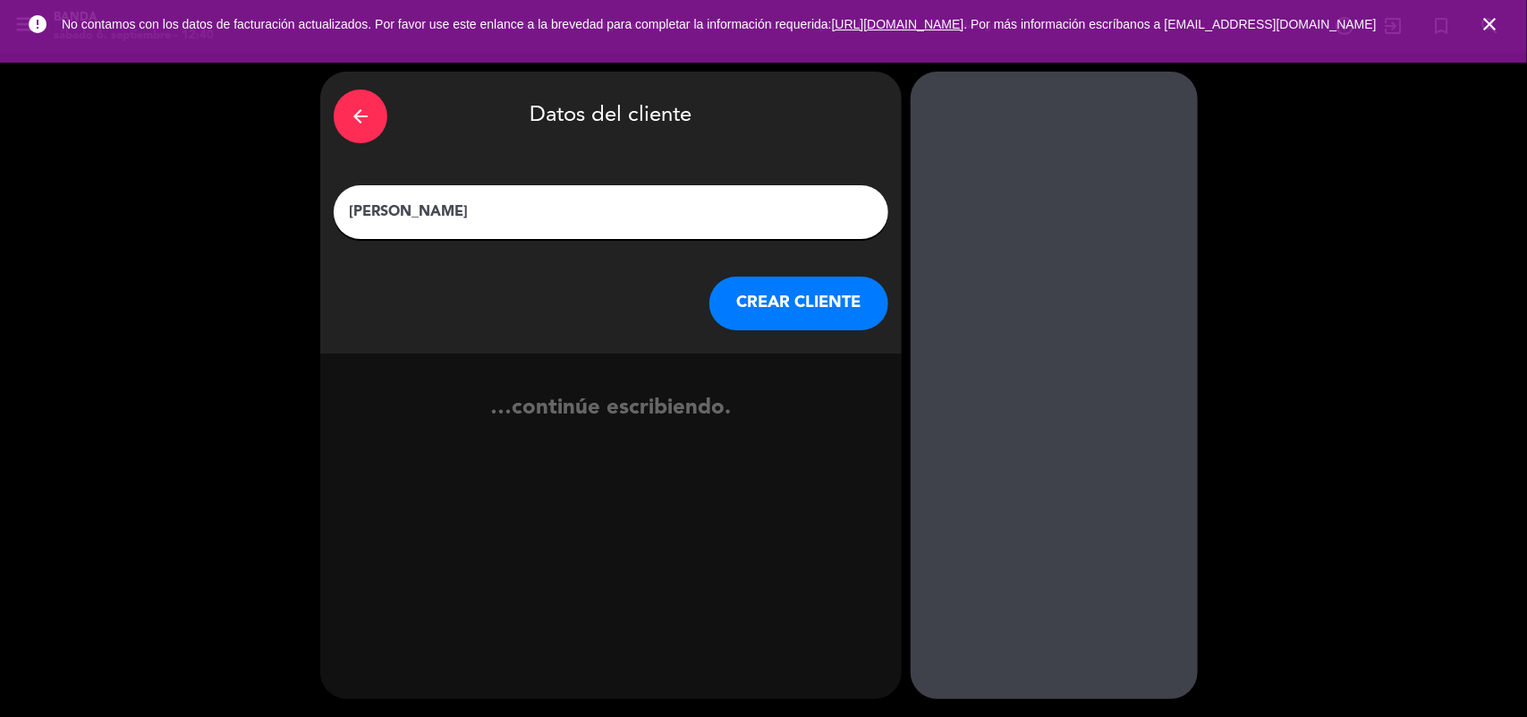
type input "[PERSON_NAME]"
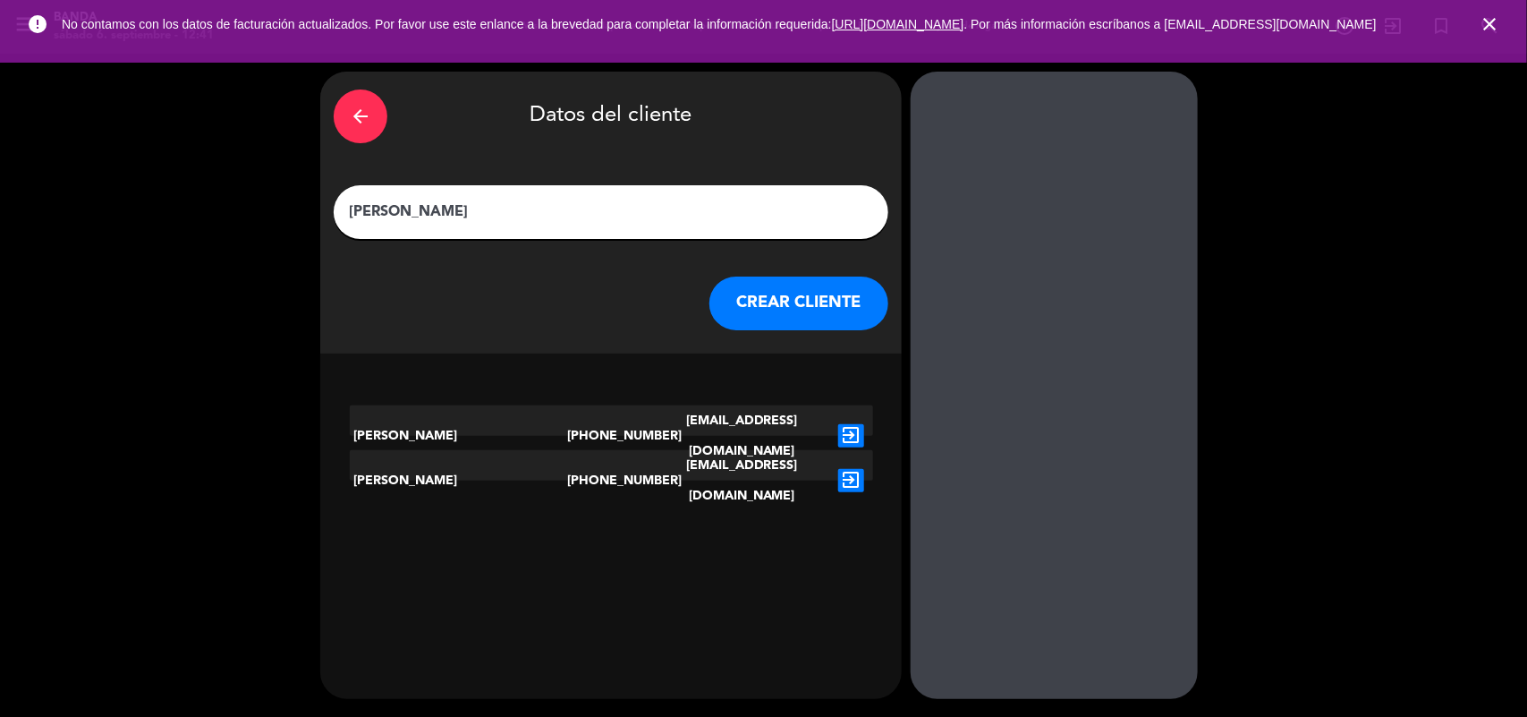
click at [811, 296] on button "CREAR CLIENTE" at bounding box center [799, 303] width 179 height 54
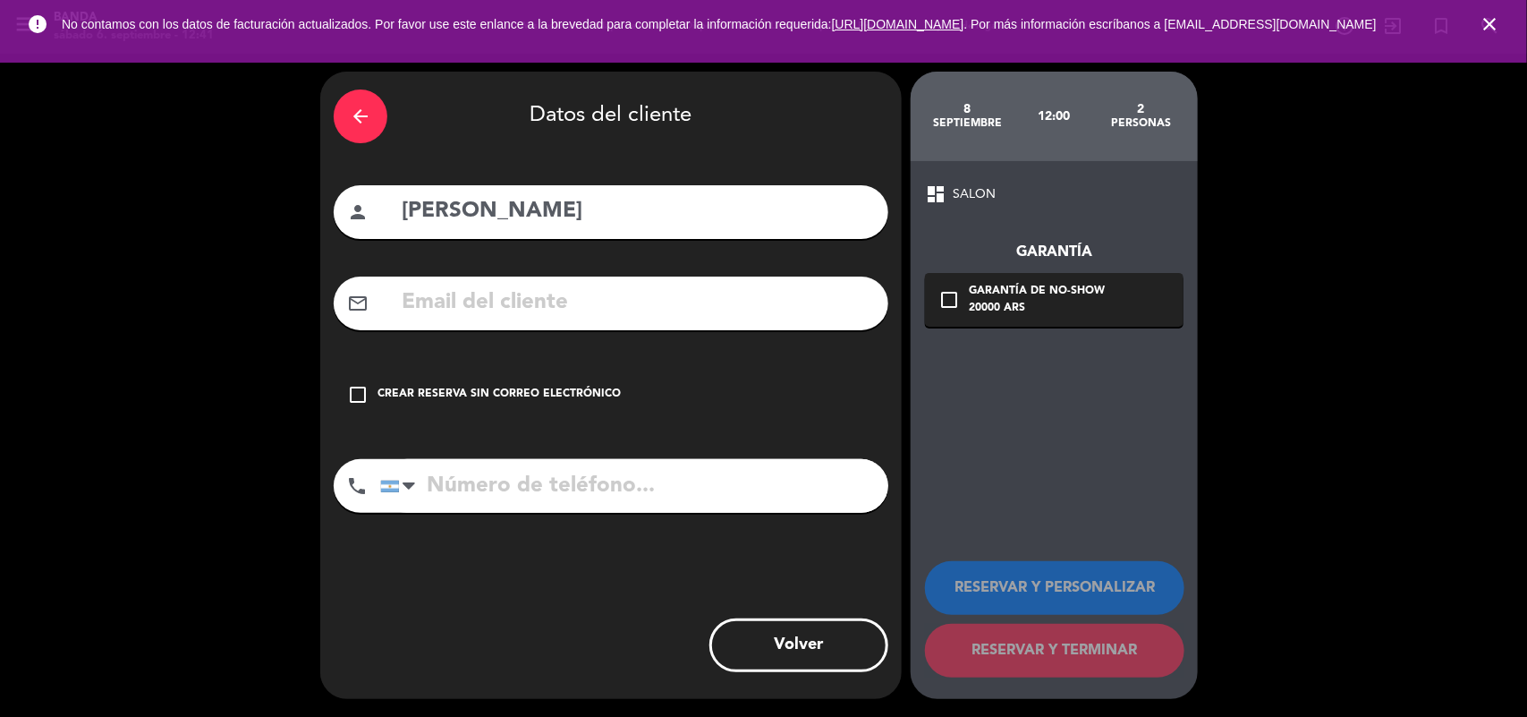
click at [474, 371] on div "check_box_outline_blank Crear reserva sin correo electrónico" at bounding box center [611, 395] width 555 height 54
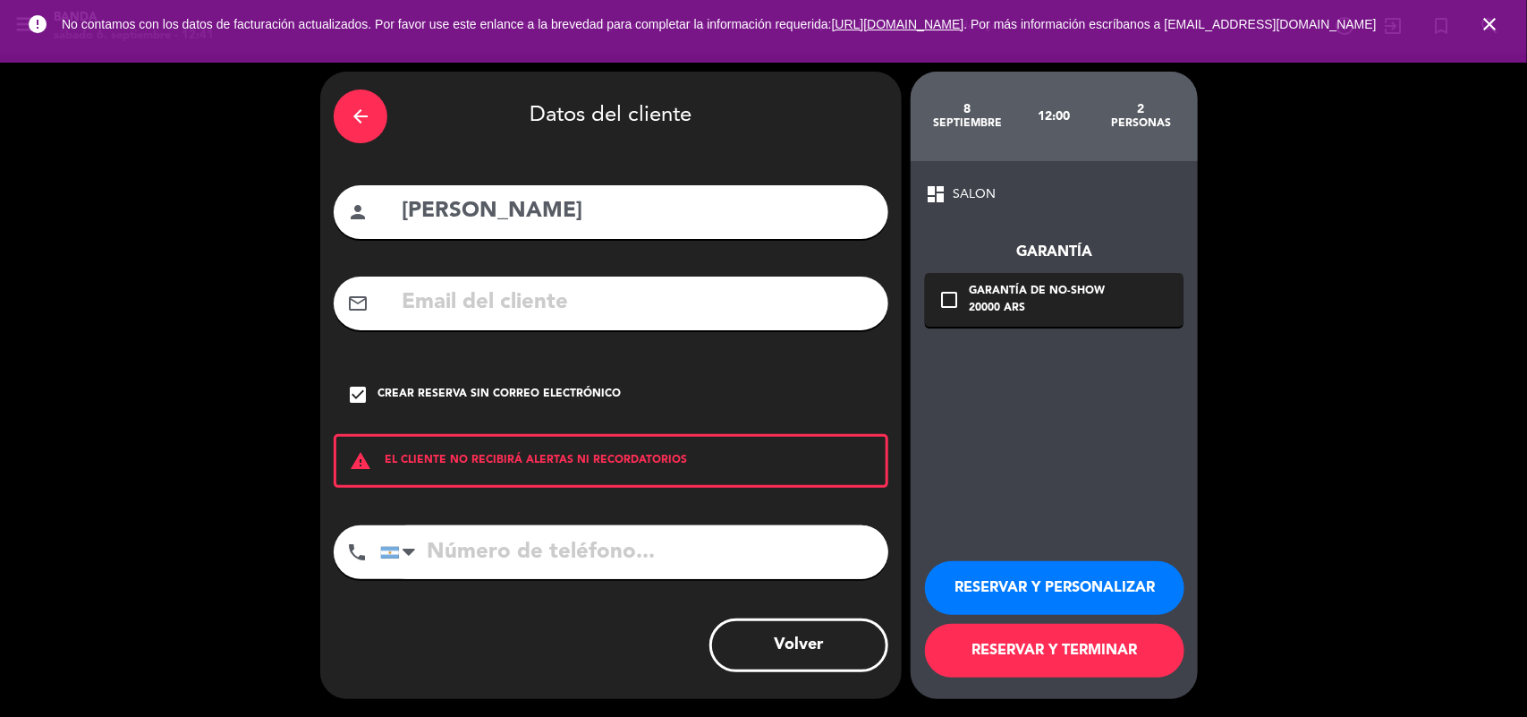
click at [1031, 665] on button "RESERVAR Y TERMINAR" at bounding box center [1054, 651] width 259 height 54
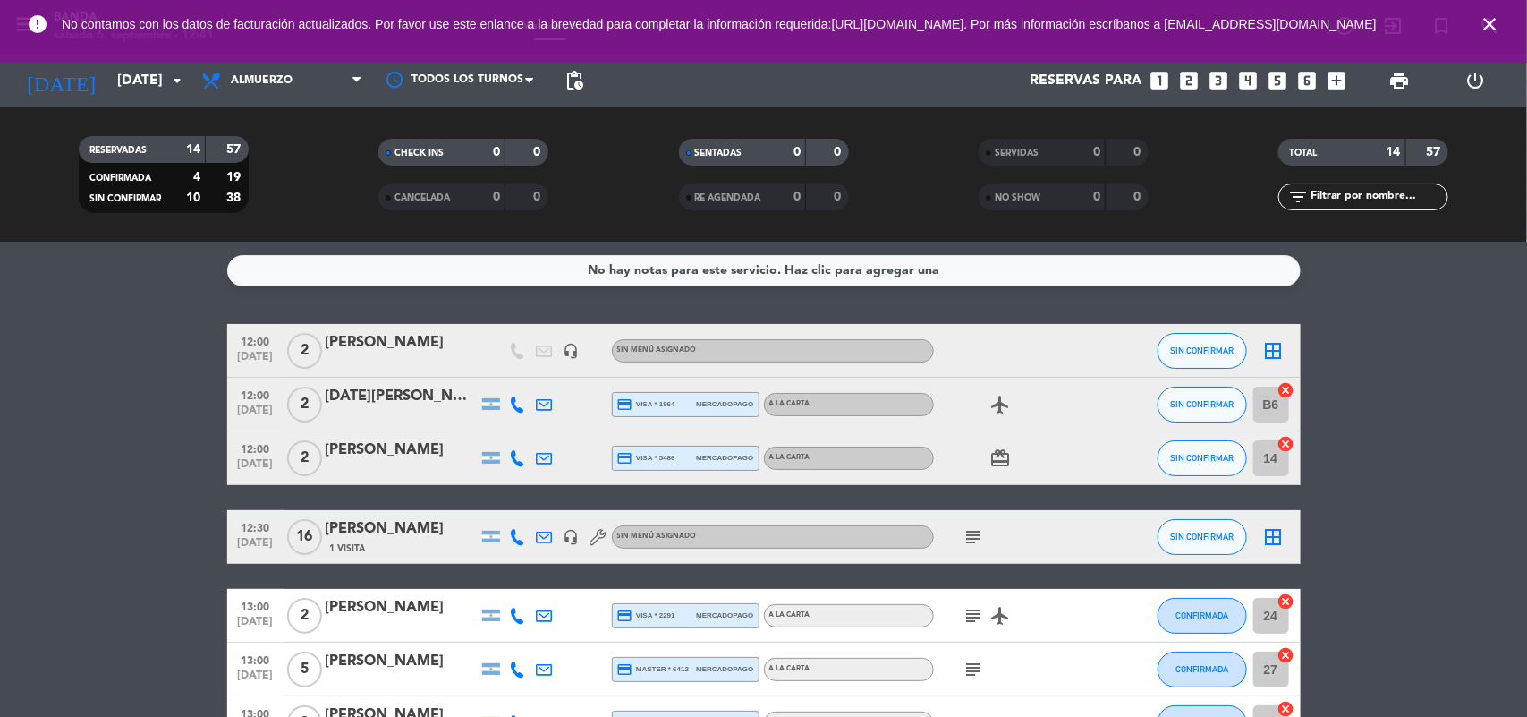
click at [371, 318] on div "No hay notas para este servicio. Haz clic para agregar una 12:00 [DATE] 2 [PERS…" at bounding box center [763, 479] width 1527 height 475
click at [378, 329] on div "12:00 [DATE] 2 [PERSON_NAME] headset_mic Sin menú asignado SIN CONFIRMAR border…" at bounding box center [764, 351] width 1074 height 54
click at [313, 404] on span "2" at bounding box center [304, 405] width 35 height 36
click at [387, 351] on div "[PERSON_NAME]" at bounding box center [402, 342] width 152 height 23
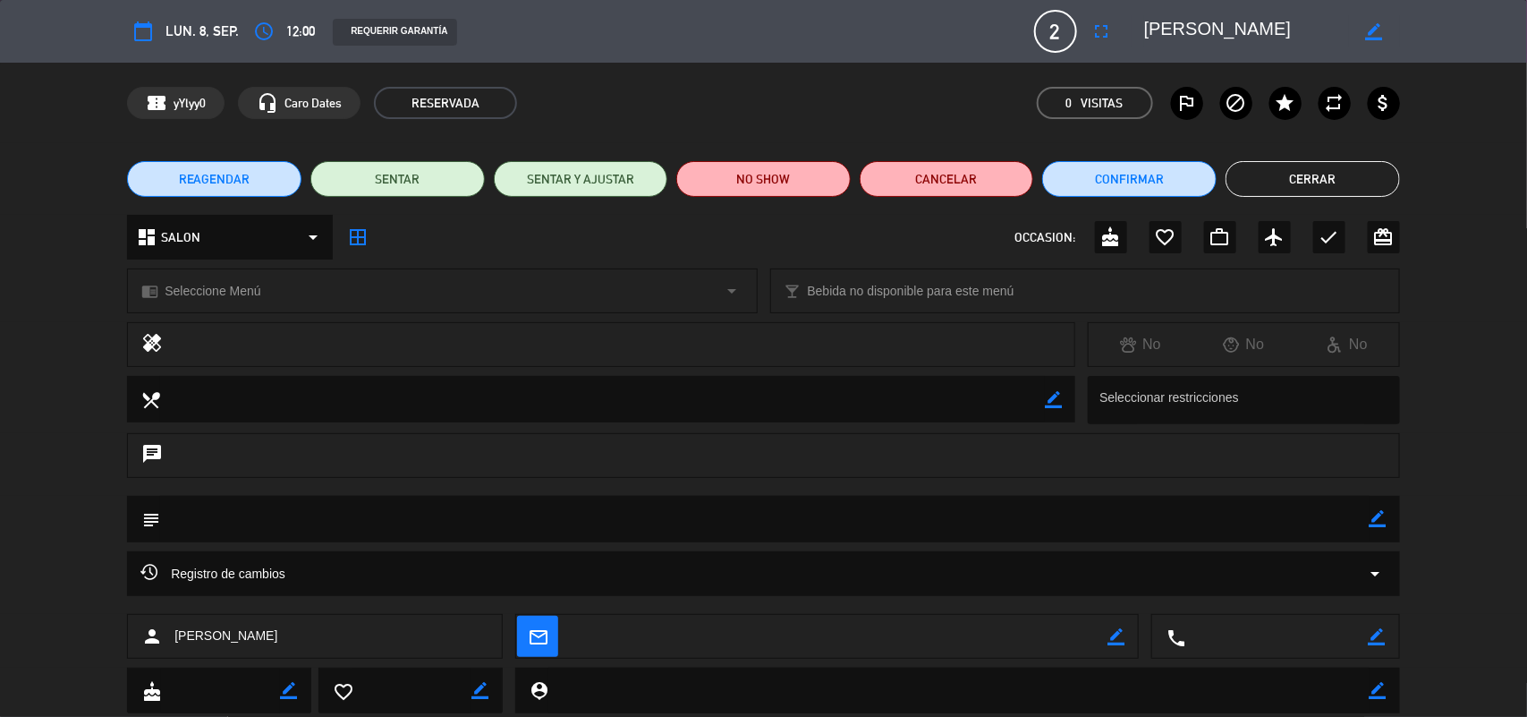
click at [1385, 517] on icon "border_color" at bounding box center [1378, 518] width 17 height 17
click at [1299, 516] on textarea at bounding box center [765, 519] width 1210 height 46
paste textarea "62XWX7KX"
type textarea "bigbox 62XWX7KX"
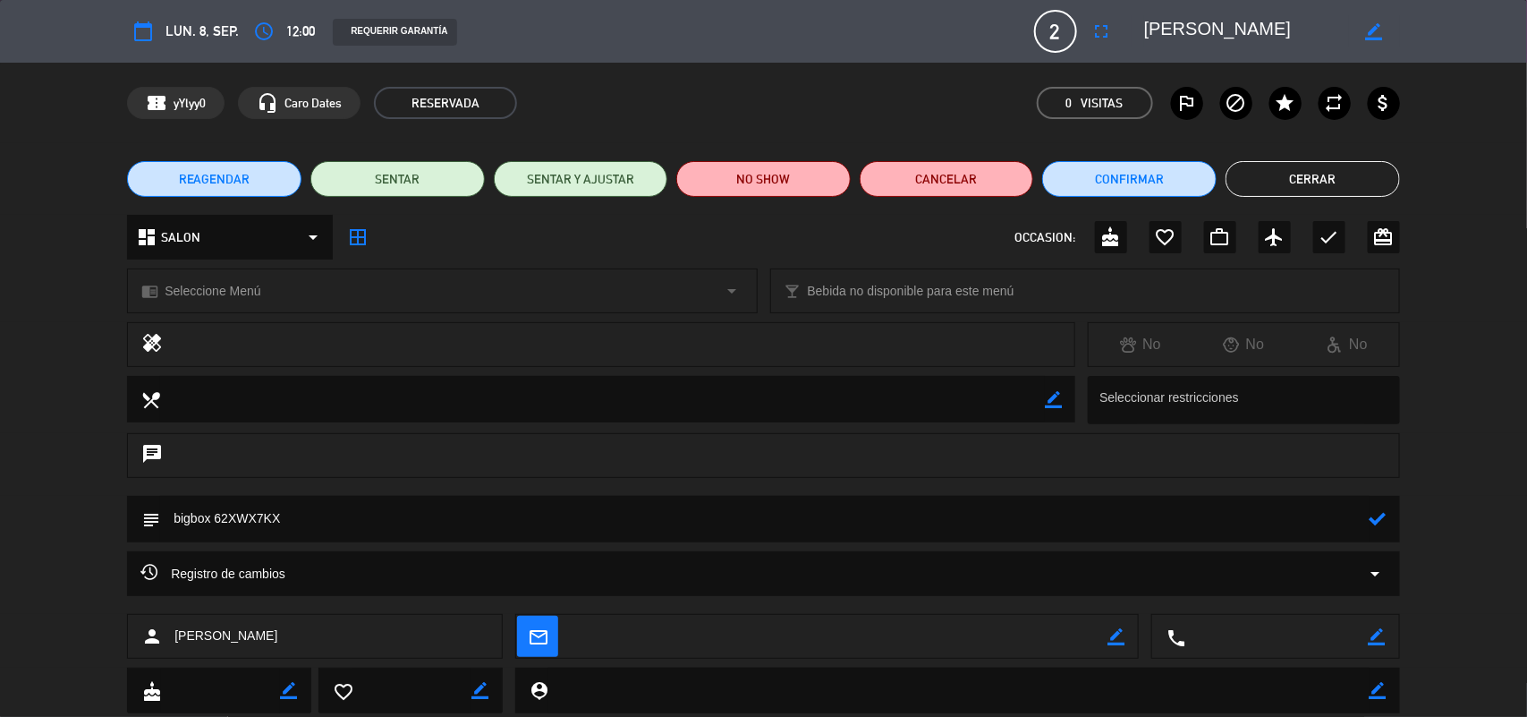
click at [1370, 511] on icon at bounding box center [1378, 518] width 17 height 17
click at [1383, 190] on button "Cerrar" at bounding box center [1313, 179] width 174 height 36
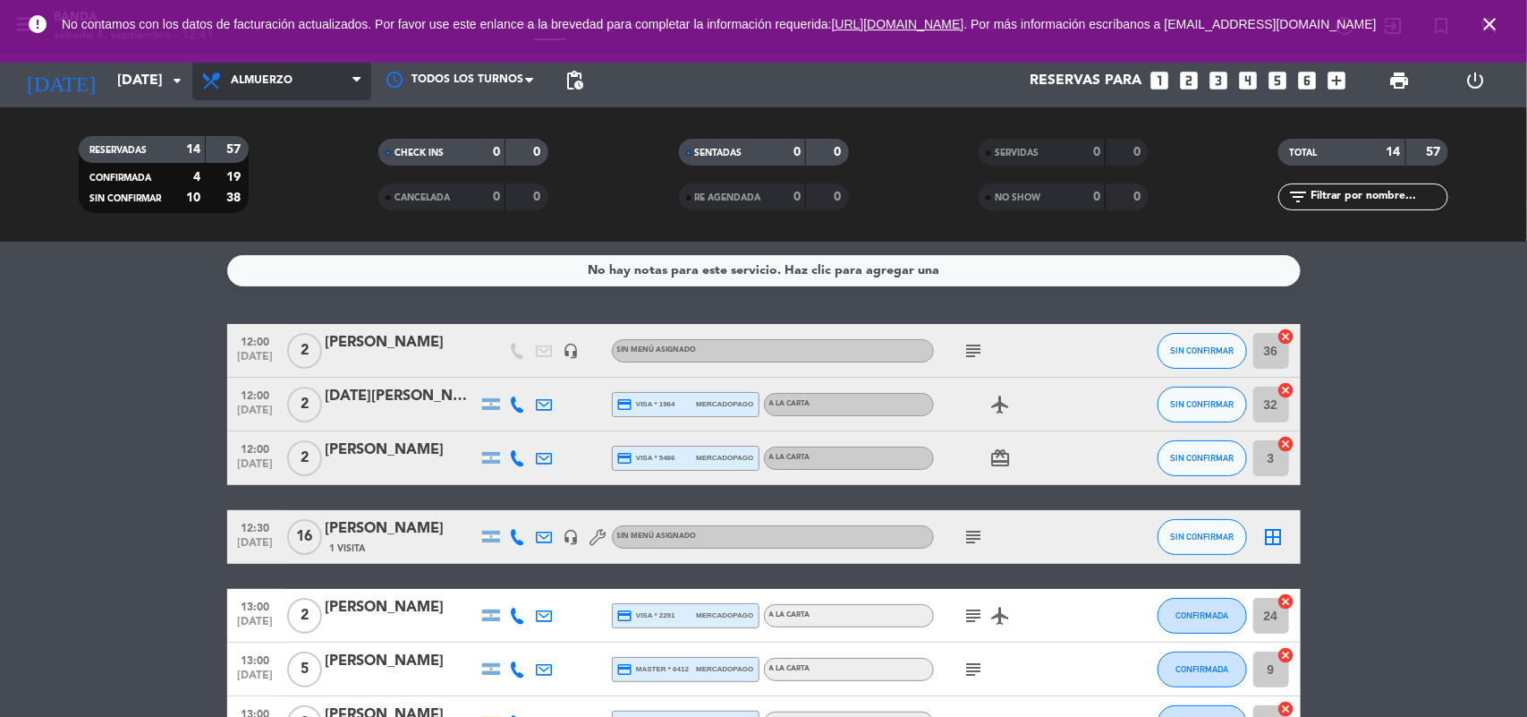
click at [278, 94] on span "Almuerzo" at bounding box center [281, 80] width 179 height 39
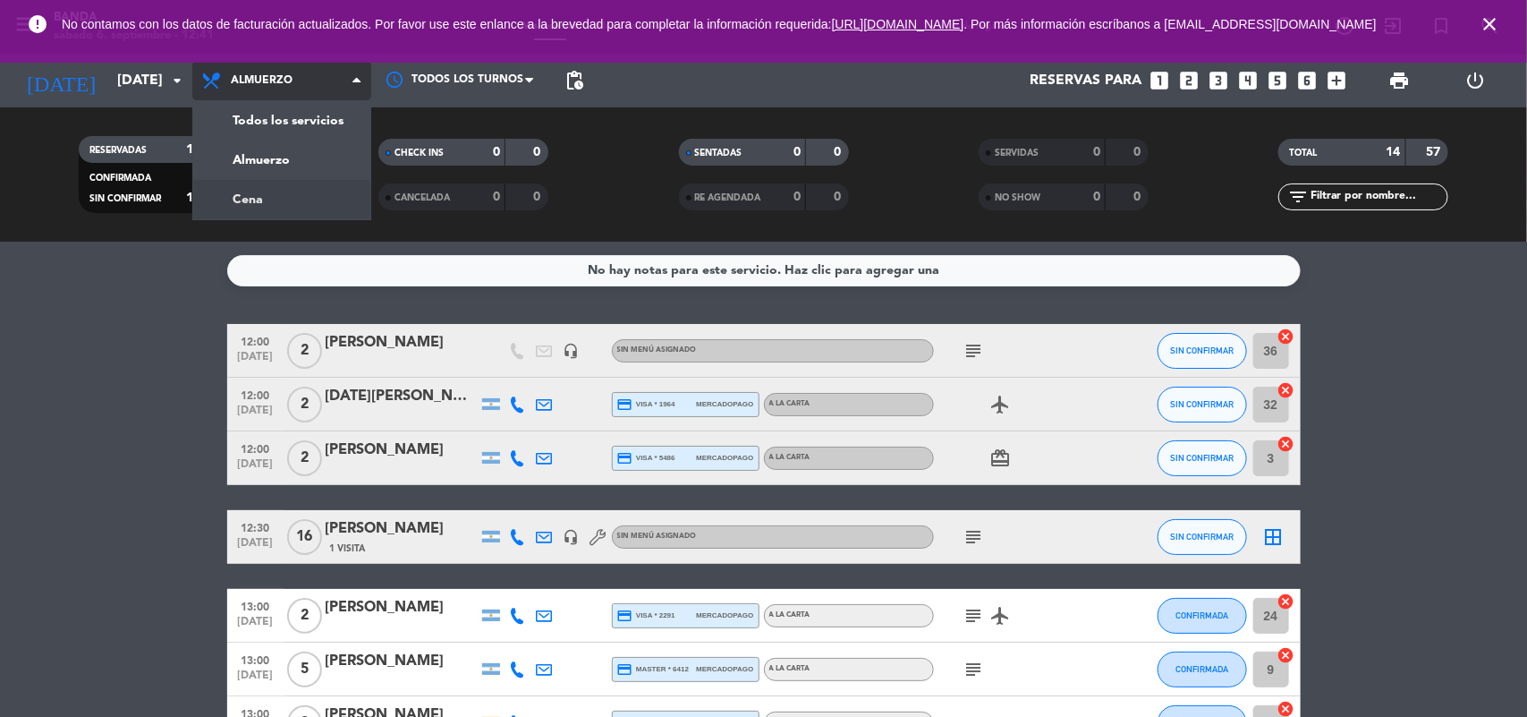
click at [275, 191] on div "menu Banda [DATE] 6. septiembre - 12:41 Mis reservas Mapa de mesas Disponibilid…" at bounding box center [763, 121] width 1527 height 242
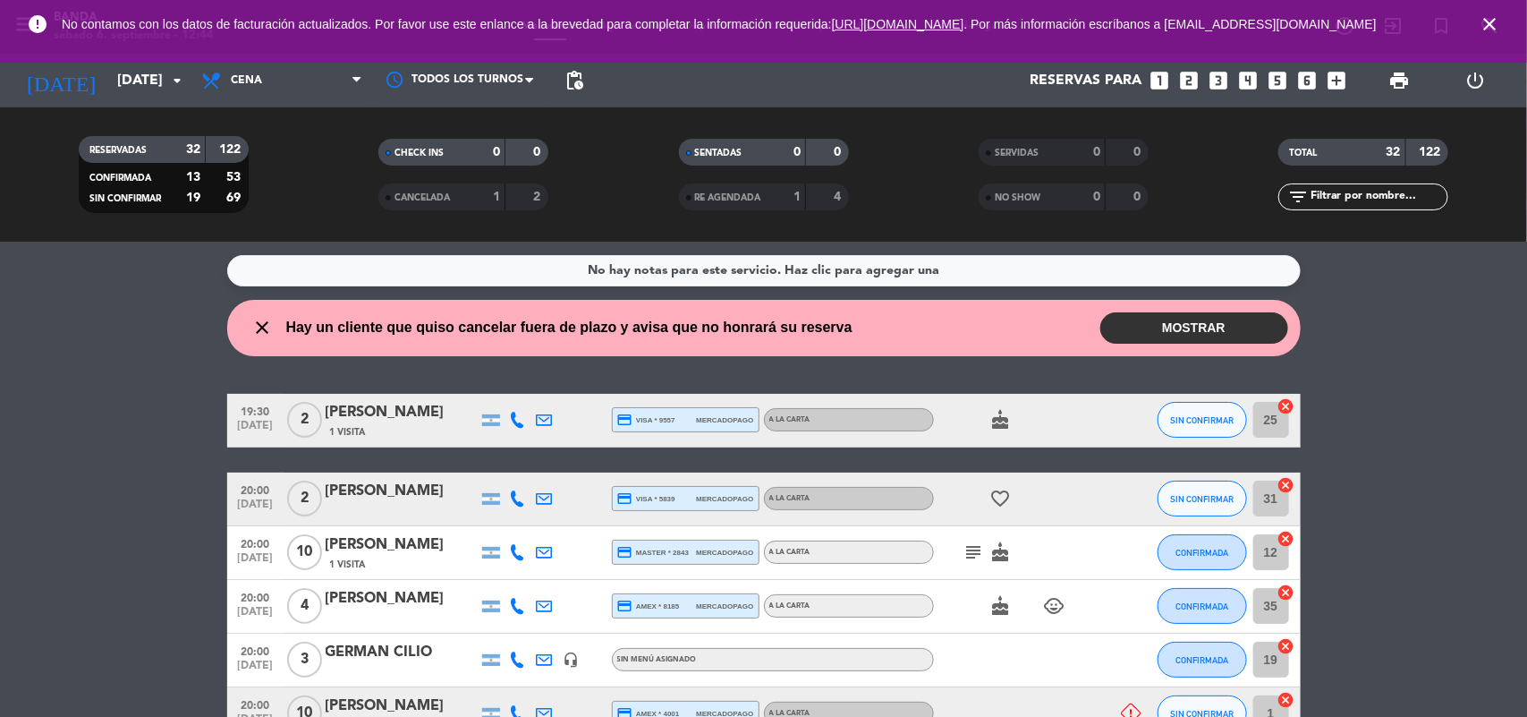
click at [1486, 31] on icon "close" at bounding box center [1489, 23] width 21 height 21
click at [1486, 31] on icon "search" at bounding box center [1489, 25] width 21 height 21
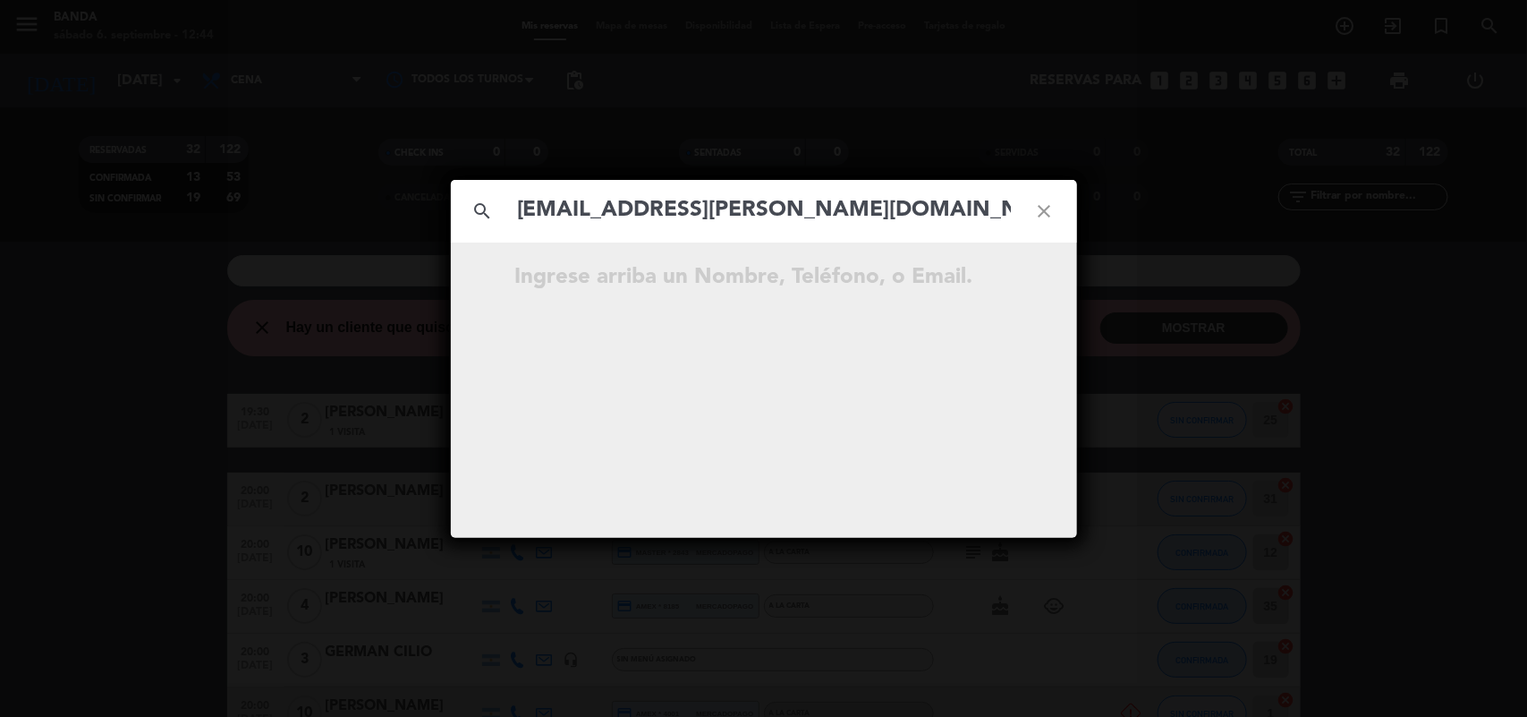
type input "[EMAIL_ADDRESS][PERSON_NAME][DOMAIN_NAME]"
click at [761, 463] on div "search [EMAIL_ADDRESS][PERSON_NAME][DOMAIN_NAME] close …continúe escribiendo." at bounding box center [764, 359] width 626 height 358
click at [834, 213] on input "[EMAIL_ADDRESS][PERSON_NAME][DOMAIN_NAME]" at bounding box center [763, 210] width 497 height 37
click at [996, 269] on icon "open_in_new" at bounding box center [1000, 279] width 21 height 21
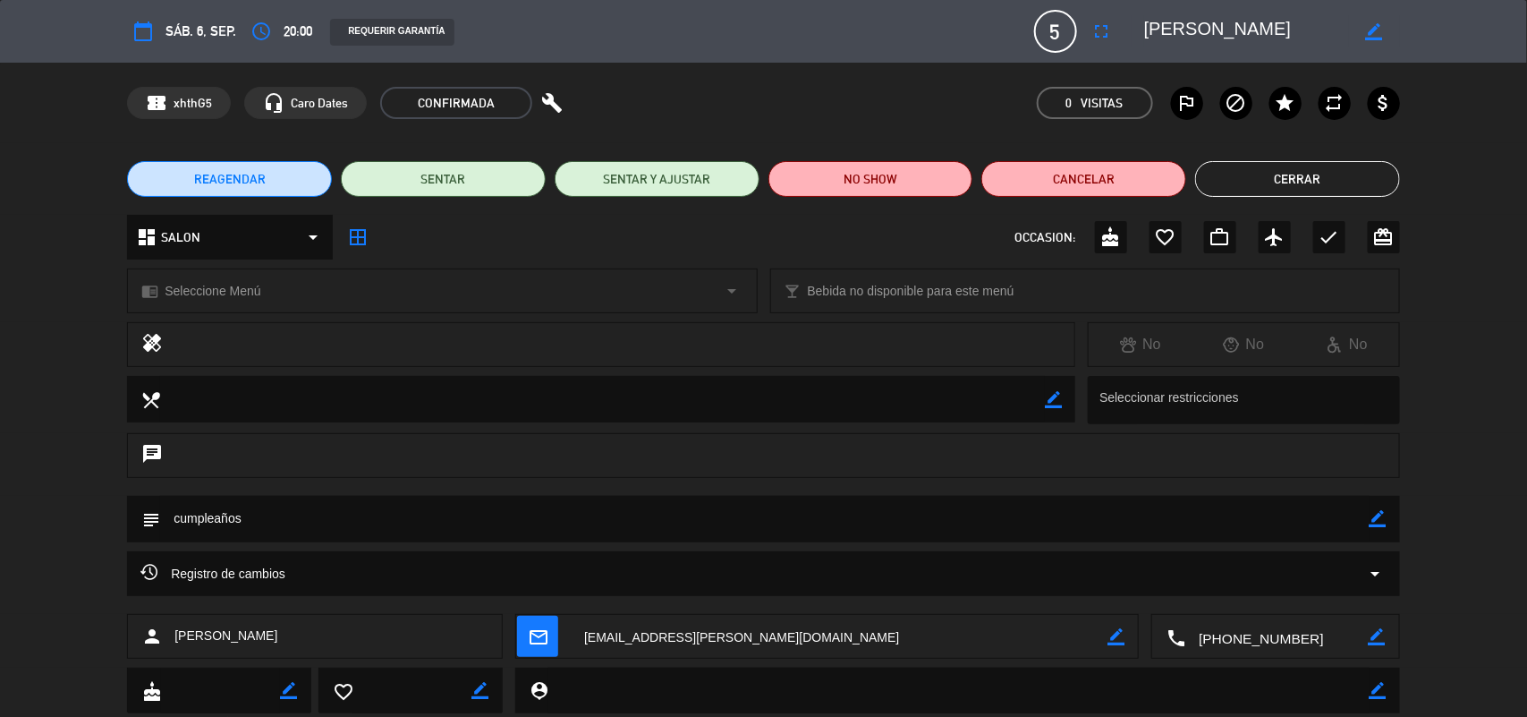
click at [1373, 517] on icon "border_color" at bounding box center [1378, 518] width 17 height 17
click at [1308, 519] on textarea at bounding box center [765, 519] width 1210 height 46
type textarea "cumpleaños!!!"
click at [1378, 521] on icon at bounding box center [1378, 518] width 17 height 17
click at [1303, 177] on button "Cerrar" at bounding box center [1297, 179] width 205 height 36
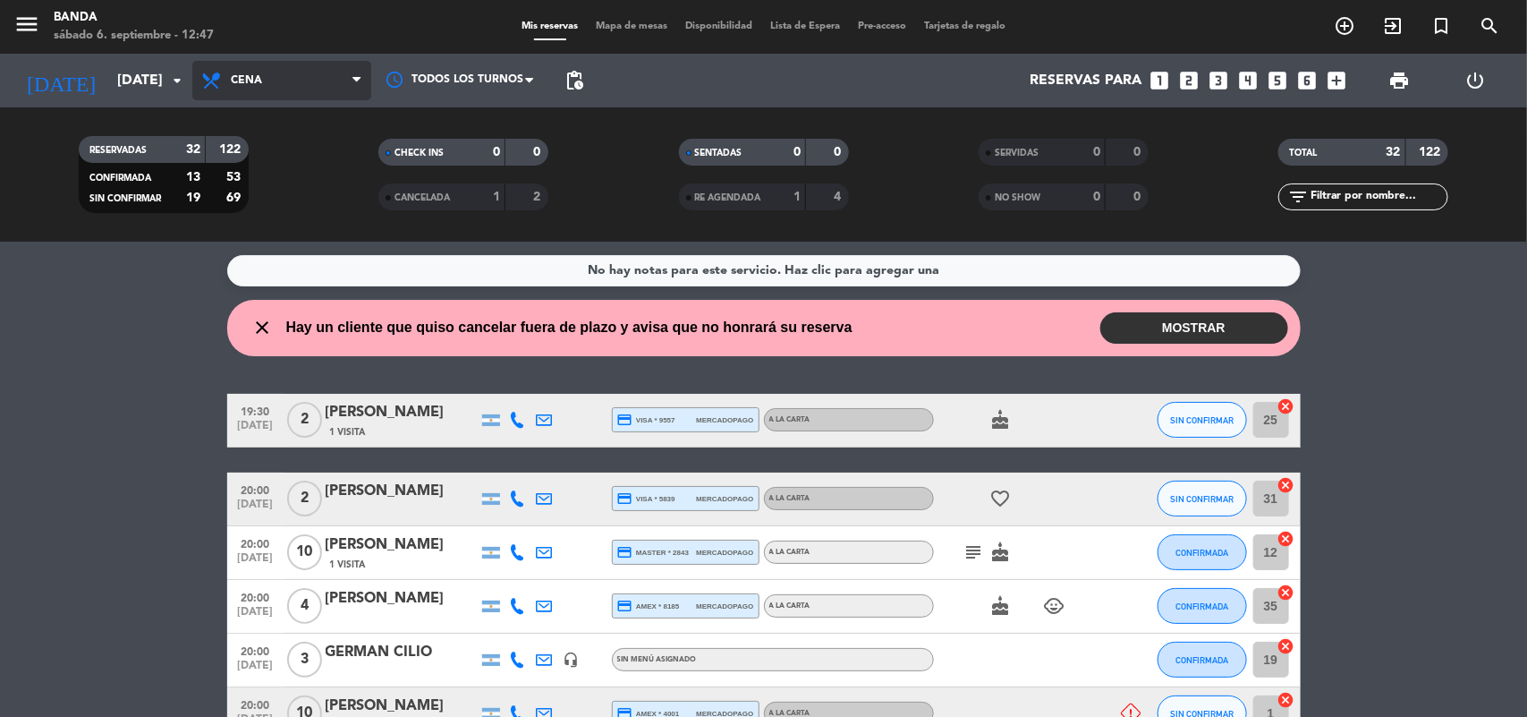
click at [282, 86] on span "Cena" at bounding box center [281, 80] width 179 height 39
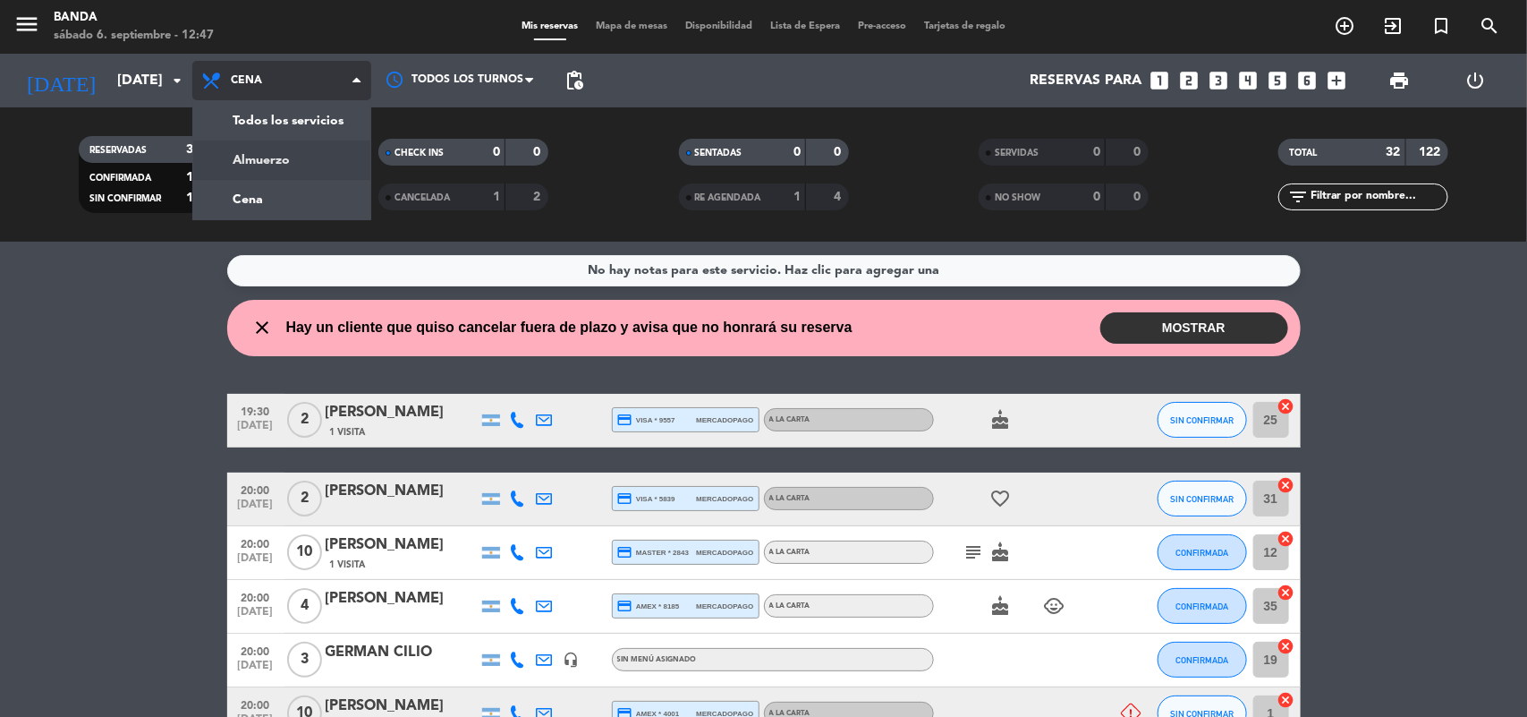
click at [283, 152] on div "menu Banda [DATE] 6. septiembre - 12:47 Mis reservas Mapa de mesas Disponibilid…" at bounding box center [763, 121] width 1527 height 242
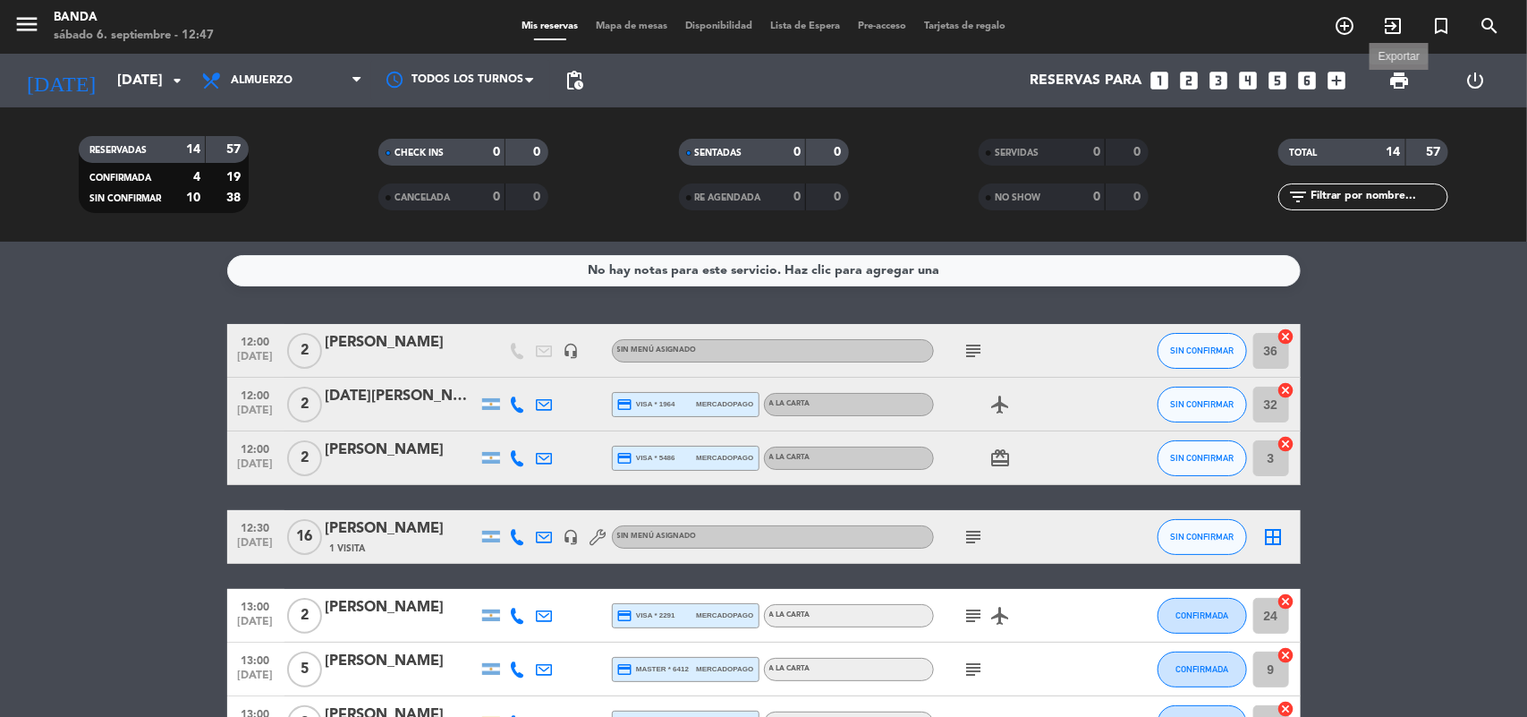
click at [1406, 79] on span "print" at bounding box center [1399, 80] width 21 height 21
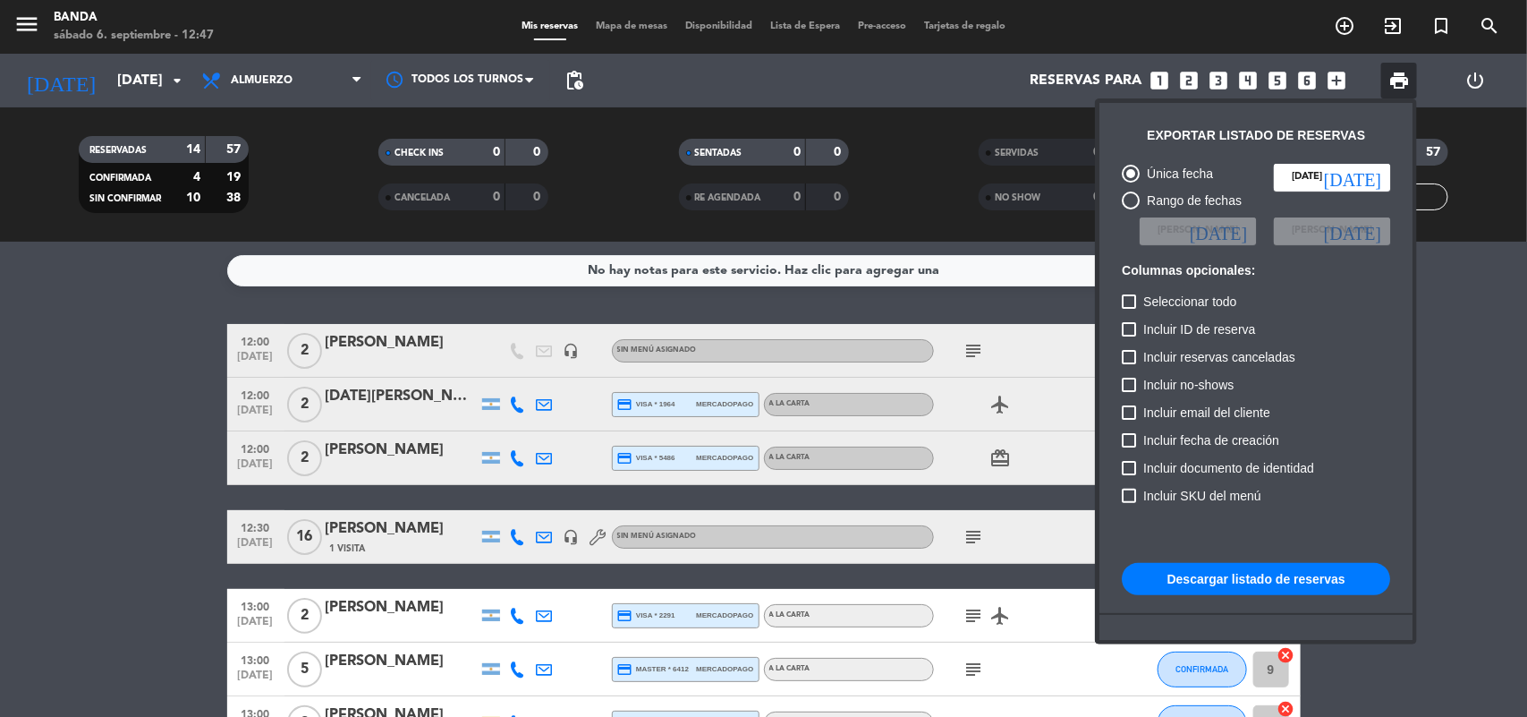
click at [116, 77] on div at bounding box center [763, 358] width 1527 height 717
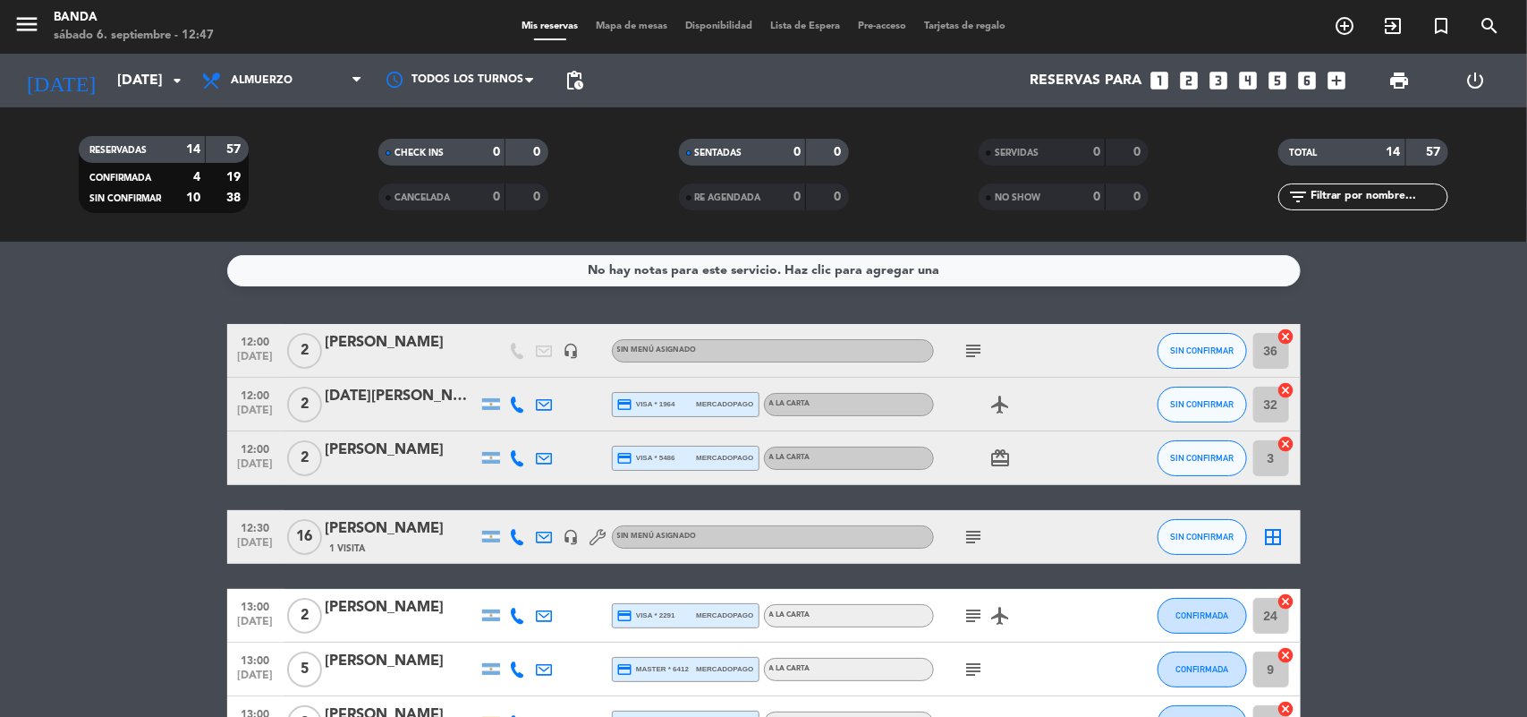
click at [116, 77] on input "[DATE]" at bounding box center [202, 81] width 189 height 35
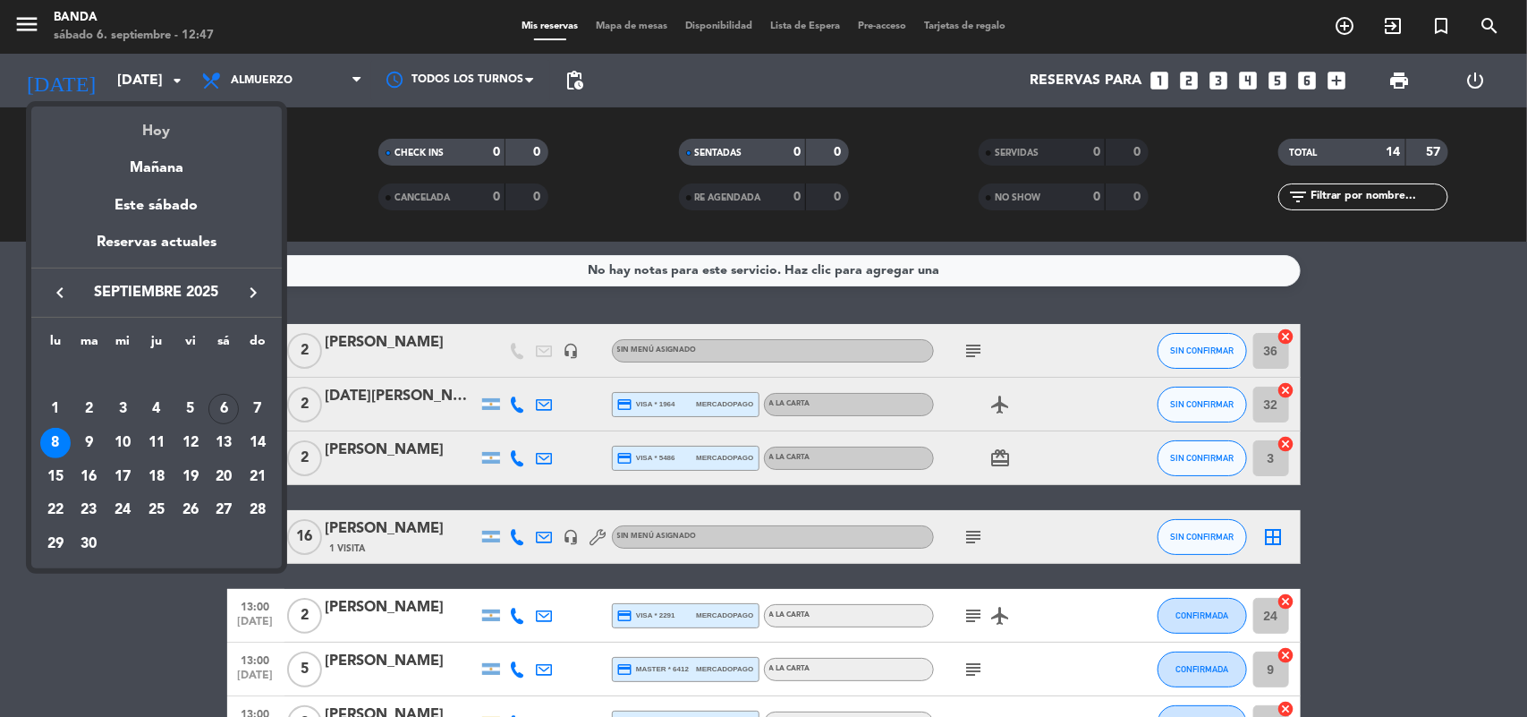
click at [182, 143] on div "Hoy" at bounding box center [156, 124] width 251 height 37
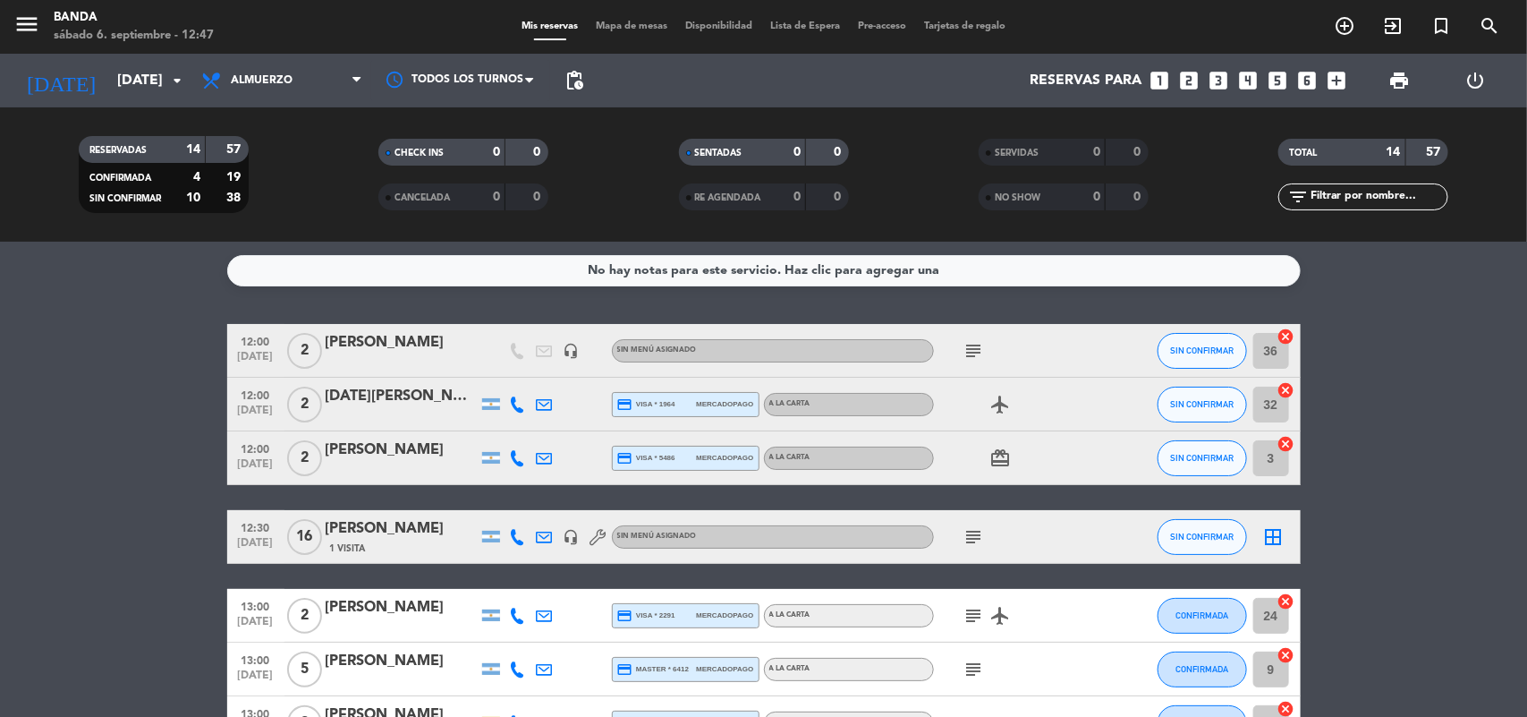
type input "[DATE]"
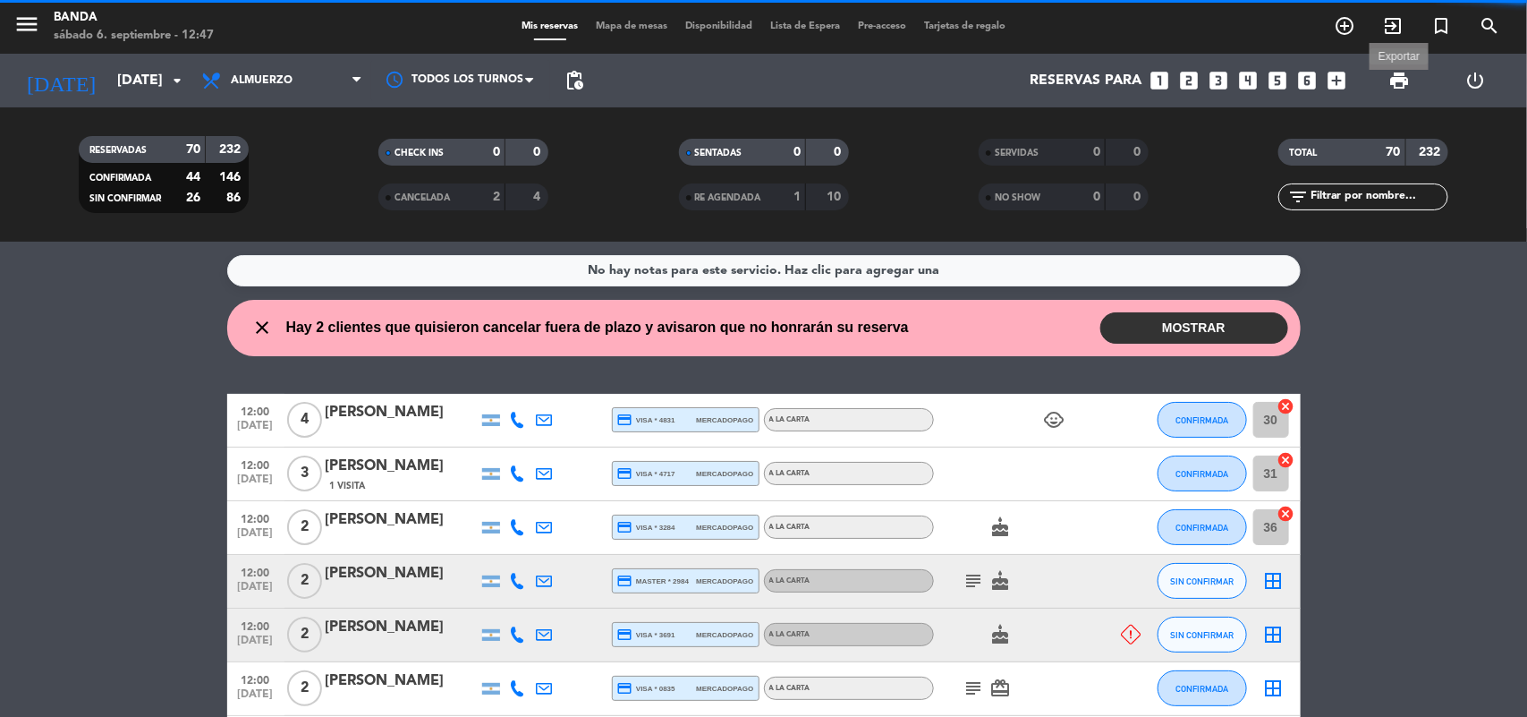
click at [1396, 85] on span "print" at bounding box center [1399, 80] width 21 height 21
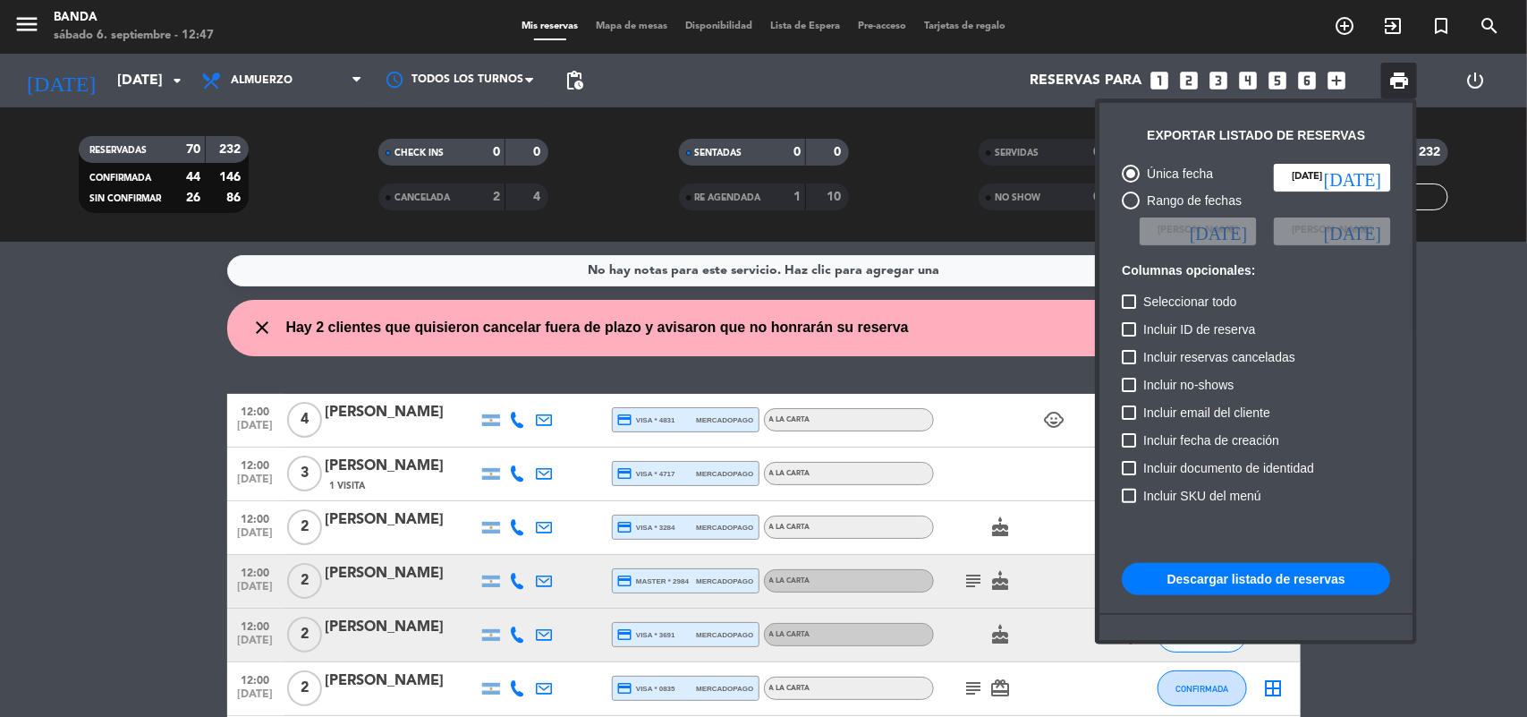
scroll to position [109, 0]
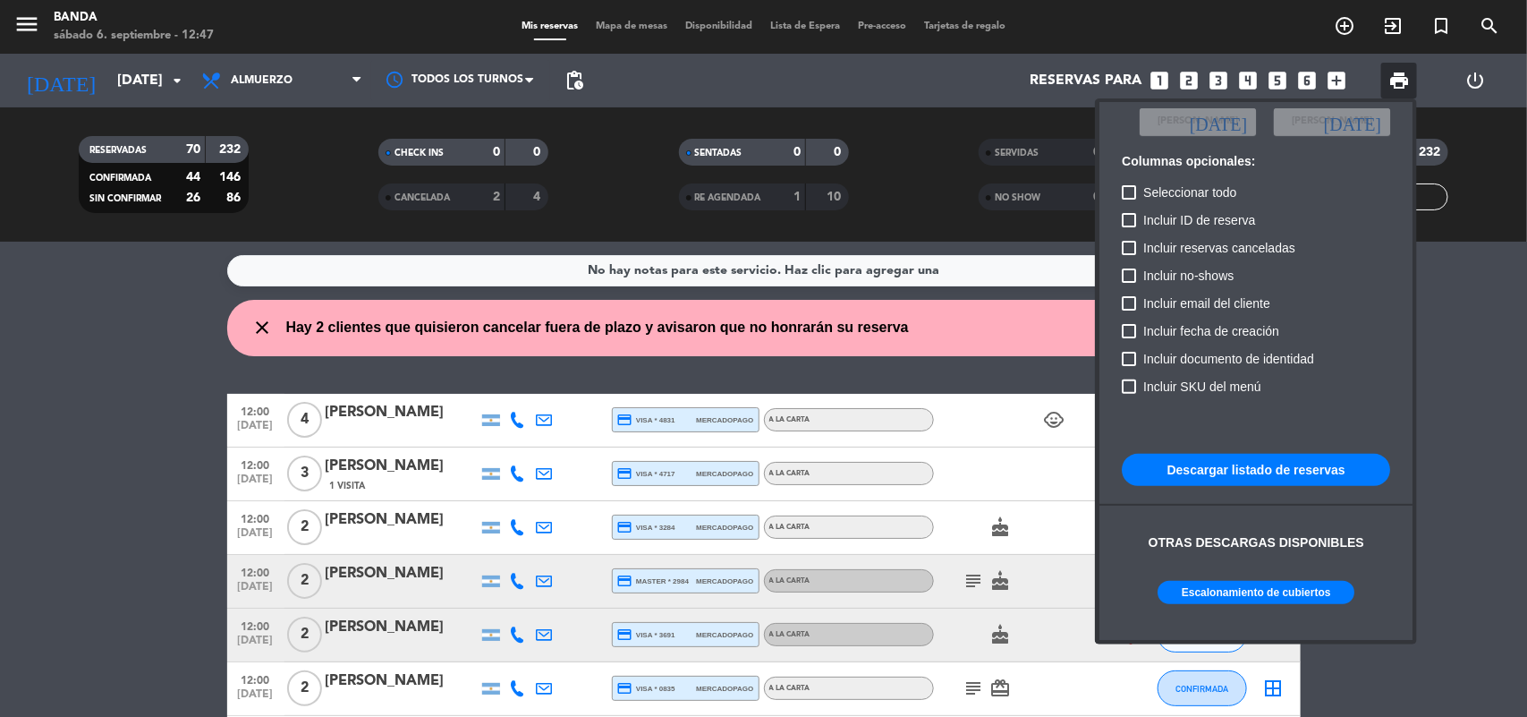
click at [1263, 597] on button "Escalonamiento de cubiertos" at bounding box center [1256, 592] width 197 height 23
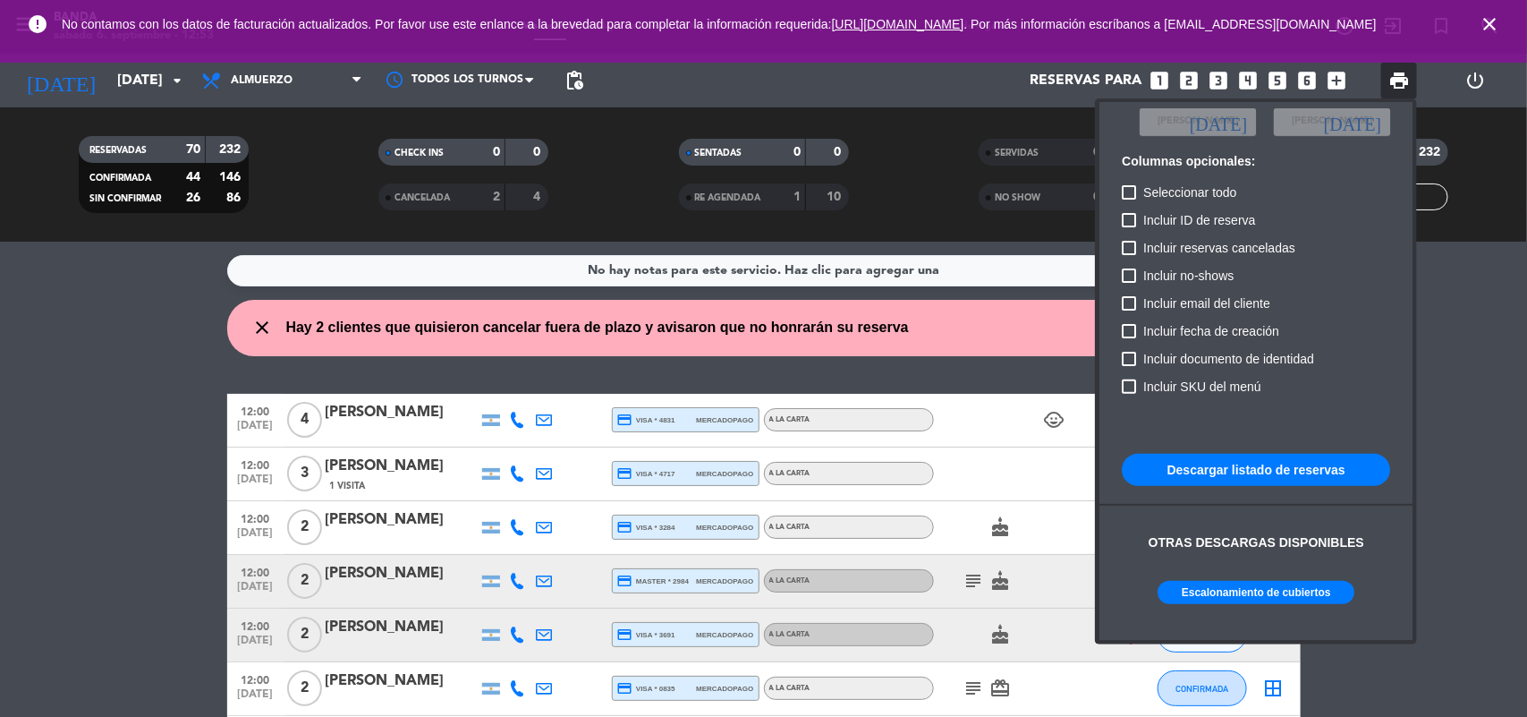
click at [63, 446] on div at bounding box center [763, 358] width 1527 height 717
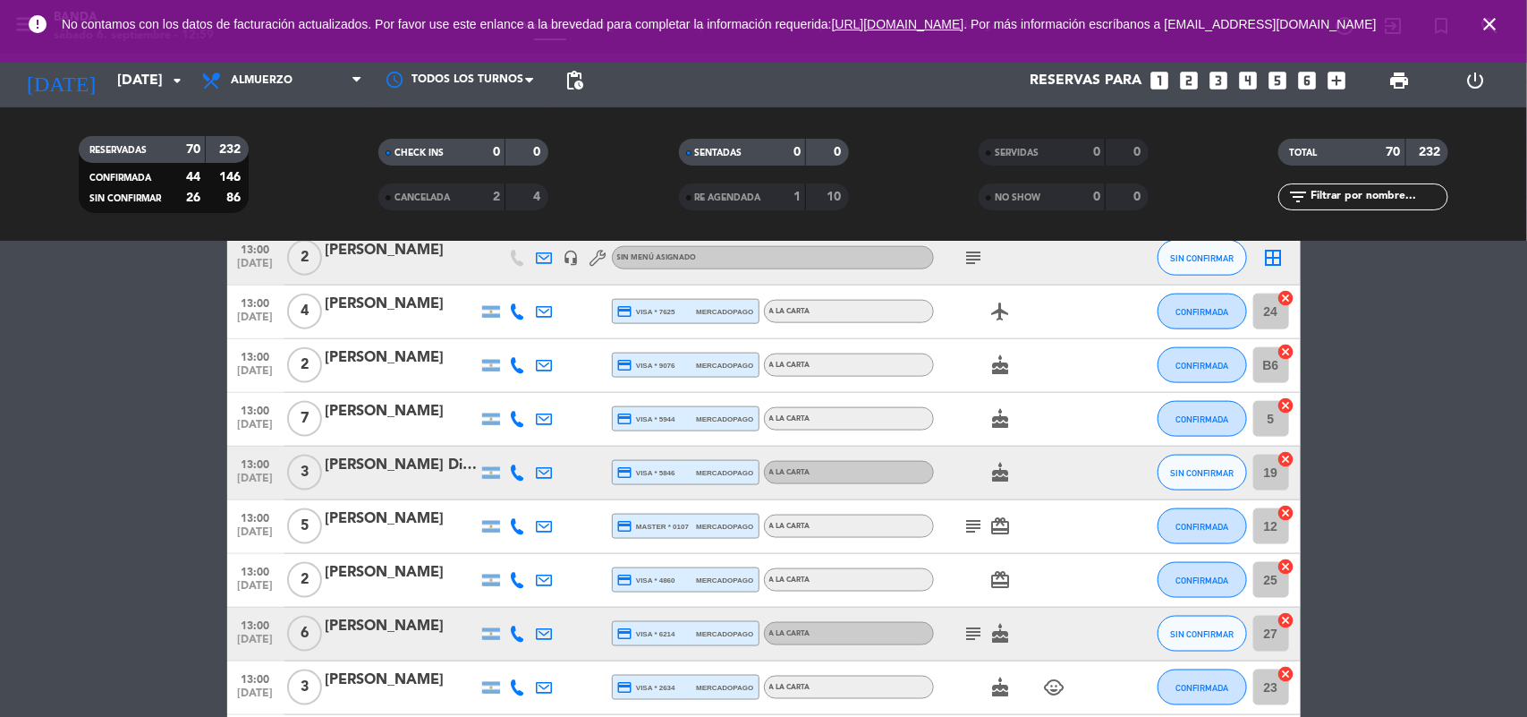
scroll to position [0, 0]
